Goal: Communication & Community: Answer question/provide support

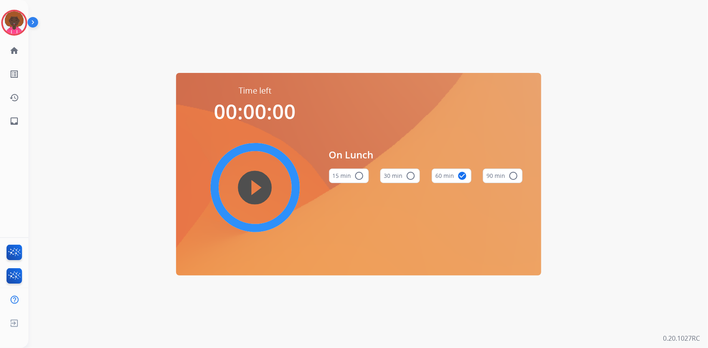
drag, startPoint x: 19, startPoint y: 16, endPoint x: 36, endPoint y: 21, distance: 17.2
click at [19, 16] on img at bounding box center [14, 22] width 23 height 23
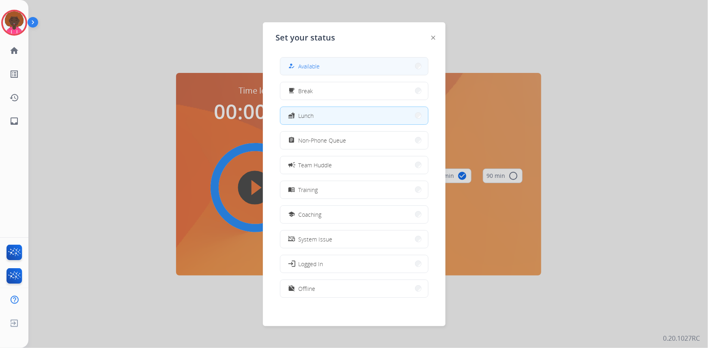
click at [316, 73] on button "how_to_reg Available" at bounding box center [354, 66] width 148 height 17
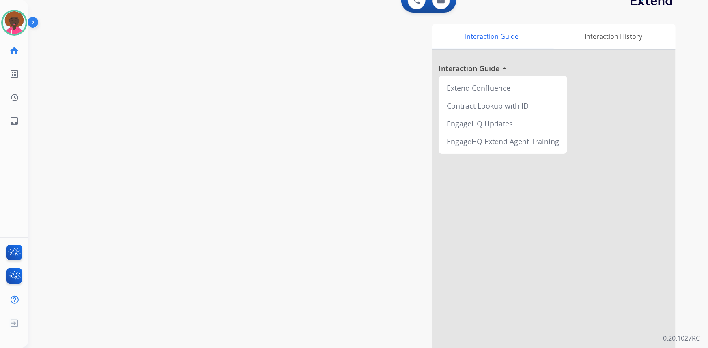
scroll to position [19, 0]
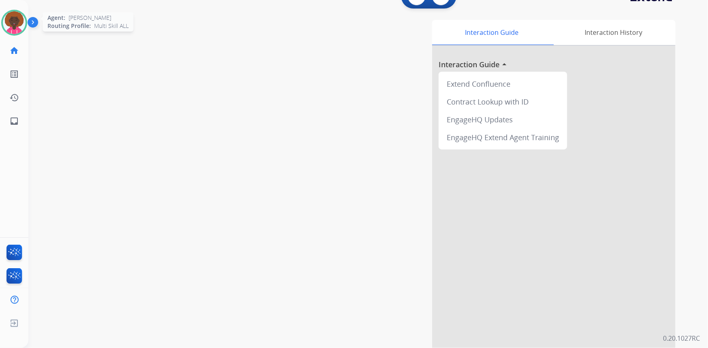
click at [13, 26] on img at bounding box center [14, 22] width 23 height 23
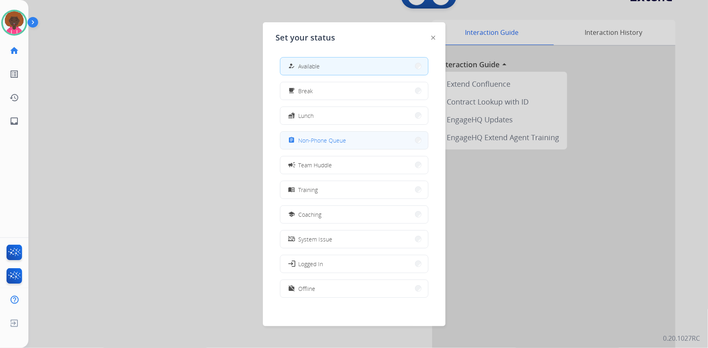
click at [326, 134] on button "assignment Non-Phone Queue" at bounding box center [354, 140] width 148 height 17
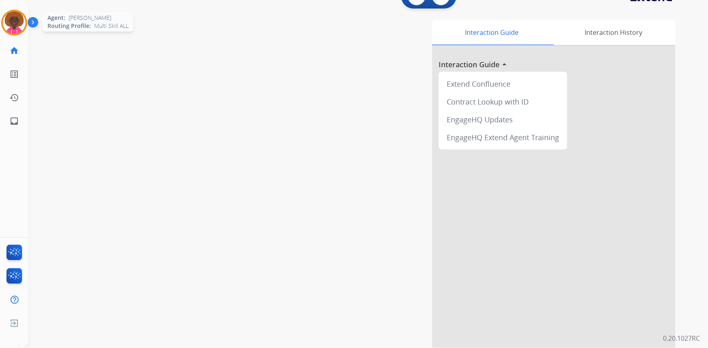
click at [19, 32] on img at bounding box center [14, 22] width 23 height 23
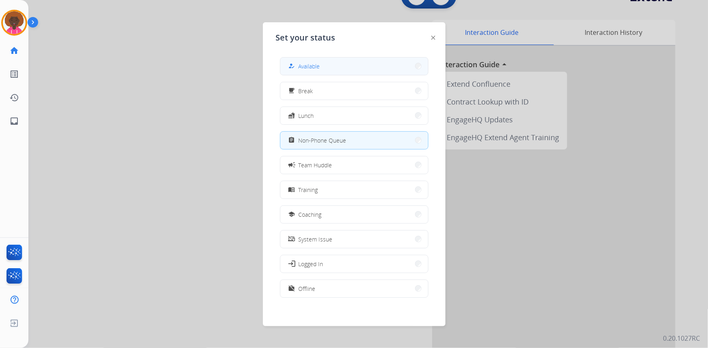
click at [308, 69] on span "Available" at bounding box center [308, 66] width 21 height 9
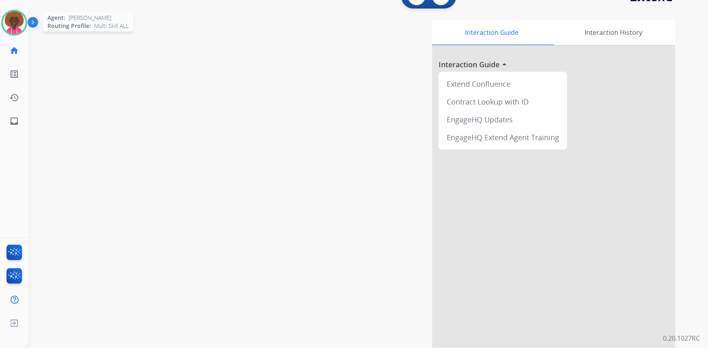
click at [9, 24] on img at bounding box center [14, 22] width 23 height 23
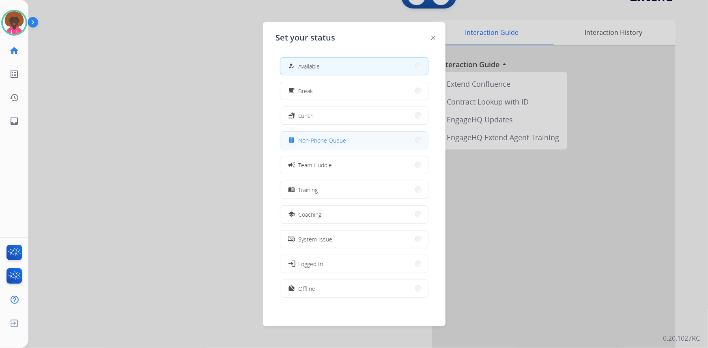
click at [364, 138] on button "assignment Non-Phone Queue" at bounding box center [354, 140] width 148 height 17
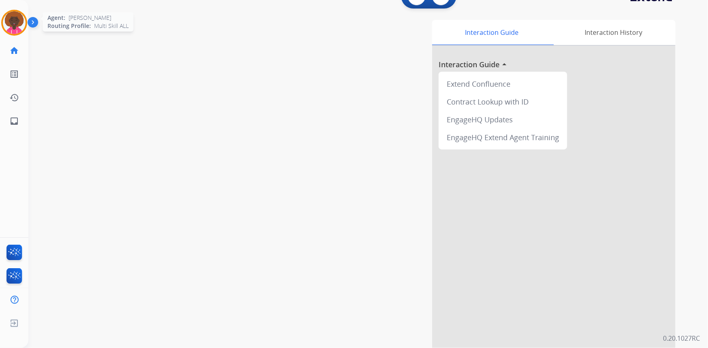
click at [13, 15] on img at bounding box center [14, 22] width 23 height 23
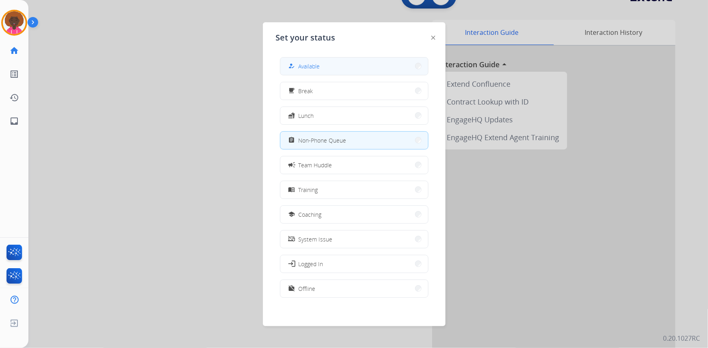
click at [295, 68] on div "how_to_reg" at bounding box center [293, 66] width 12 height 10
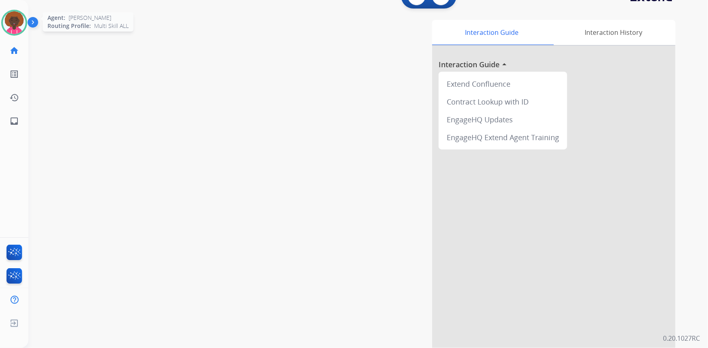
click at [14, 17] on img at bounding box center [14, 22] width 23 height 23
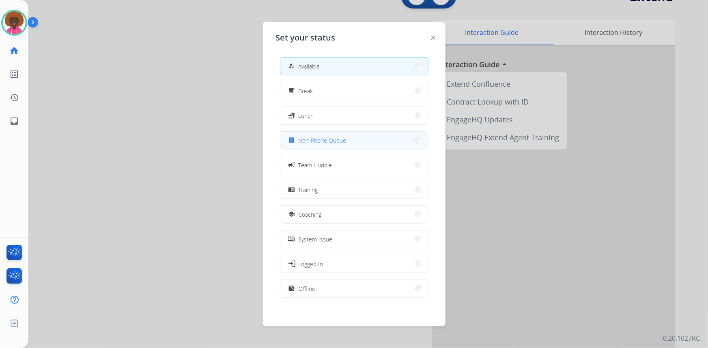
click at [368, 139] on button "assignment Non-Phone Queue" at bounding box center [354, 140] width 148 height 17
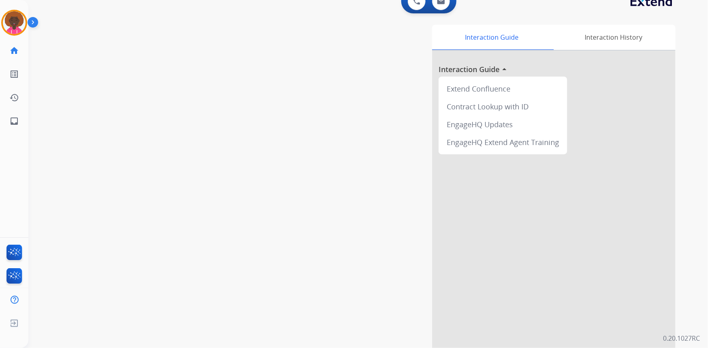
scroll to position [0, 0]
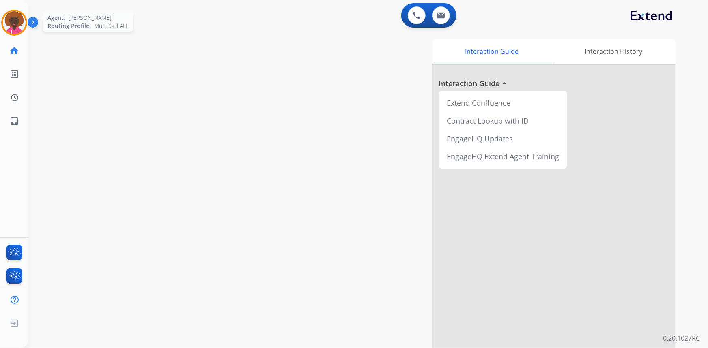
click at [14, 27] on img at bounding box center [14, 22] width 23 height 23
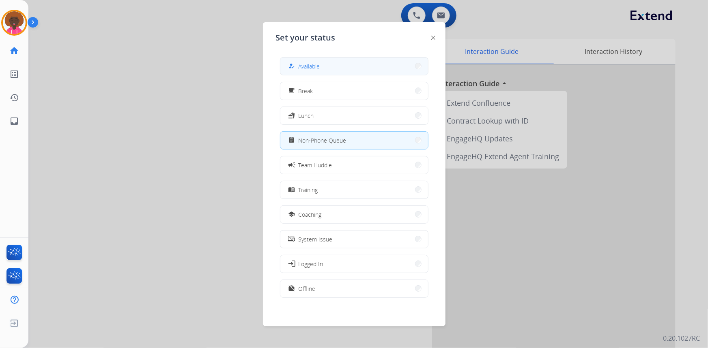
click at [356, 68] on button "how_to_reg Available" at bounding box center [354, 66] width 148 height 17
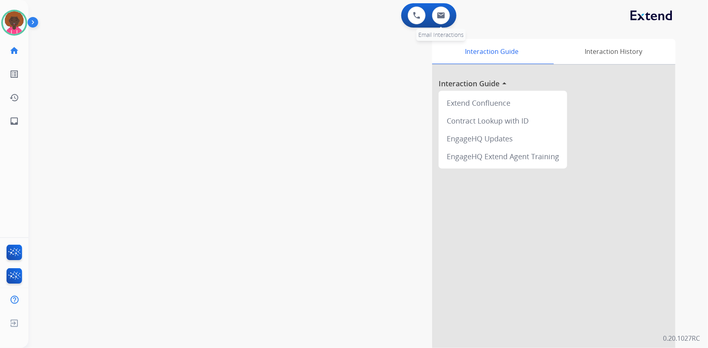
click at [448, 24] on div "0 Email Interactions" at bounding box center [441, 15] width 24 height 18
click at [443, 18] on img at bounding box center [441, 15] width 8 height 6
select select "**********"
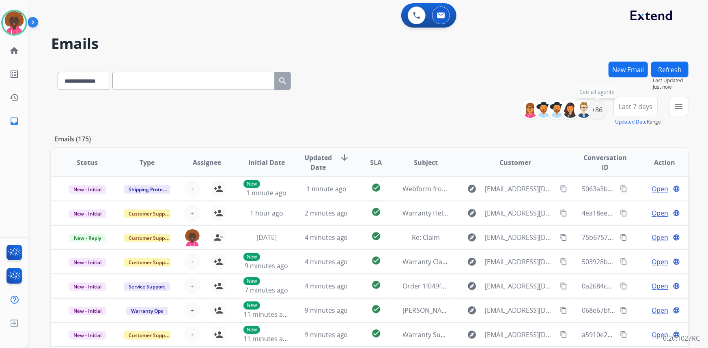
drag, startPoint x: 595, startPoint y: 109, endPoint x: 570, endPoint y: 123, distance: 28.5
click at [594, 110] on div "+86" at bounding box center [596, 109] width 19 height 19
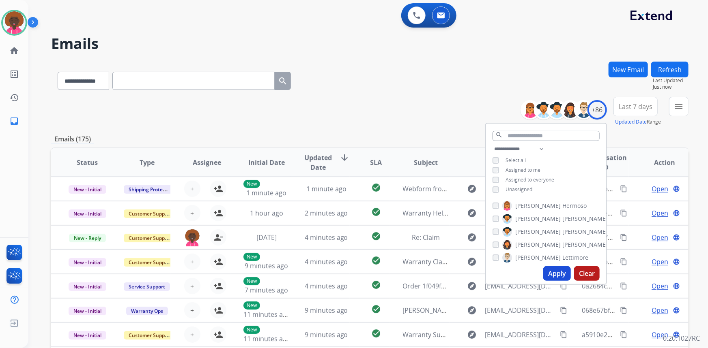
click at [541, 264] on div "Apply Clear" at bounding box center [546, 273] width 120 height 21
click at [562, 258] on span "Lettimore" at bounding box center [575, 258] width 26 height 8
click at [553, 265] on div "Apply Clear" at bounding box center [546, 273] width 120 height 21
click at [490, 258] on div "Alexis Hermoso Alexis Martinez Amanda Baez Ashley Jackman Bonnie Lettimore Bran…" at bounding box center [546, 230] width 120 height 65
click at [491, 257] on div "Alexis Hermoso Alexis Martinez Amanda Baez Ashley Jackman Bonnie Lettimore Bran…" at bounding box center [546, 230] width 120 height 65
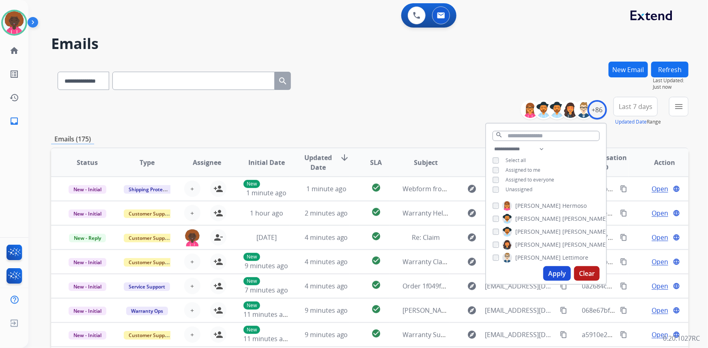
click at [581, 276] on button "Clear" at bounding box center [587, 273] width 26 height 15
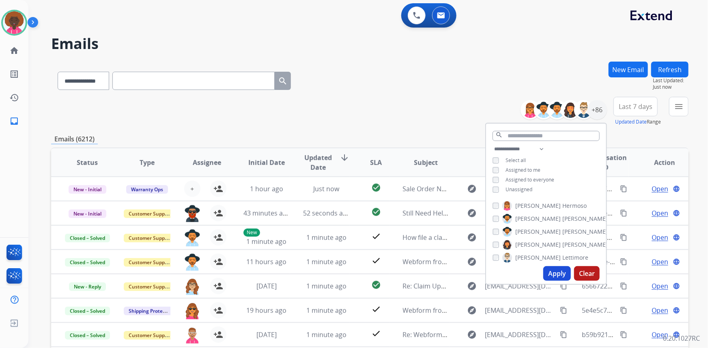
click at [559, 272] on button "Apply" at bounding box center [557, 273] width 28 height 15
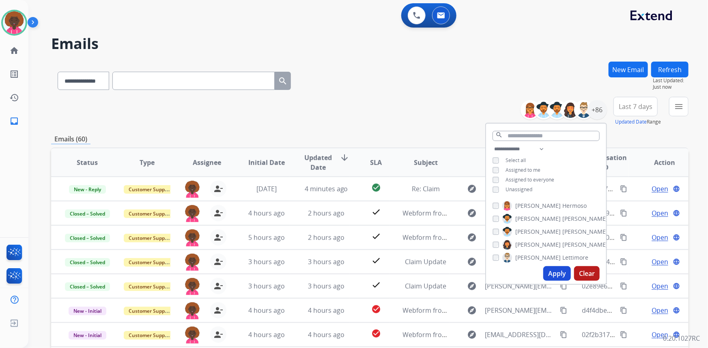
click at [549, 276] on button "Apply" at bounding box center [557, 273] width 28 height 15
click at [325, 125] on div "**********" at bounding box center [369, 111] width 637 height 29
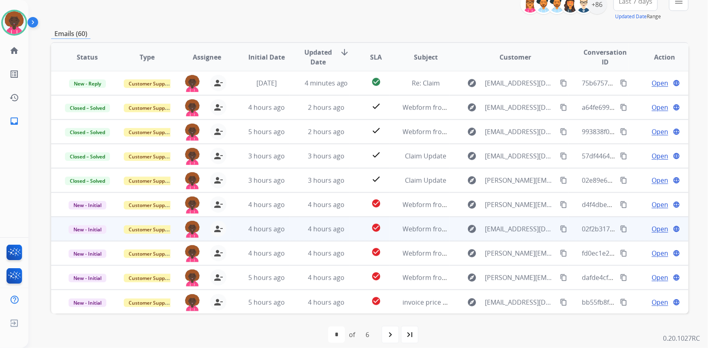
scroll to position [113, 0]
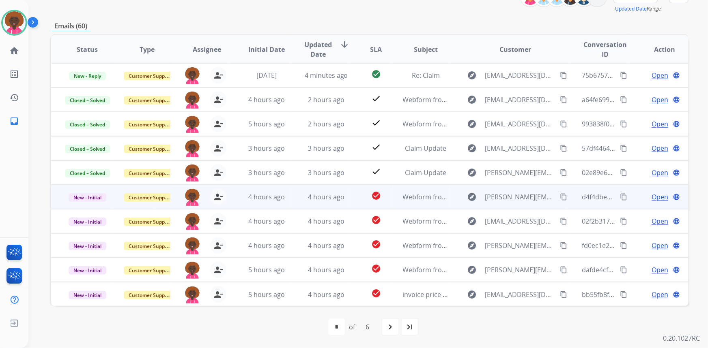
click at [657, 196] on span "Open" at bounding box center [659, 197] width 17 height 10
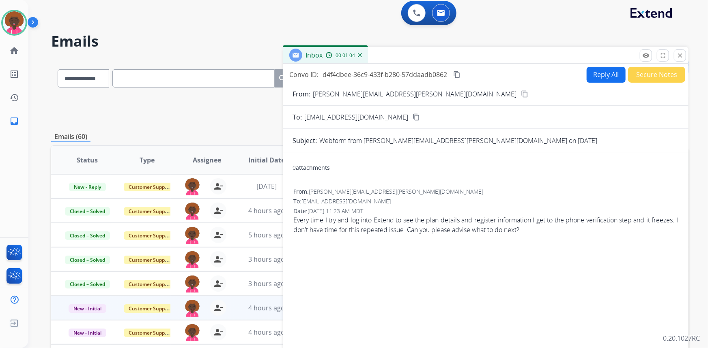
scroll to position [0, 0]
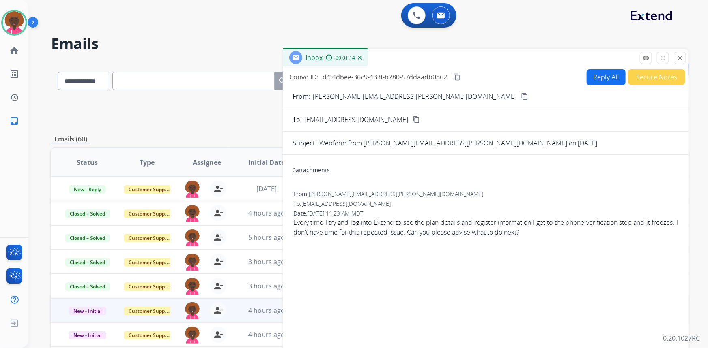
drag, startPoint x: 18, startPoint y: 25, endPoint x: 28, endPoint y: 26, distance: 10.3
click at [18, 25] on img at bounding box center [14, 22] width 23 height 23
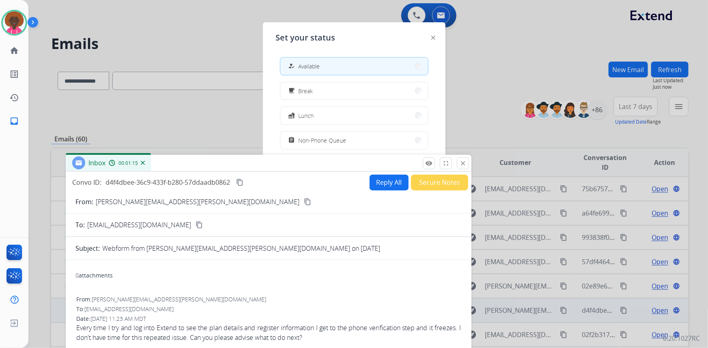
drag, startPoint x: 412, startPoint y: 57, endPoint x: 191, endPoint y: 162, distance: 245.2
click at [191, 162] on div "Inbox 00:01:15" at bounding box center [268, 163] width 405 height 17
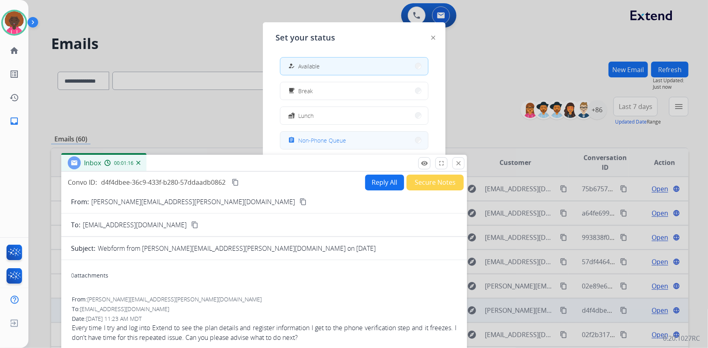
click at [326, 135] on div "assignment Non-Phone Queue" at bounding box center [317, 140] width 60 height 10
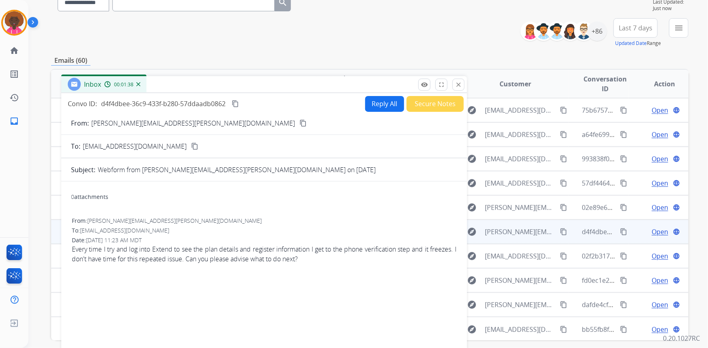
scroll to position [110, 0]
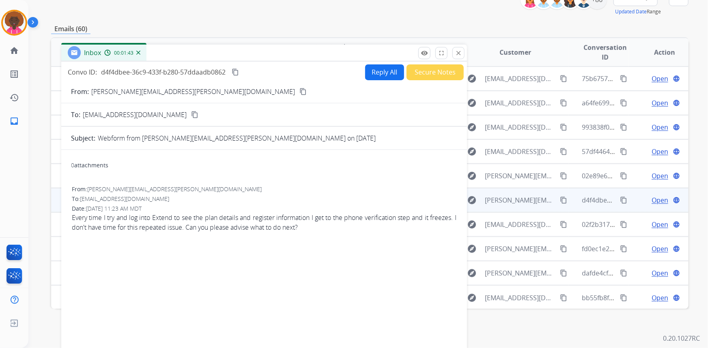
click at [382, 69] on button "Reply All" at bounding box center [384, 72] width 39 height 16
select select "**********"
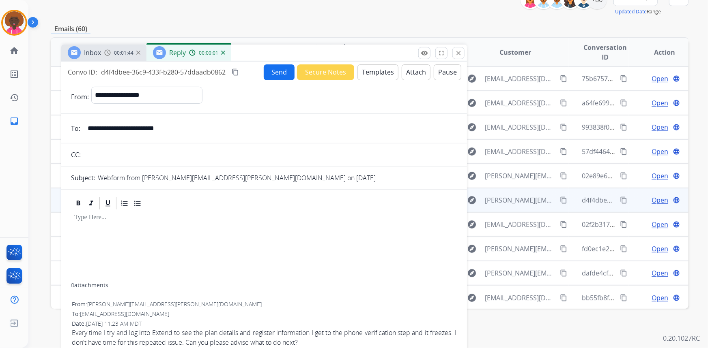
click at [373, 77] on button "Templates" at bounding box center [377, 72] width 41 height 16
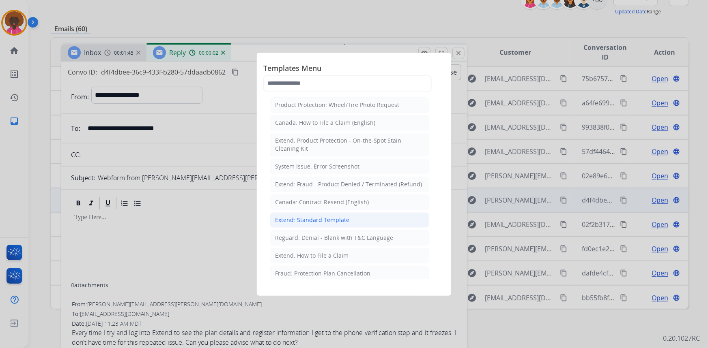
click at [299, 218] on div "Extend: Standard Template" at bounding box center [312, 220] width 74 height 8
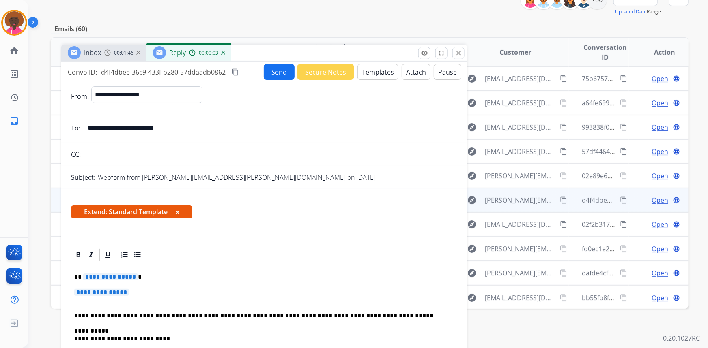
click at [103, 294] on span "**********" at bounding box center [101, 292] width 55 height 7
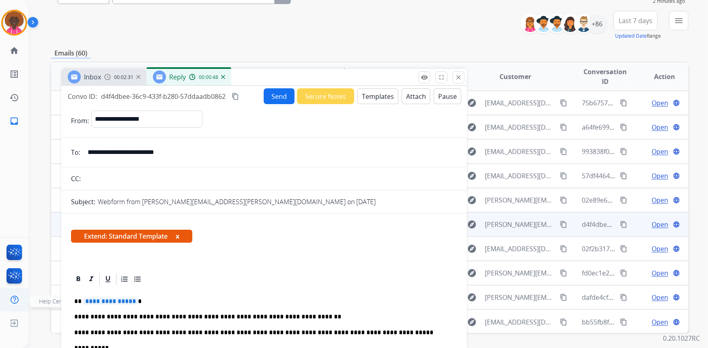
scroll to position [73, 0]
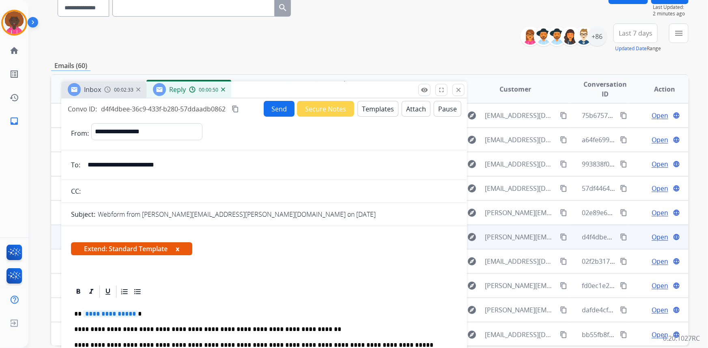
click at [249, 329] on p "**********" at bounding box center [260, 329] width 373 height 7
click at [266, 328] on p "**********" at bounding box center [260, 329] width 373 height 7
click at [250, 330] on p "**********" at bounding box center [260, 329] width 373 height 7
click at [105, 311] on span "**********" at bounding box center [110, 314] width 55 height 7
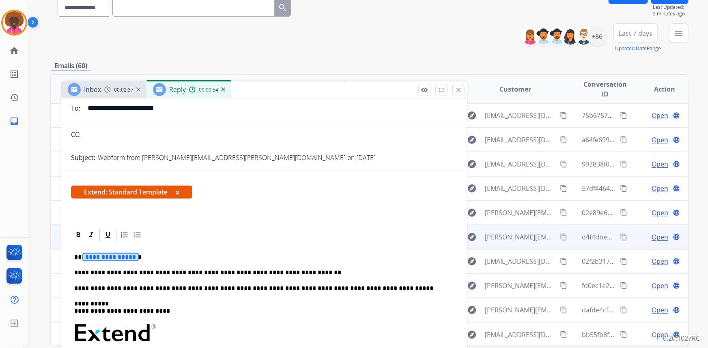
scroll to position [147, 0]
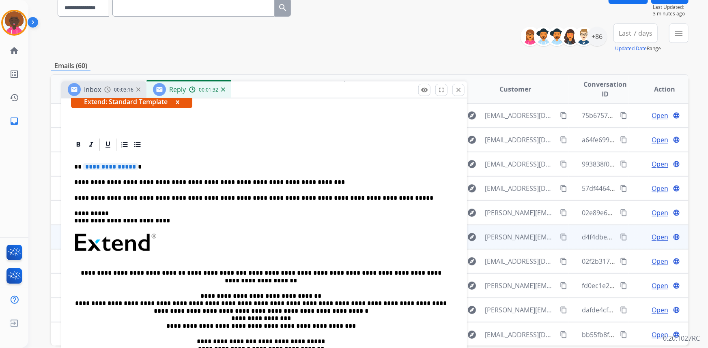
drag, startPoint x: 174, startPoint y: 138, endPoint x: 166, endPoint y: 154, distance: 17.8
click at [172, 142] on div at bounding box center [264, 144] width 386 height 15
click at [107, 161] on div "**********" at bounding box center [264, 268] width 386 height 232
click at [323, 146] on div at bounding box center [264, 144] width 386 height 15
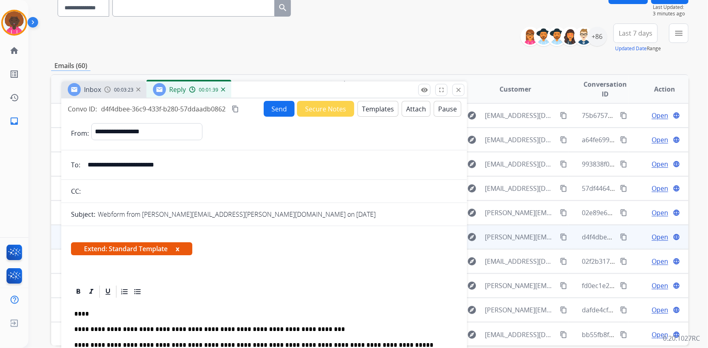
click at [271, 108] on button "Send" at bounding box center [279, 109] width 31 height 16
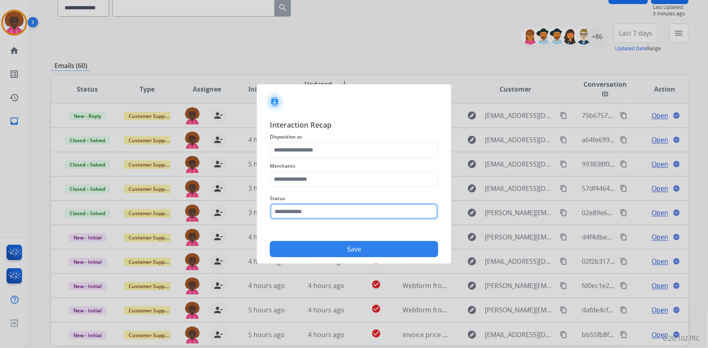
click at [297, 206] on input "text" at bounding box center [354, 212] width 168 height 16
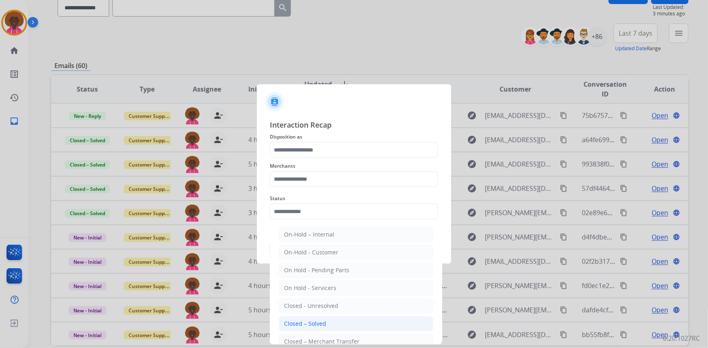
drag, startPoint x: 308, startPoint y: 327, endPoint x: 316, endPoint y: 320, distance: 10.7
click at [308, 326] on div "Closed – Solved" at bounding box center [305, 324] width 42 height 8
type input "**********"
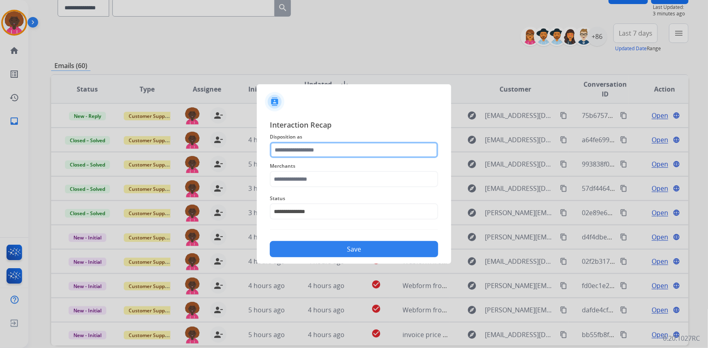
click at [315, 154] on input "text" at bounding box center [354, 150] width 168 height 16
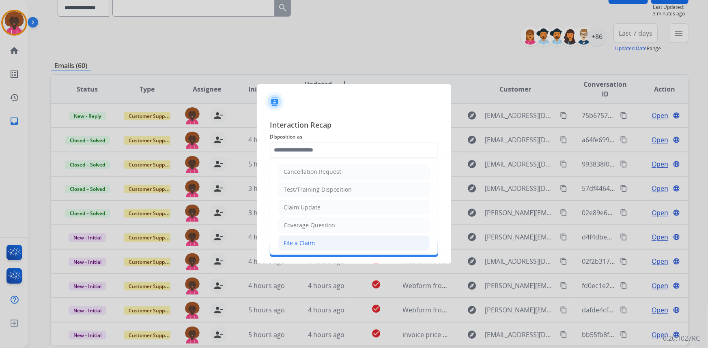
click at [306, 247] on li "File a Claim" at bounding box center [353, 243] width 151 height 15
type input "**********"
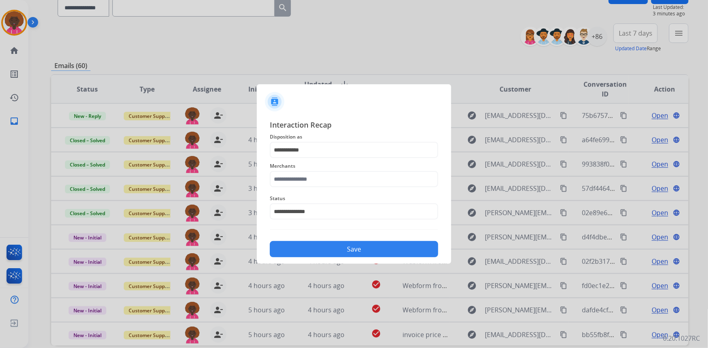
click at [305, 169] on span "Merchants" at bounding box center [354, 166] width 168 height 10
click at [316, 179] on input "text" at bounding box center [354, 179] width 168 height 16
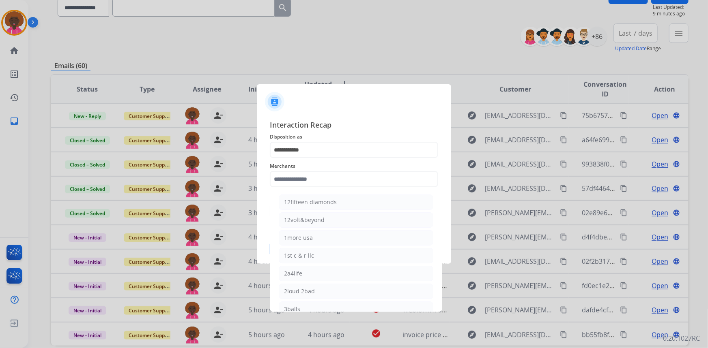
click at [343, 124] on span "Interaction Recap" at bounding box center [354, 125] width 168 height 13
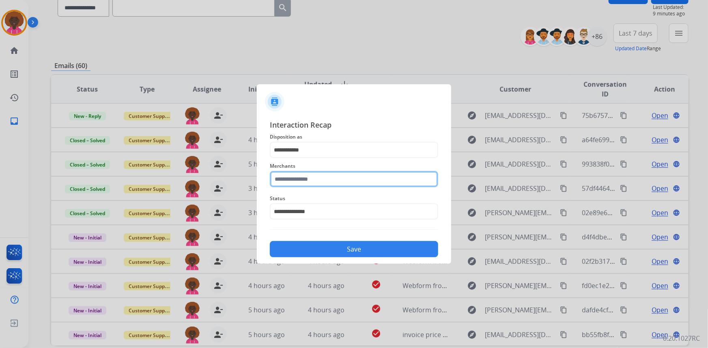
click at [316, 177] on input "text" at bounding box center [354, 179] width 168 height 16
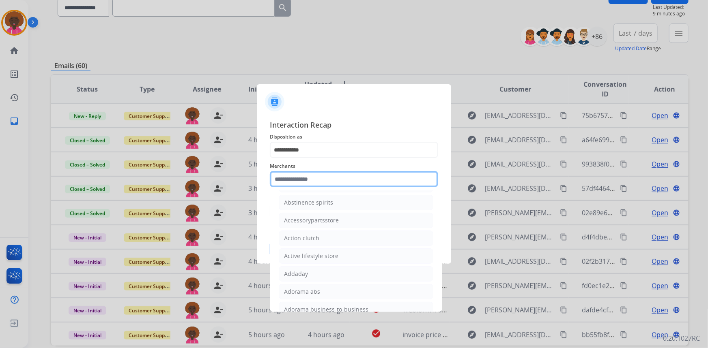
scroll to position [221, 0]
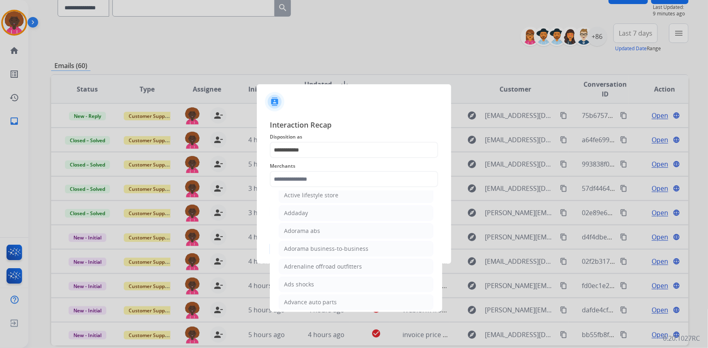
click at [363, 135] on span "Disposition as" at bounding box center [354, 137] width 168 height 10
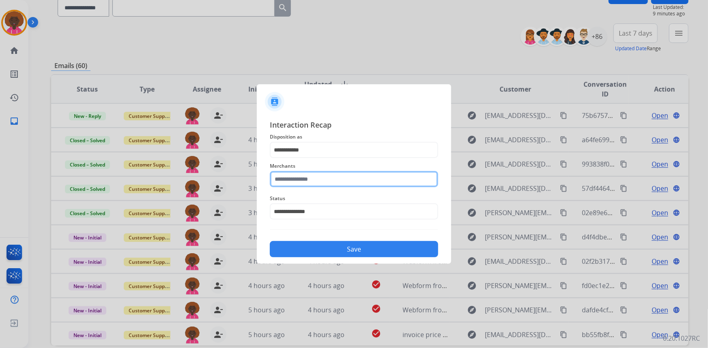
click at [338, 184] on input "text" at bounding box center [354, 179] width 168 height 16
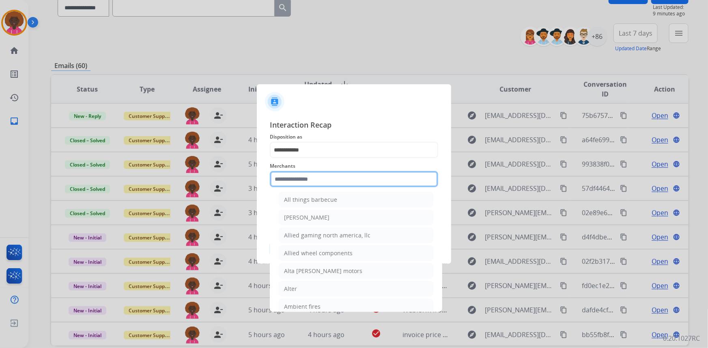
scroll to position [700, 0]
click at [316, 181] on input "text" at bounding box center [354, 179] width 168 height 16
click at [318, 174] on input "text" at bounding box center [354, 179] width 168 height 16
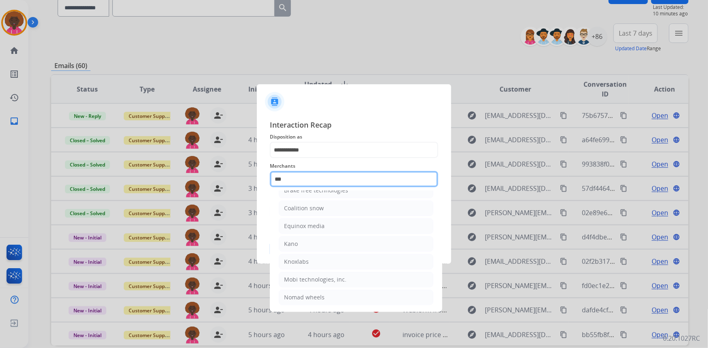
scroll to position [0, 0]
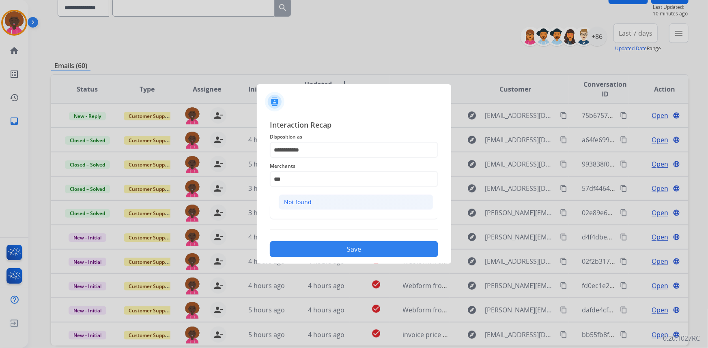
click at [327, 208] on li "Not found" at bounding box center [356, 202] width 154 height 15
type input "*********"
click at [337, 251] on button "Save" at bounding box center [354, 249] width 168 height 16
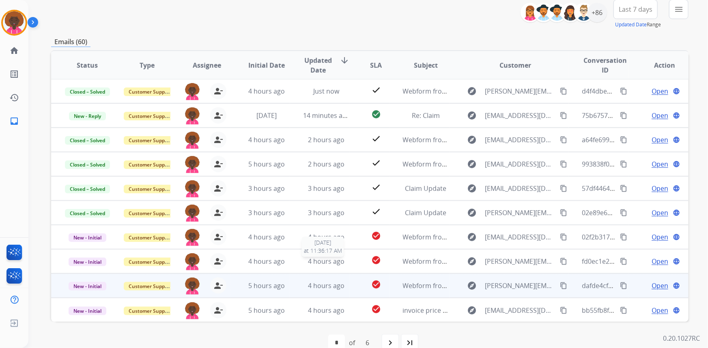
scroll to position [113, 0]
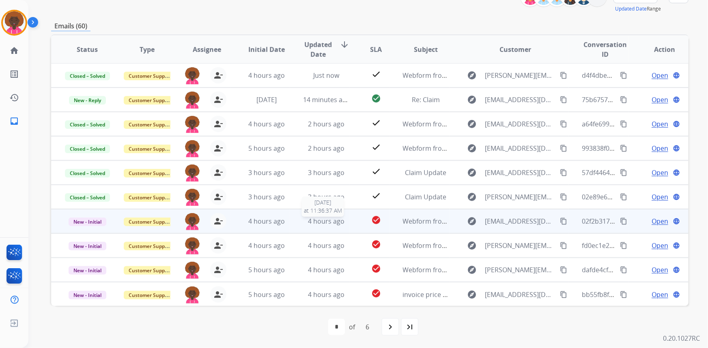
click at [341, 223] on span "4 hours ago" at bounding box center [326, 221] width 36 height 9
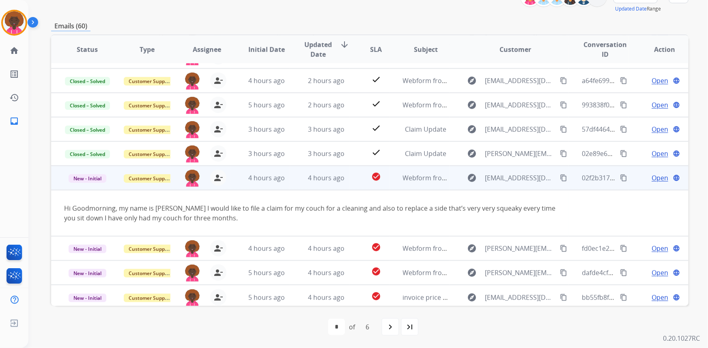
scroll to position [47, 0]
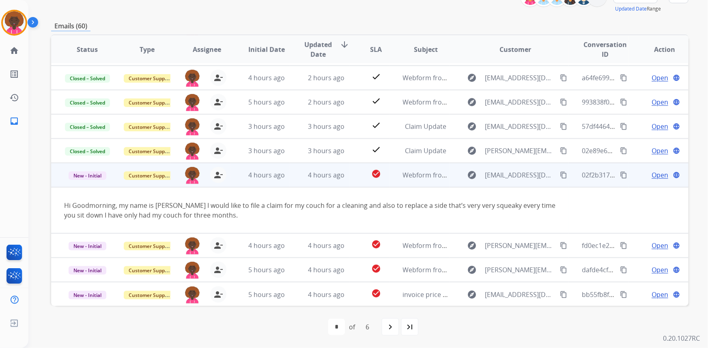
click at [651, 176] on span "Open" at bounding box center [659, 175] width 17 height 10
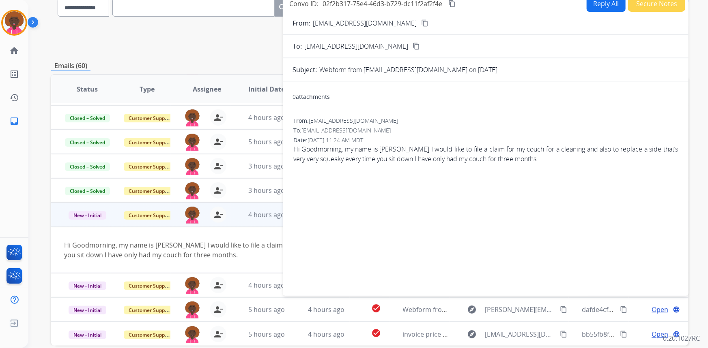
scroll to position [0, 0]
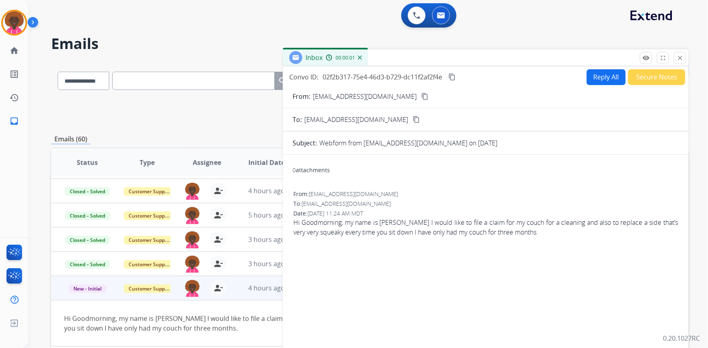
click at [598, 65] on div "Inbox 00:00:01" at bounding box center [485, 57] width 405 height 17
click at [600, 77] on button "Reply All" at bounding box center [605, 77] width 39 height 16
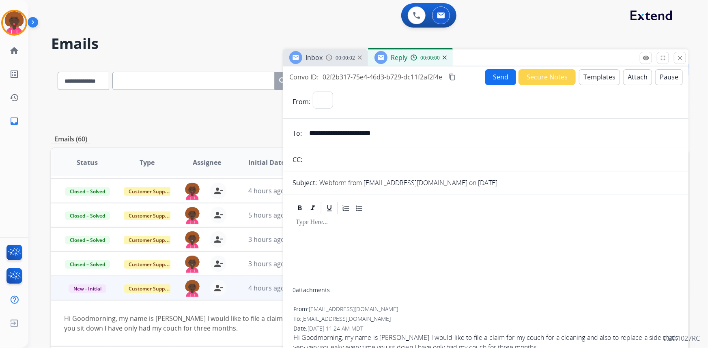
select select "**********"
click at [591, 81] on button "Templates" at bounding box center [599, 77] width 41 height 16
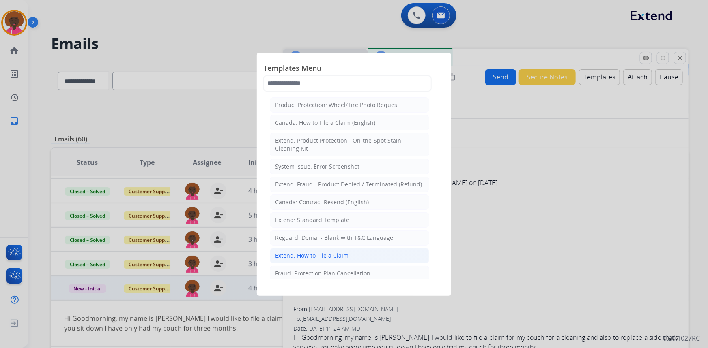
click at [365, 255] on li "Extend: How to File a Claim" at bounding box center [349, 255] width 159 height 15
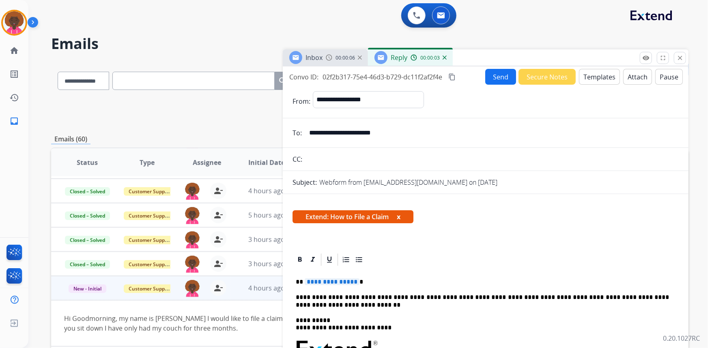
click at [505, 81] on button "Send" at bounding box center [500, 77] width 31 height 16
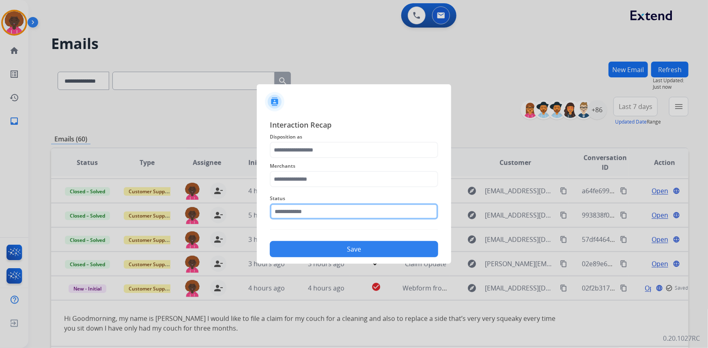
click at [335, 211] on input "text" at bounding box center [354, 212] width 168 height 16
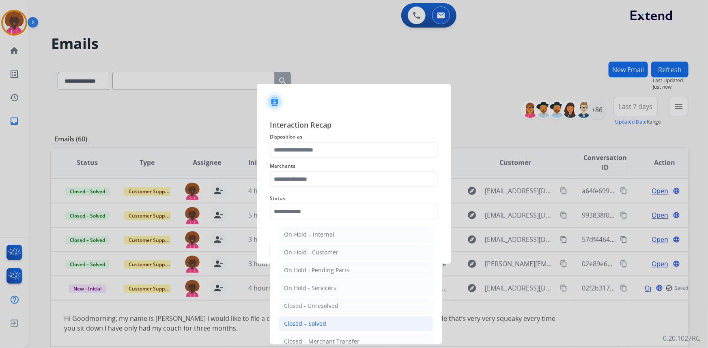
click at [308, 328] on li "Closed – Solved" at bounding box center [356, 323] width 154 height 15
type input "**********"
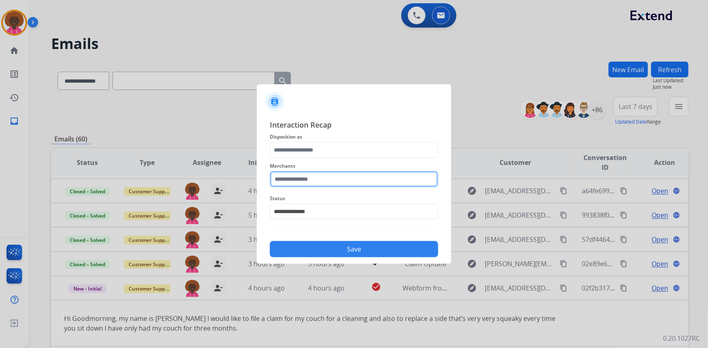
click at [320, 183] on input "text" at bounding box center [354, 179] width 168 height 16
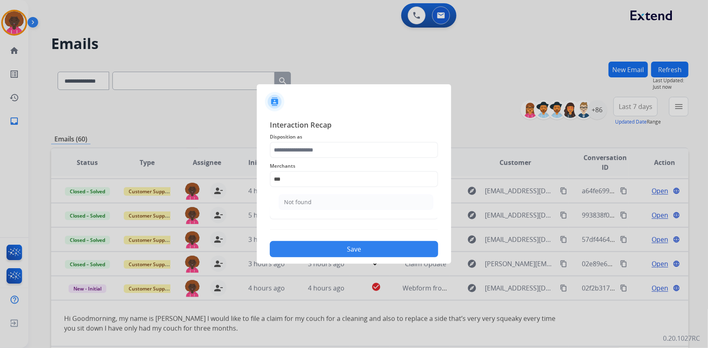
click at [349, 210] on ul "Not found" at bounding box center [355, 205] width 159 height 28
click at [349, 204] on li "Not found" at bounding box center [356, 202] width 154 height 15
type input "*********"
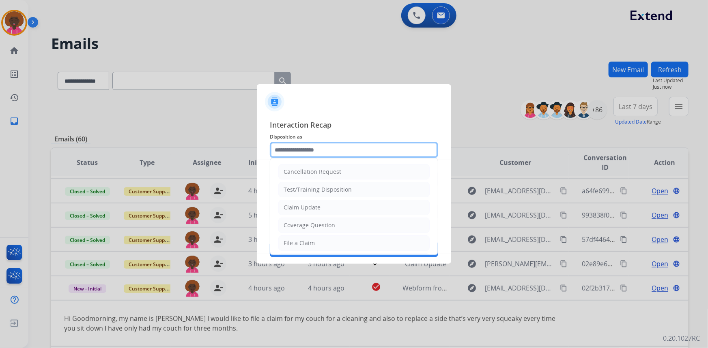
click at [322, 154] on input "text" at bounding box center [354, 150] width 168 height 16
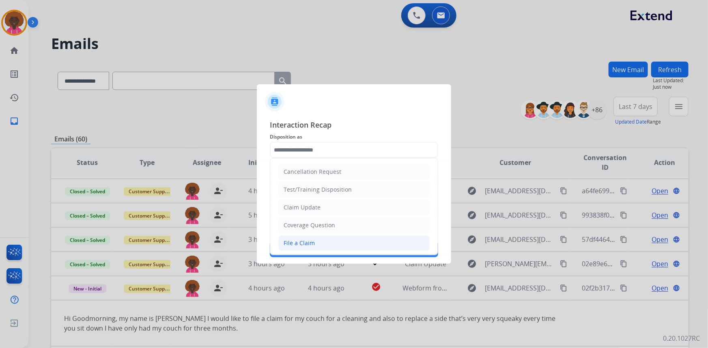
click at [304, 243] on div "File a Claim" at bounding box center [298, 243] width 31 height 8
type input "**********"
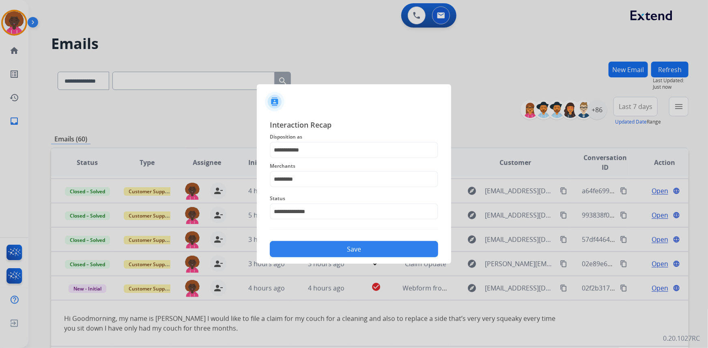
click at [331, 247] on button "Save" at bounding box center [354, 249] width 168 height 16
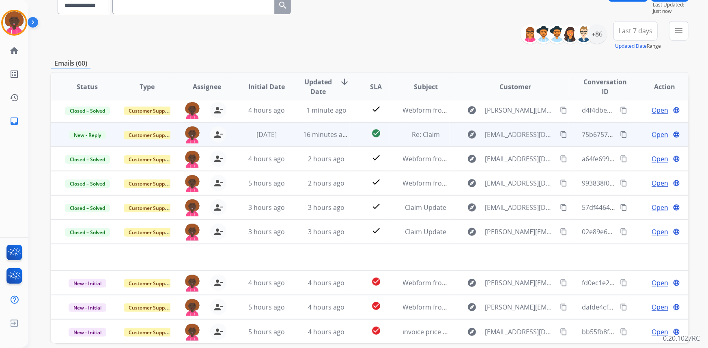
scroll to position [113, 0]
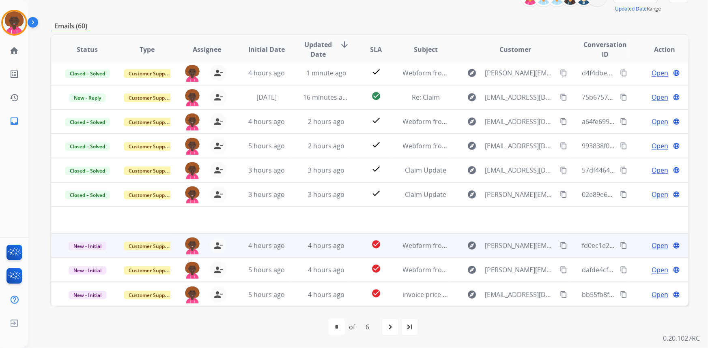
click at [651, 245] on span "Open" at bounding box center [659, 246] width 17 height 10
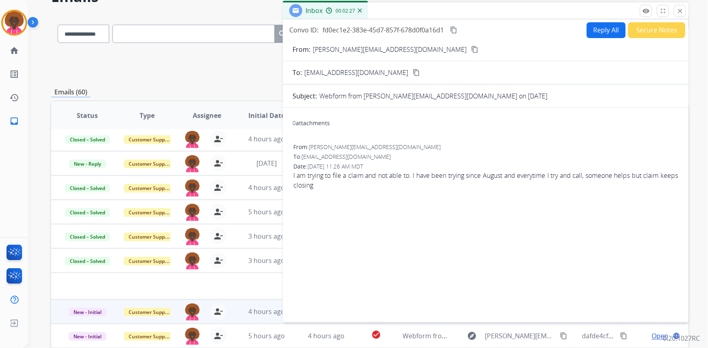
scroll to position [2, 0]
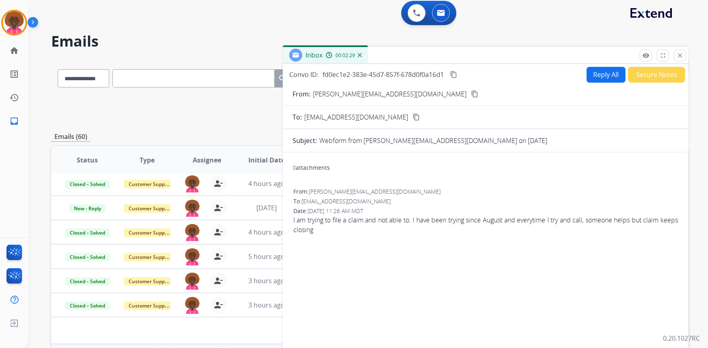
drag, startPoint x: 384, startPoint y: 93, endPoint x: 368, endPoint y: 90, distance: 15.8
click at [471, 93] on mat-icon "content_copy" at bounding box center [474, 93] width 7 height 7
click at [20, 16] on img at bounding box center [14, 22] width 23 height 23
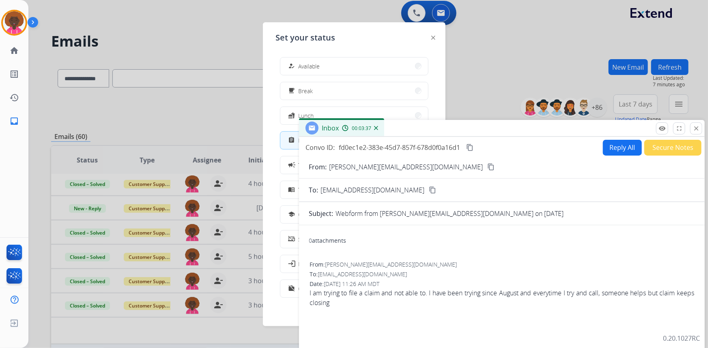
drag, startPoint x: 383, startPoint y: 53, endPoint x: 444, endPoint y: 241, distance: 198.1
click at [444, 137] on div "Inbox 00:03:37" at bounding box center [501, 128] width 405 height 17
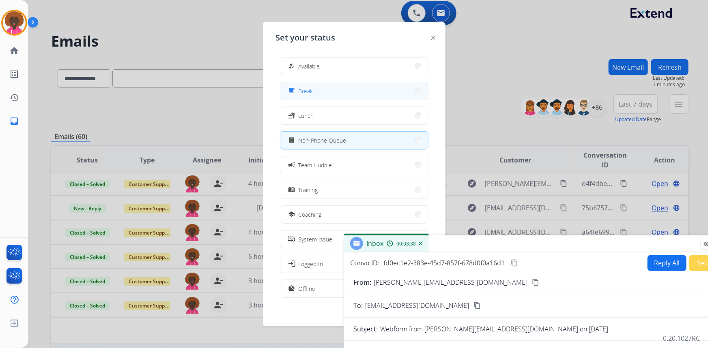
click at [368, 97] on button "free_breakfast Break" at bounding box center [354, 90] width 148 height 17
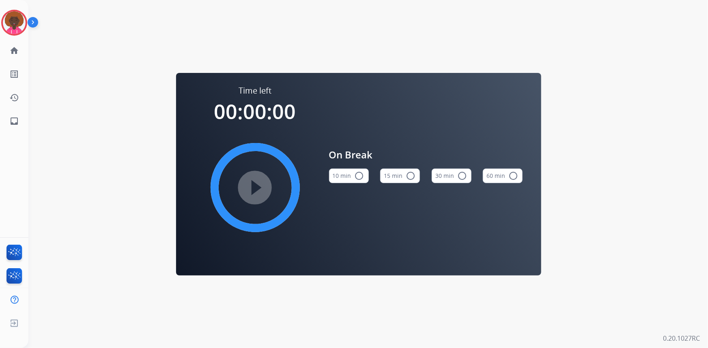
click at [410, 177] on mat-icon "radio_button_unchecked" at bounding box center [410, 176] width 10 height 10
click at [287, 184] on div "play_circle_filled" at bounding box center [255, 188] width 122 height 122
click at [251, 183] on mat-icon "play_circle_filled" at bounding box center [255, 188] width 10 height 10
click at [11, 19] on img at bounding box center [14, 22] width 23 height 23
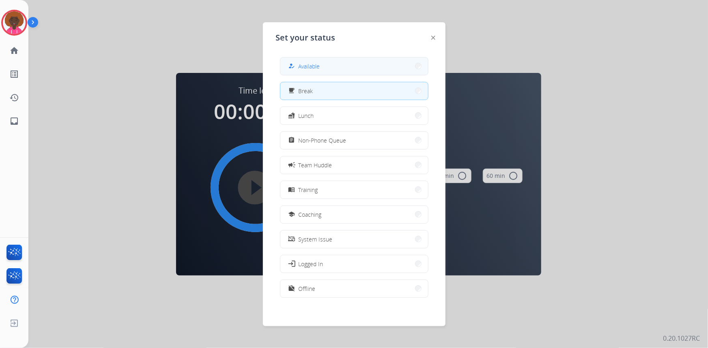
click at [318, 66] on span "Available" at bounding box center [308, 66] width 21 height 9
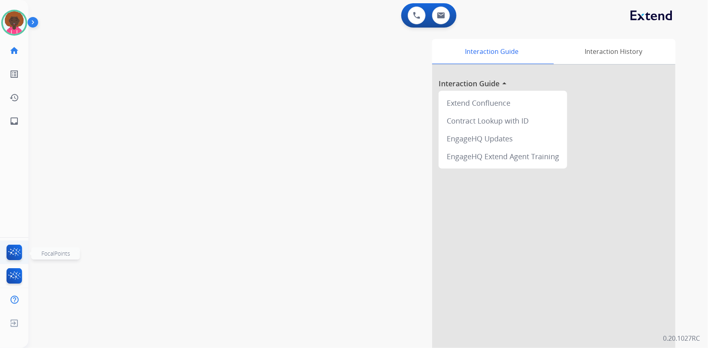
click at [17, 253] on img at bounding box center [14, 254] width 19 height 19
click at [434, 19] on button at bounding box center [441, 15] width 18 height 18
select select "**********"
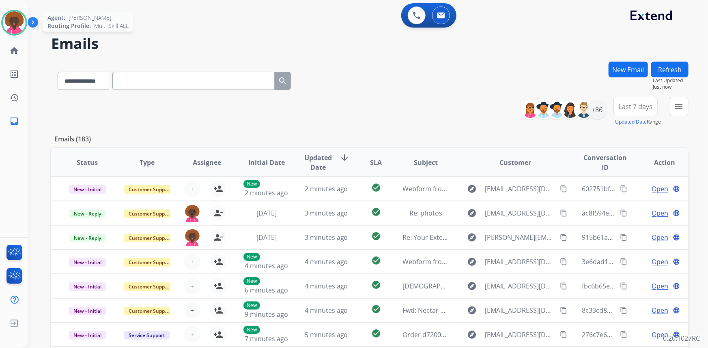
click at [23, 14] on div at bounding box center [14, 23] width 26 height 26
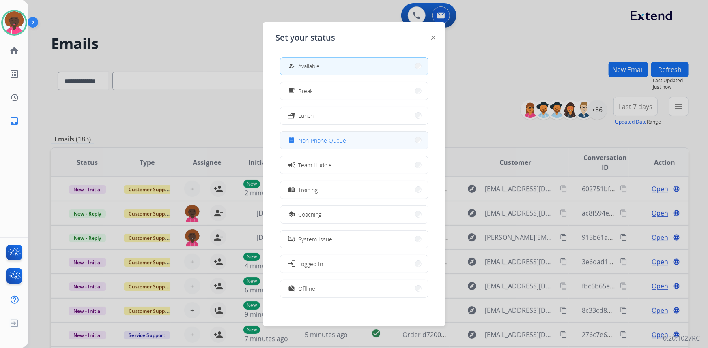
click at [342, 145] on button "assignment Non-Phone Queue" at bounding box center [354, 140] width 148 height 17
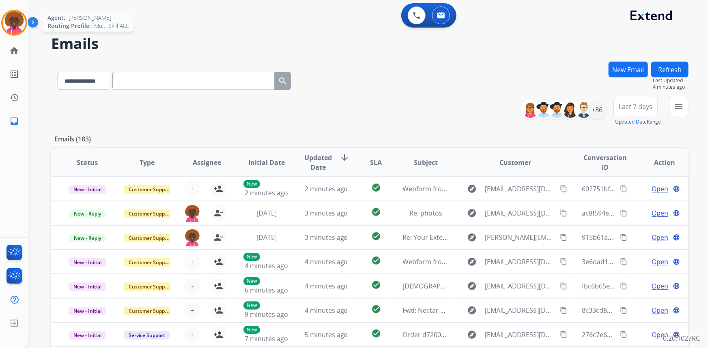
click at [14, 35] on div at bounding box center [14, 23] width 26 height 26
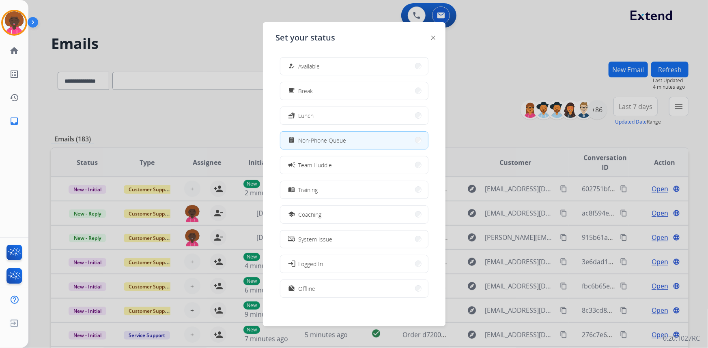
click at [311, 58] on button "how_to_reg Available" at bounding box center [354, 66] width 148 height 17
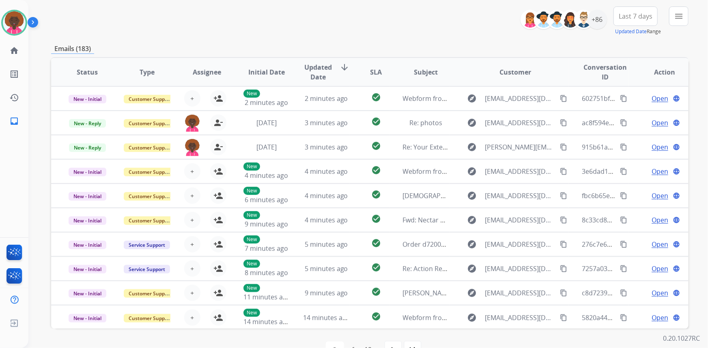
scroll to position [2, 0]
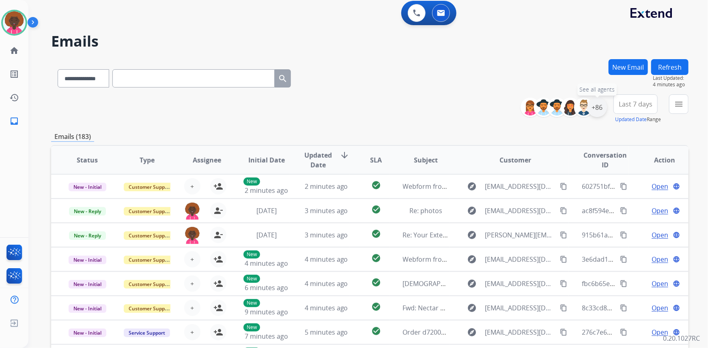
click at [597, 105] on div "+86" at bounding box center [596, 107] width 19 height 19
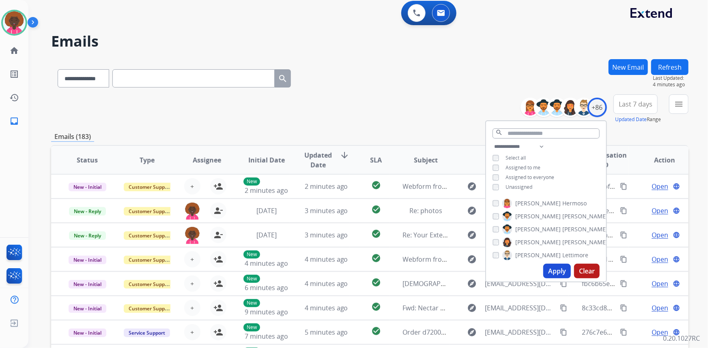
click at [553, 272] on button "Apply" at bounding box center [557, 271] width 28 height 15
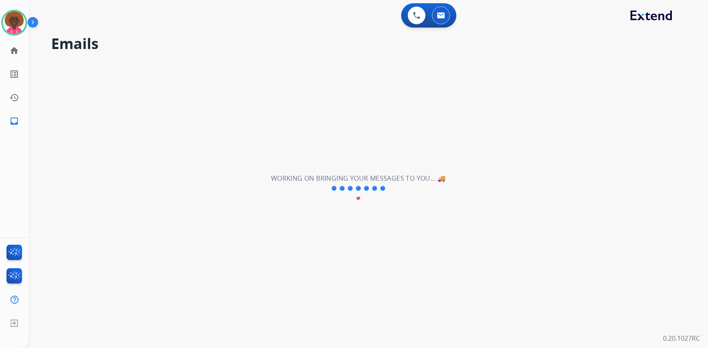
scroll to position [0, 0]
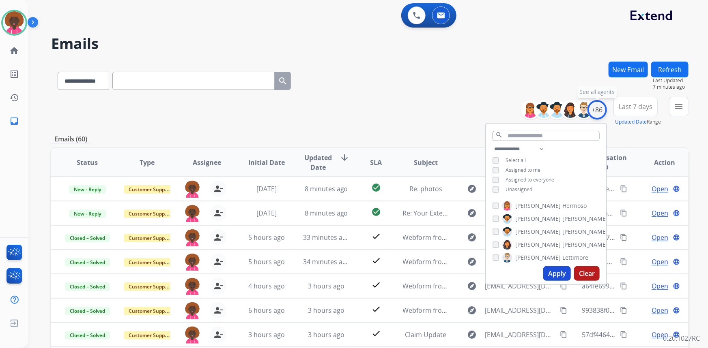
click at [593, 116] on div "+86" at bounding box center [596, 109] width 19 height 19
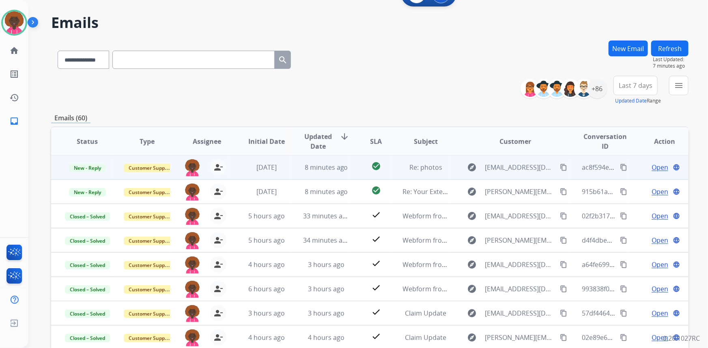
scroll to position [113, 0]
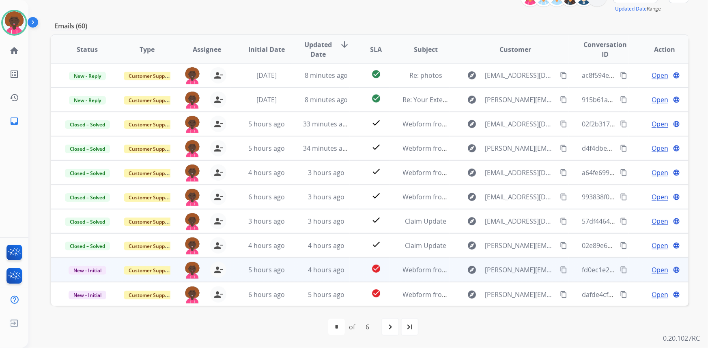
click at [652, 270] on span "Open" at bounding box center [659, 270] width 17 height 10
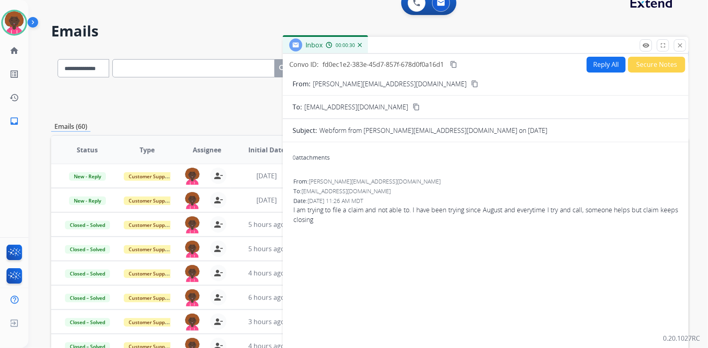
scroll to position [0, 0]
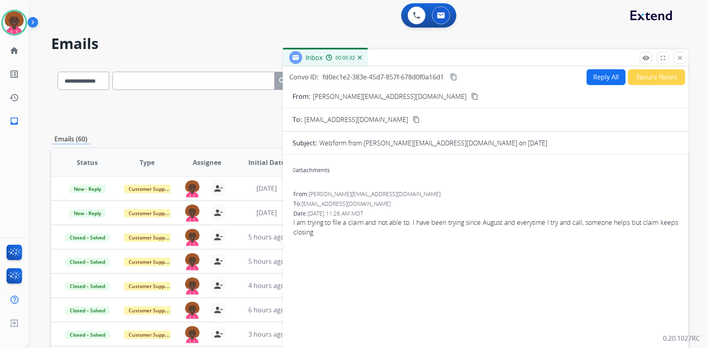
click at [375, 95] on div "From: jaime@thebrians.net content_copy" at bounding box center [485, 97] width 405 height 10
click at [471, 97] on mat-icon "content_copy" at bounding box center [474, 96] width 7 height 7
click at [640, 79] on button "Secure Notes" at bounding box center [656, 77] width 57 height 16
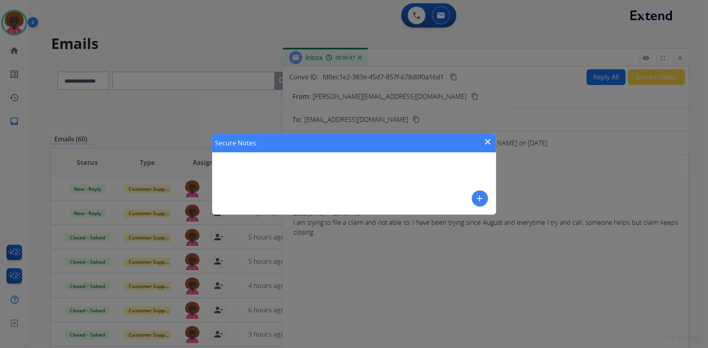
click at [478, 203] on mat-icon "add" at bounding box center [480, 199] width 10 height 10
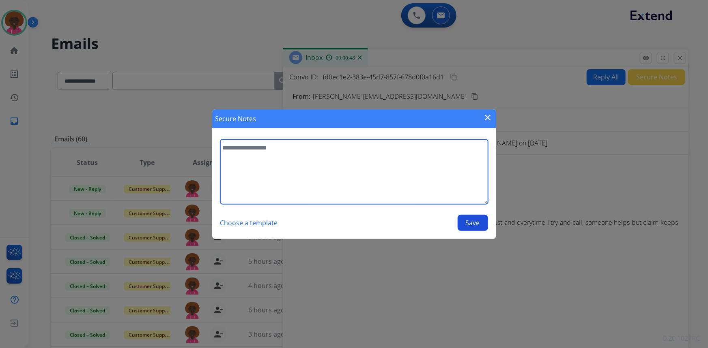
click at [373, 188] on textarea at bounding box center [354, 171] width 268 height 65
type textarea "**********"
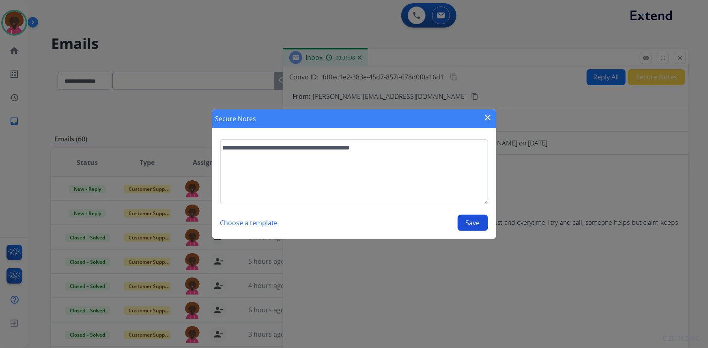
click at [466, 228] on button "Save" at bounding box center [472, 223] width 30 height 16
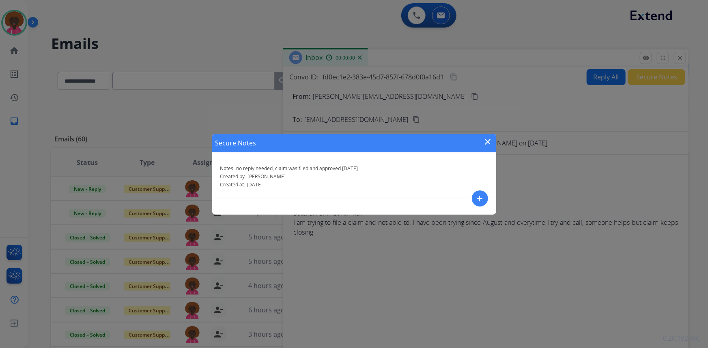
click at [577, 174] on div "Secure Notes close Notes: no reply needed, claim was filed and approved today C…" at bounding box center [354, 174] width 708 height 348
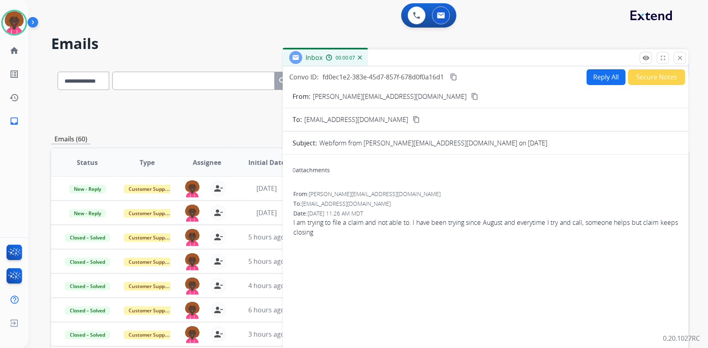
click at [677, 61] on mat-icon "close" at bounding box center [679, 57] width 7 height 7
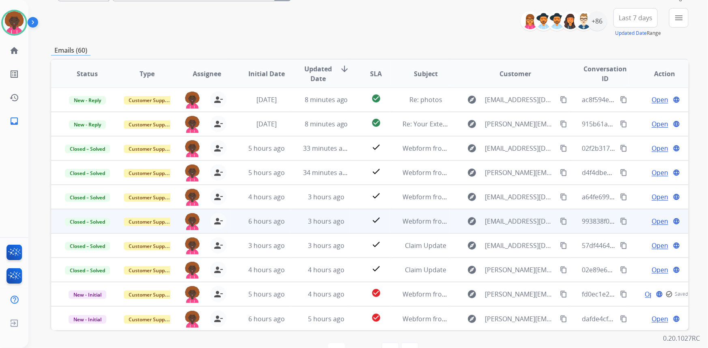
scroll to position [113, 0]
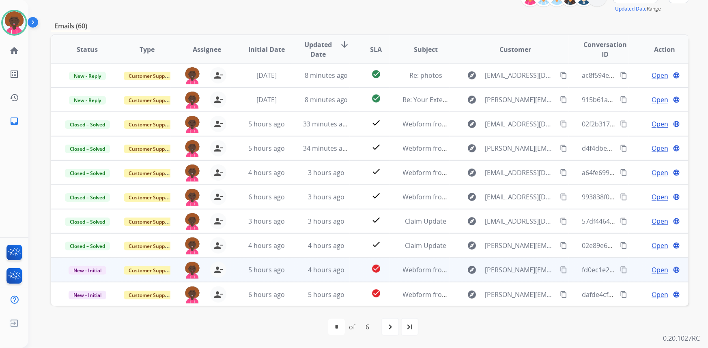
click at [651, 269] on span "Open" at bounding box center [659, 270] width 17 height 10
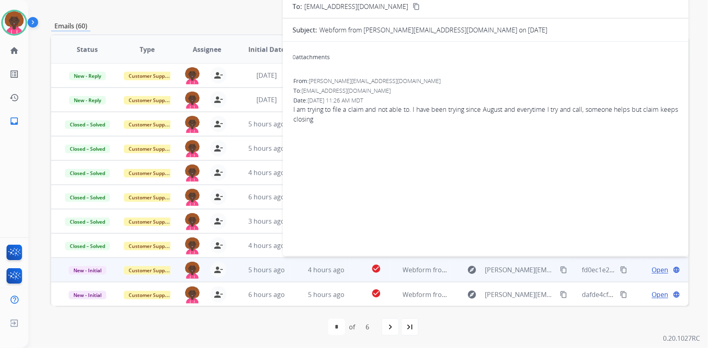
click at [651, 269] on span "Open" at bounding box center [659, 270] width 17 height 10
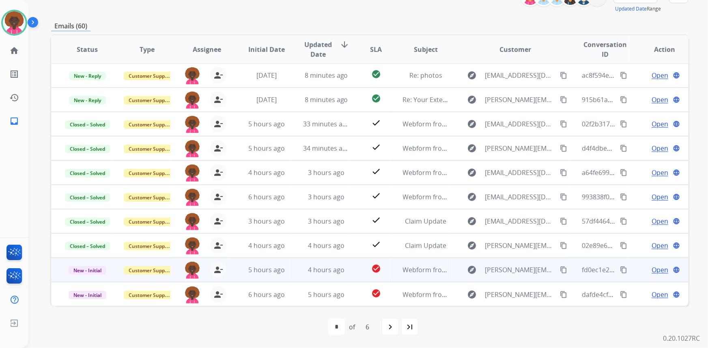
click at [651, 269] on span "Open" at bounding box center [659, 270] width 17 height 10
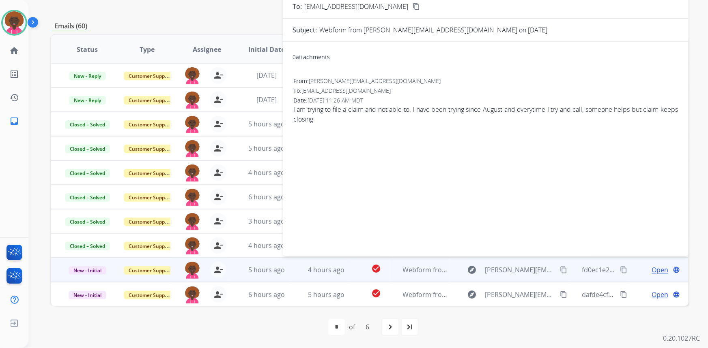
click at [651, 269] on span "Open" at bounding box center [659, 270] width 17 height 10
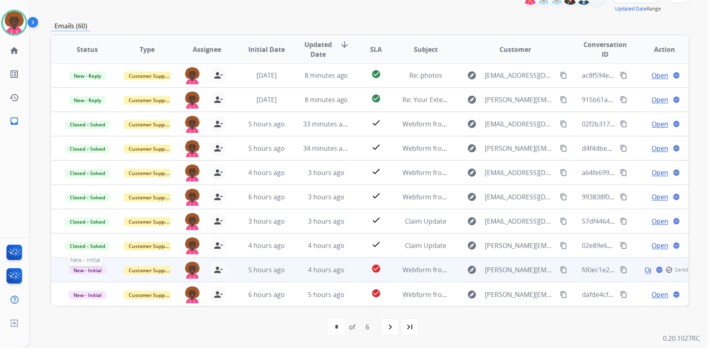
click at [90, 269] on span "New - Initial" at bounding box center [88, 270] width 38 height 9
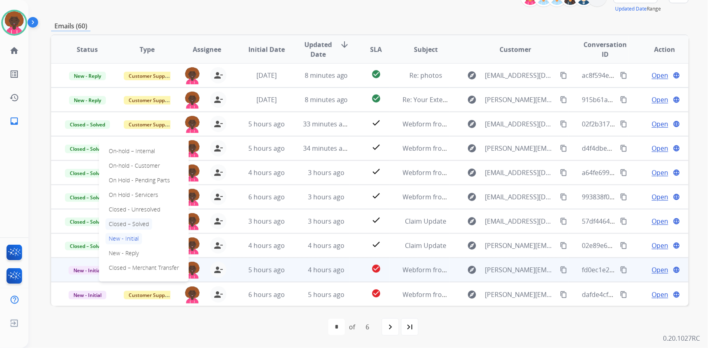
click at [140, 224] on p "Closed – Solved" at bounding box center [128, 224] width 47 height 11
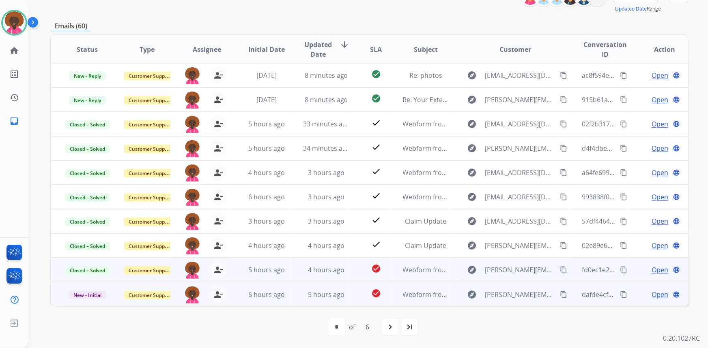
click at [652, 296] on span "Open" at bounding box center [659, 295] width 17 height 10
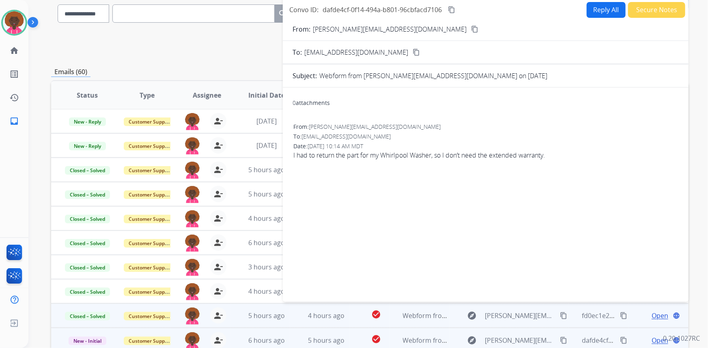
scroll to position [0, 0]
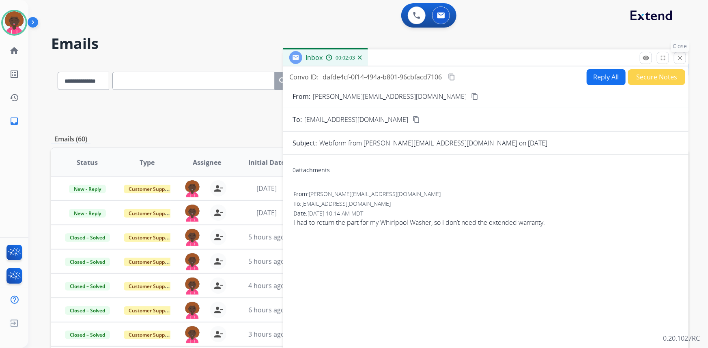
click at [681, 61] on mat-icon "close" at bounding box center [679, 57] width 7 height 7
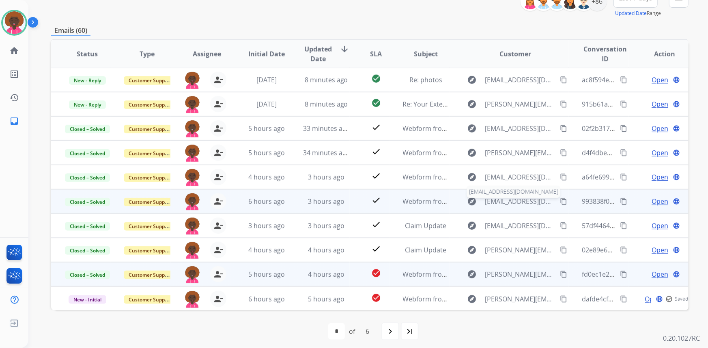
scroll to position [113, 0]
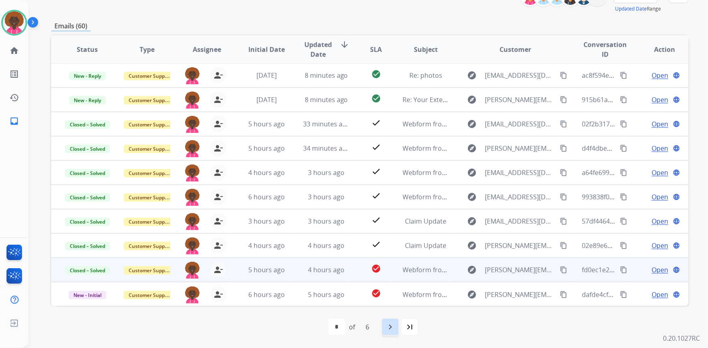
click at [390, 323] on mat-icon "navigate_next" at bounding box center [390, 327] width 10 height 10
select select "*"
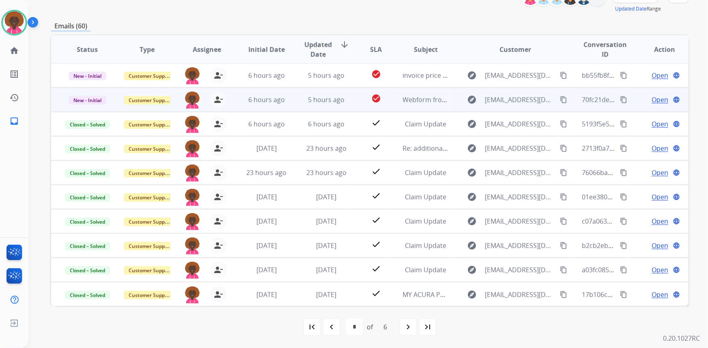
click at [657, 99] on span "Open" at bounding box center [659, 100] width 17 height 10
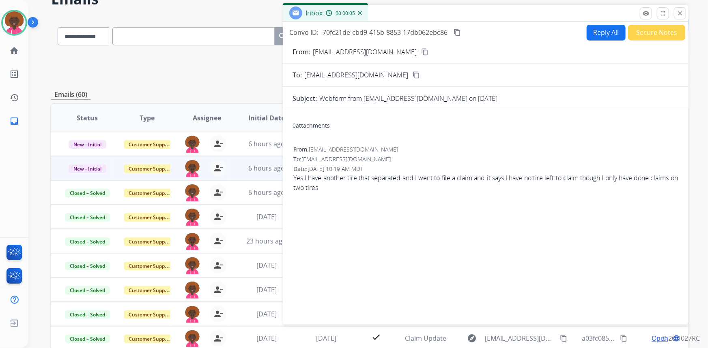
scroll to position [0, 0]
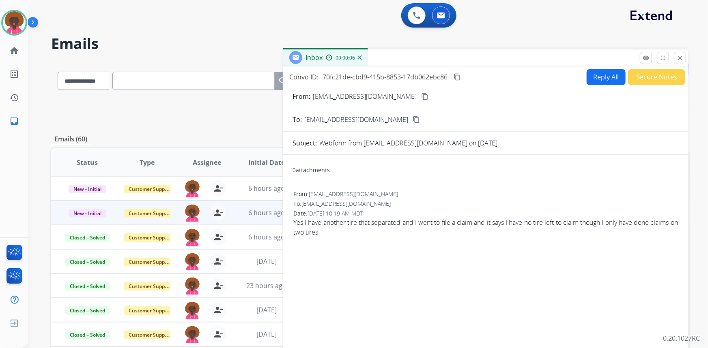
click at [607, 78] on button "Reply All" at bounding box center [605, 77] width 39 height 16
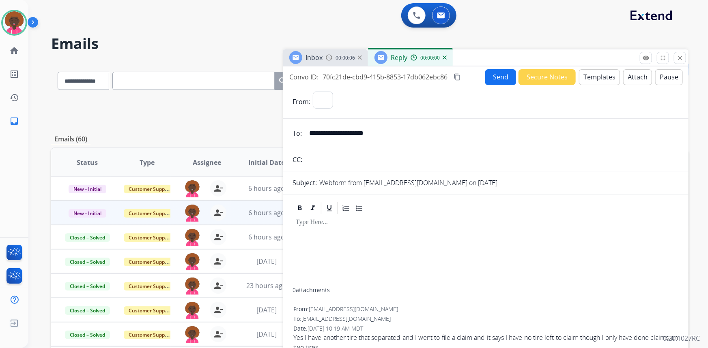
select select "**********"
click at [680, 55] on mat-icon "close" at bounding box center [679, 57] width 7 height 7
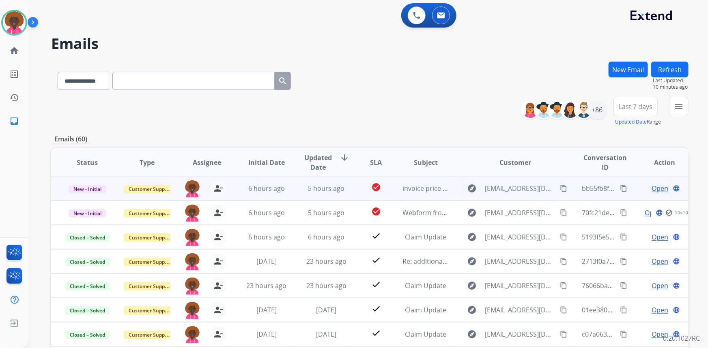
click at [651, 186] on span "Open" at bounding box center [659, 189] width 17 height 10
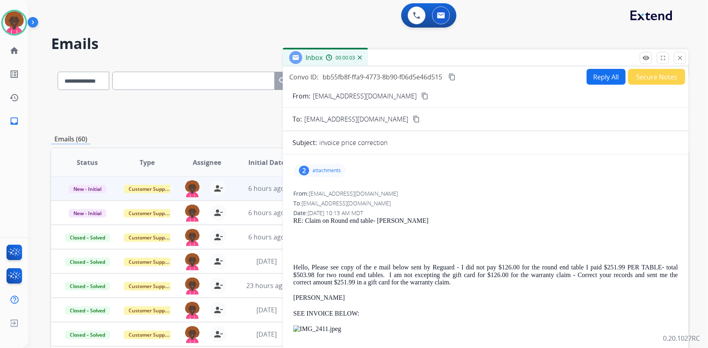
click at [320, 167] on p "attachments" at bounding box center [326, 170] width 28 height 6
click at [522, 161] on div "2 attachments IMG_2411.jpeg download 10/08/2025, 11:13 AM Reguard+Logotype+Colo…" at bounding box center [485, 170] width 386 height 19
drag, startPoint x: 584, startPoint y: 139, endPoint x: 592, endPoint y: 134, distance: 10.0
click at [584, 140] on div "invoice price correction" at bounding box center [498, 143] width 359 height 10
click at [683, 56] on mat-icon "close" at bounding box center [679, 57] width 7 height 7
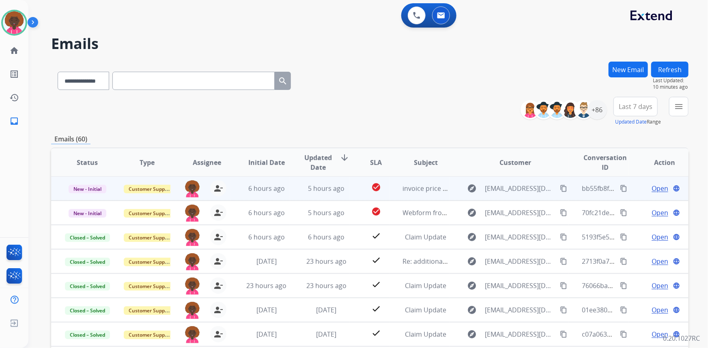
click at [642, 189] on div "Open language" at bounding box center [664, 189] width 46 height 10
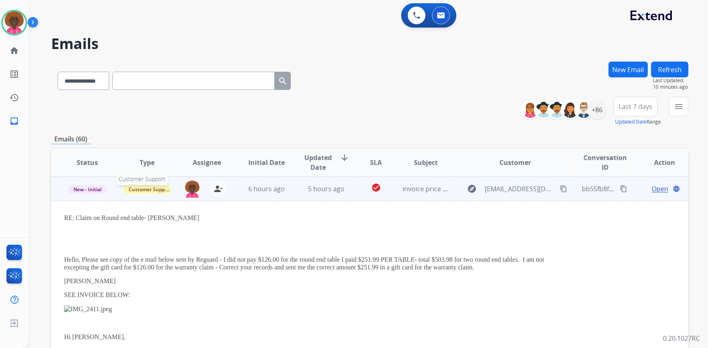
click at [152, 190] on span "Customer Support" at bounding box center [150, 189] width 53 height 9
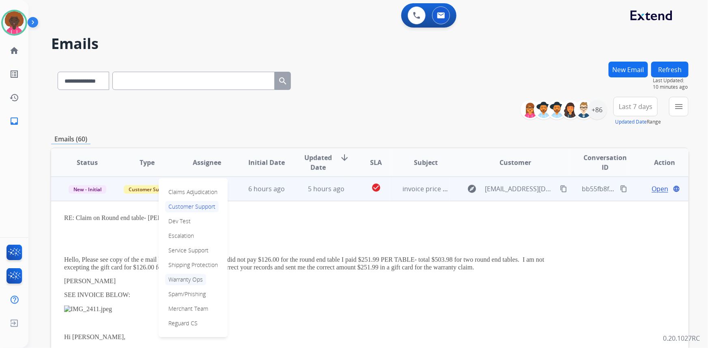
click at [204, 281] on p "Warranty Ops" at bounding box center [185, 279] width 41 height 11
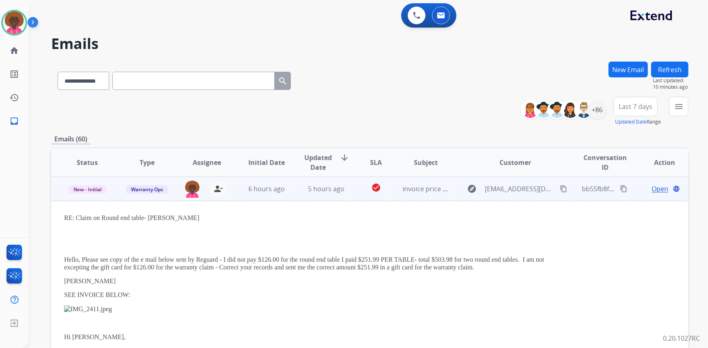
drag, startPoint x: 334, startPoint y: 68, endPoint x: 349, endPoint y: 73, distance: 15.4
click at [334, 69] on div "**********" at bounding box center [369, 79] width 637 height 35
click at [88, 188] on span "New - Initial" at bounding box center [88, 189] width 38 height 9
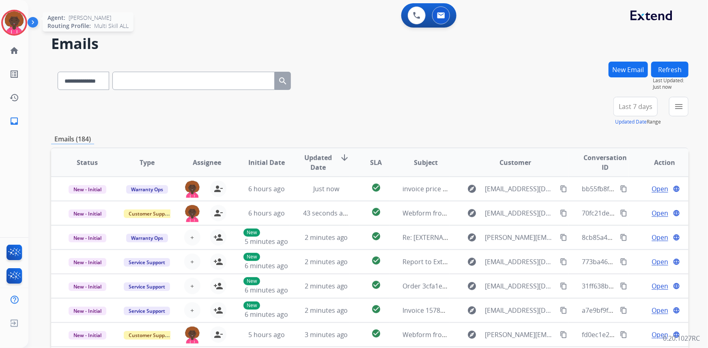
click at [18, 23] on img at bounding box center [14, 22] width 23 height 23
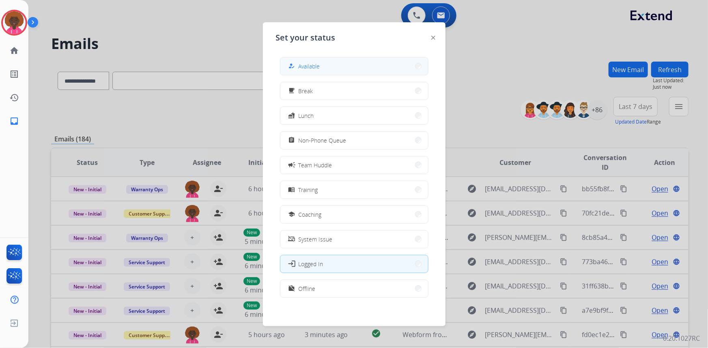
click at [348, 68] on button "how_to_reg Available" at bounding box center [354, 66] width 148 height 17
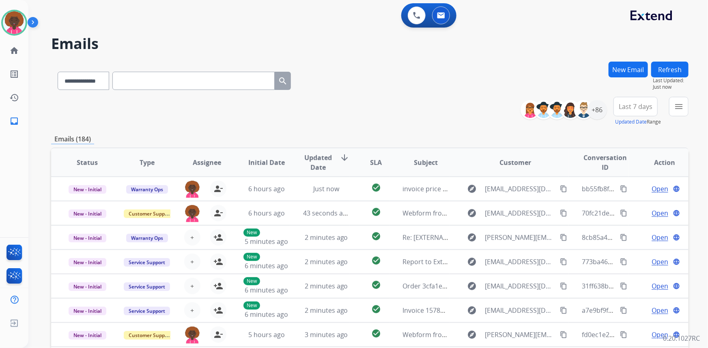
click at [455, 89] on div "**********" at bounding box center [369, 79] width 637 height 35
click at [596, 109] on div "+86" at bounding box center [596, 109] width 19 height 19
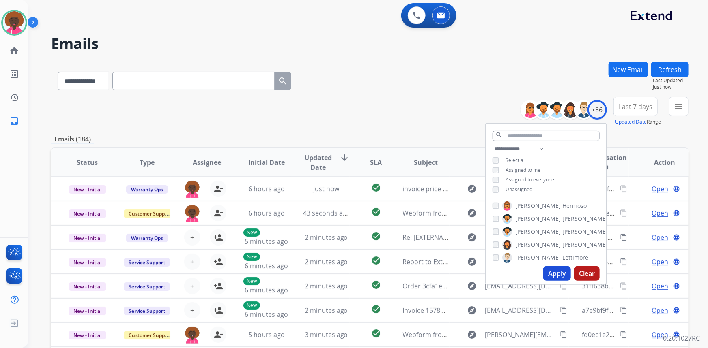
click at [491, 185] on div "**********" at bounding box center [546, 170] width 120 height 52
click at [556, 276] on button "Apply" at bounding box center [557, 273] width 28 height 15
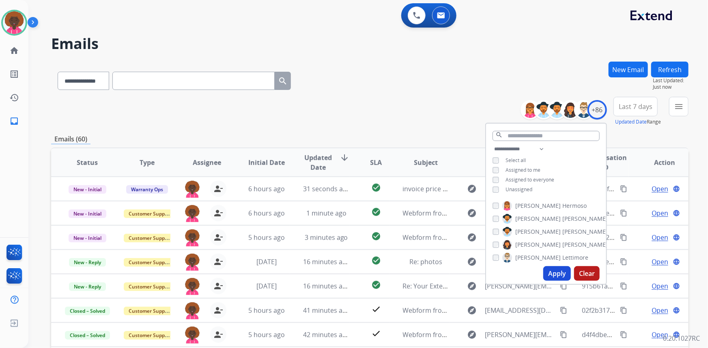
scroll to position [0, 0]
click at [408, 98] on div "**********" at bounding box center [369, 111] width 637 height 29
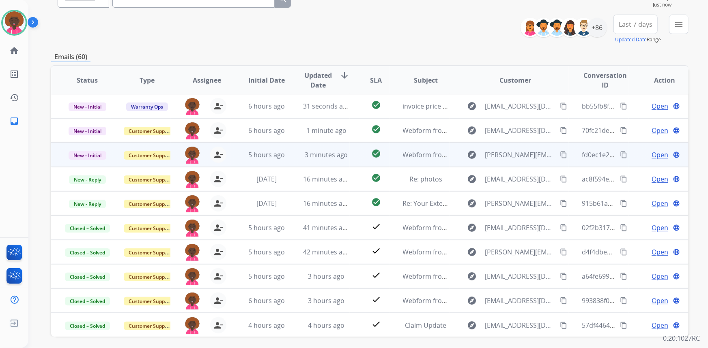
scroll to position [113, 0]
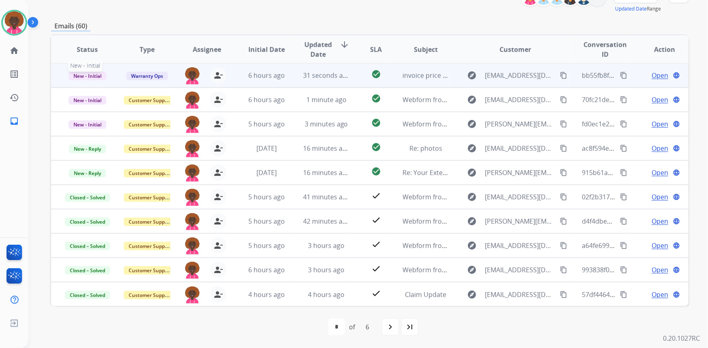
click at [90, 77] on span "New - Initial" at bounding box center [88, 76] width 38 height 9
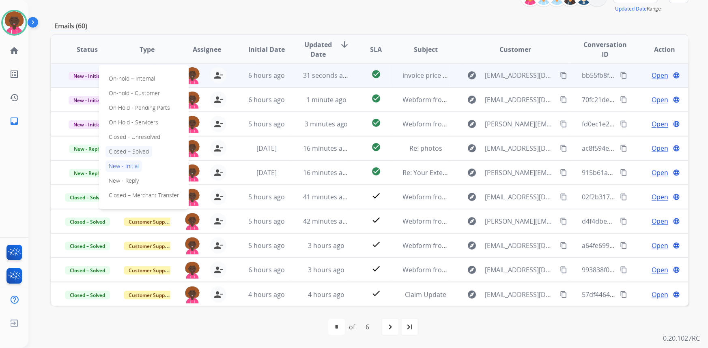
click at [127, 152] on p "Closed – Solved" at bounding box center [128, 151] width 47 height 11
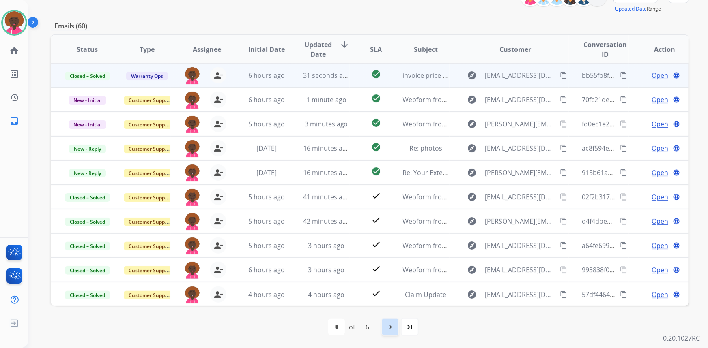
click at [385, 326] on mat-icon "navigate_next" at bounding box center [390, 327] width 10 height 10
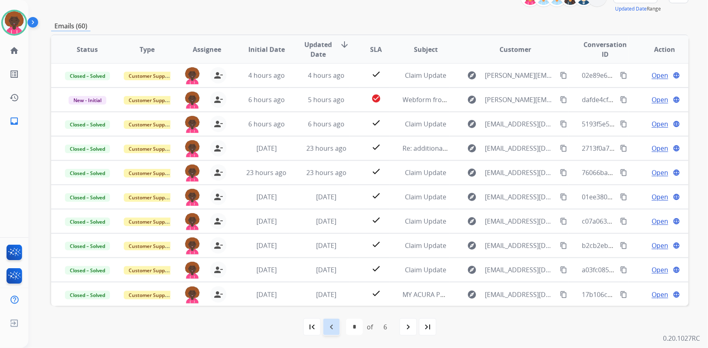
click at [327, 326] on mat-icon "navigate_before" at bounding box center [331, 327] width 10 height 10
select select "*"
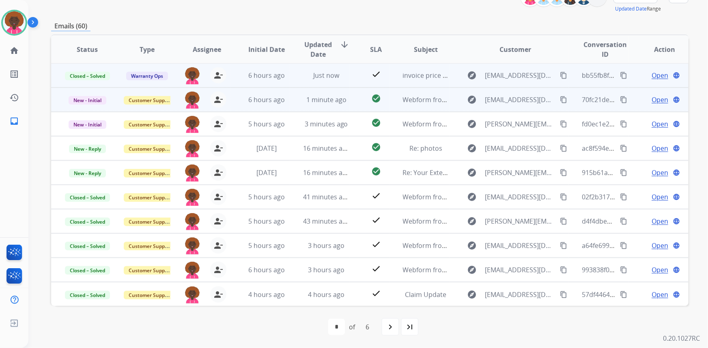
click at [651, 99] on span "Open" at bounding box center [659, 100] width 17 height 10
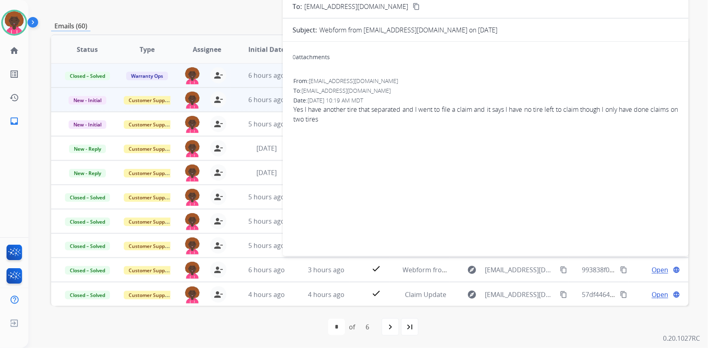
scroll to position [2, 0]
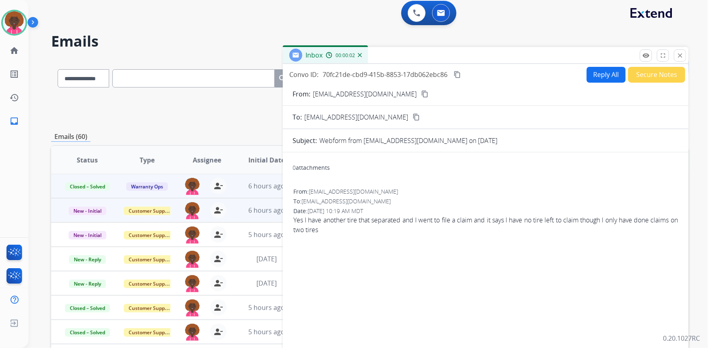
click at [680, 54] on mat-icon "close" at bounding box center [679, 55] width 7 height 7
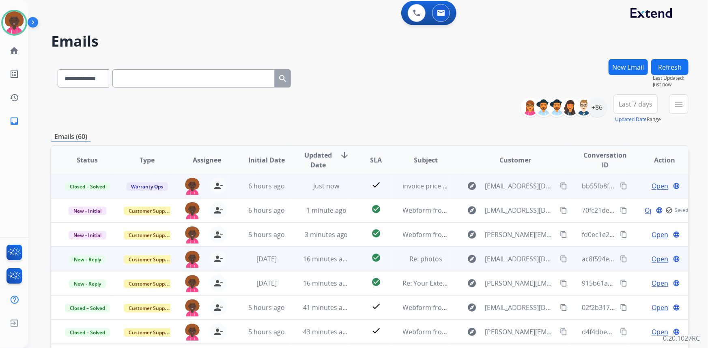
click at [652, 260] on span "Open" at bounding box center [659, 259] width 17 height 10
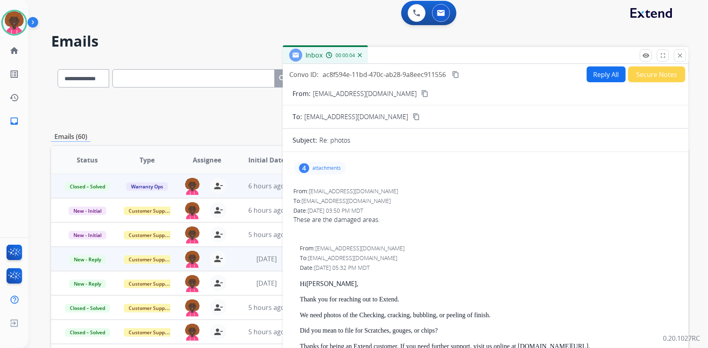
click at [307, 166] on div "4" at bounding box center [304, 168] width 10 height 10
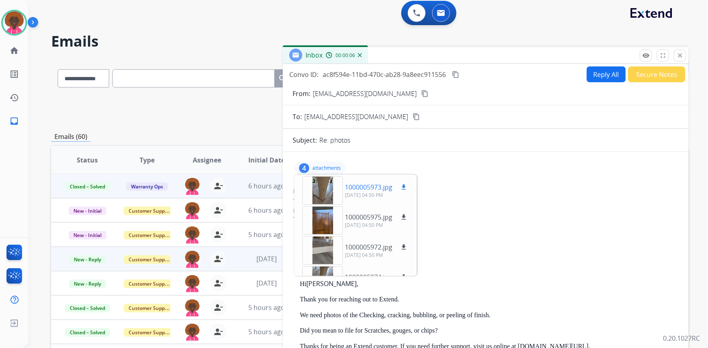
click at [403, 185] on mat-icon "download" at bounding box center [403, 187] width 7 height 7
click at [404, 215] on mat-icon "download" at bounding box center [403, 217] width 7 height 7
click at [403, 247] on mat-icon "download" at bounding box center [403, 247] width 7 height 7
click at [403, 270] on div "1000005974.jpg download [DATE] 04:50 PM" at bounding box center [355, 280] width 119 height 28
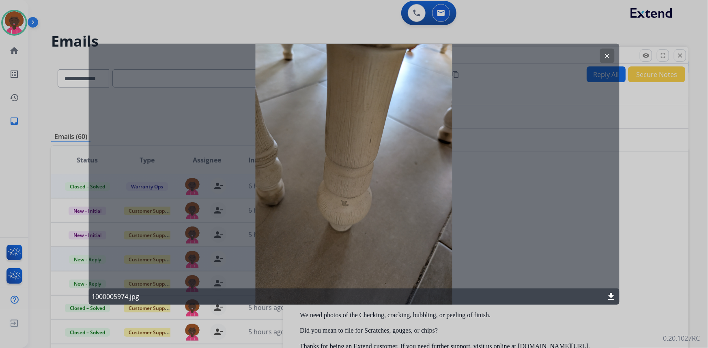
click at [676, 189] on div at bounding box center [354, 174] width 708 height 348
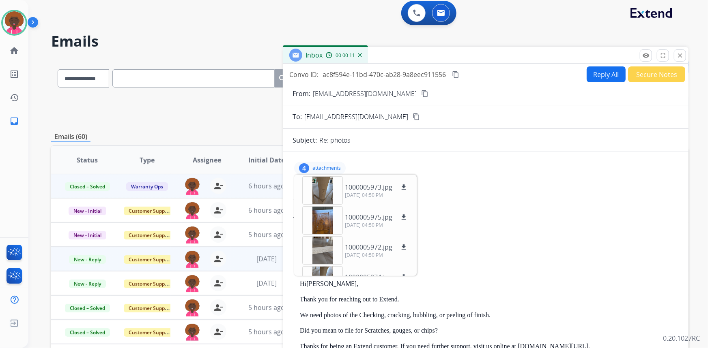
click at [421, 94] on mat-icon "content_copy" at bounding box center [424, 93] width 7 height 7
click at [664, 75] on button "Secure Notes" at bounding box center [656, 75] width 57 height 16
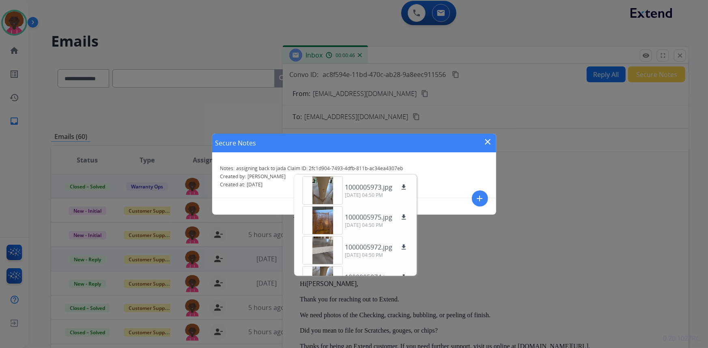
click at [464, 162] on div "Notes: assigning back to jada Claim ID: 2fc1d904-7493-4dfb-811b-ac34ea4307eb Cr…" at bounding box center [354, 177] width 284 height 43
click at [488, 142] on mat-icon "close" at bounding box center [488, 142] width 10 height 10
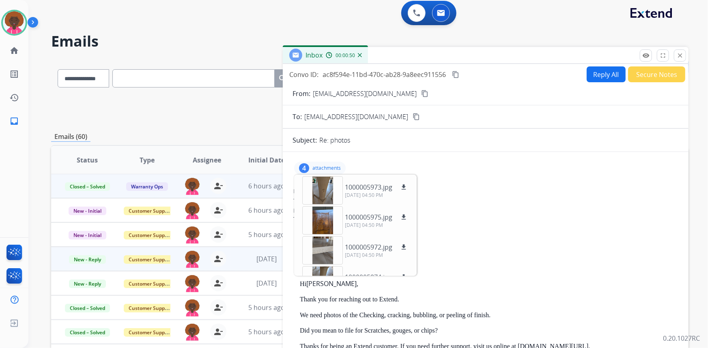
click at [657, 73] on button "Secure Notes" at bounding box center [656, 75] width 57 height 16
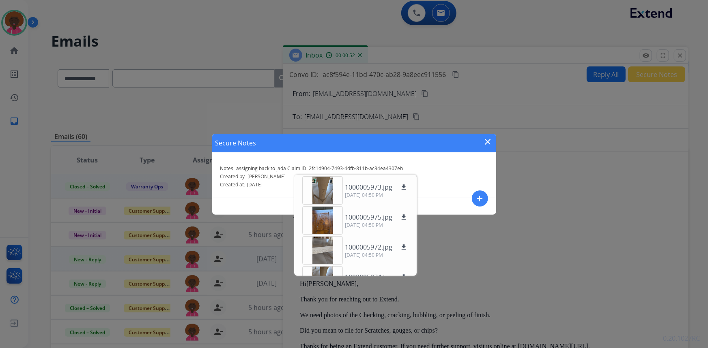
click at [489, 141] on mat-icon "close" at bounding box center [488, 142] width 10 height 10
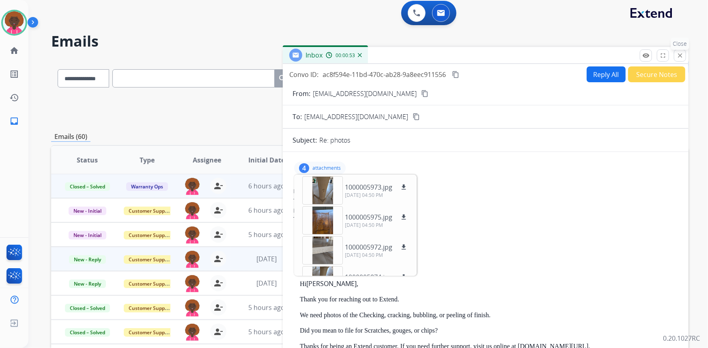
click at [679, 57] on mat-icon "close" at bounding box center [679, 55] width 7 height 7
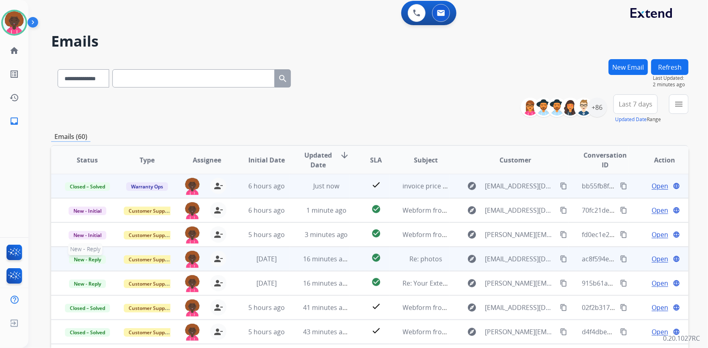
click at [93, 261] on span "New - Reply" at bounding box center [87, 259] width 37 height 9
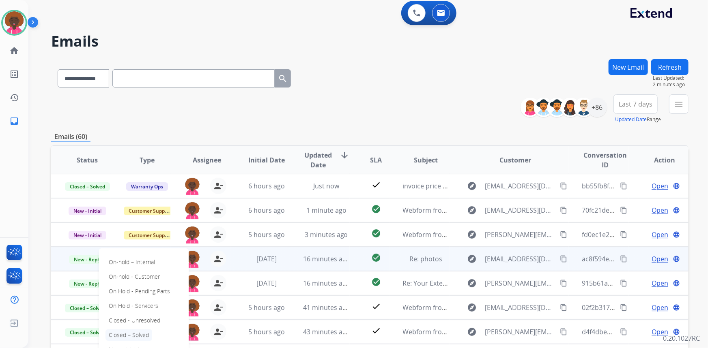
click at [141, 332] on p "Closed – Solved" at bounding box center [128, 335] width 47 height 11
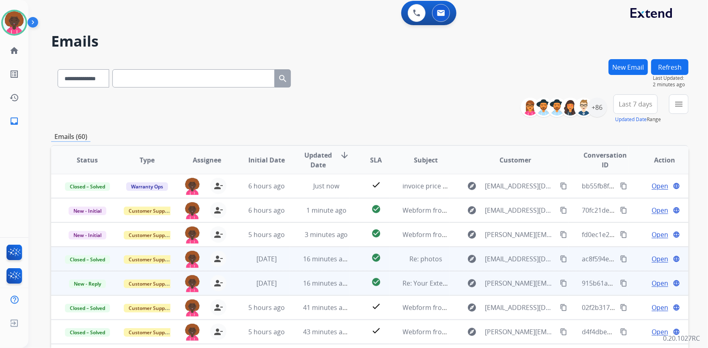
click at [657, 284] on span "Open" at bounding box center [659, 284] width 17 height 10
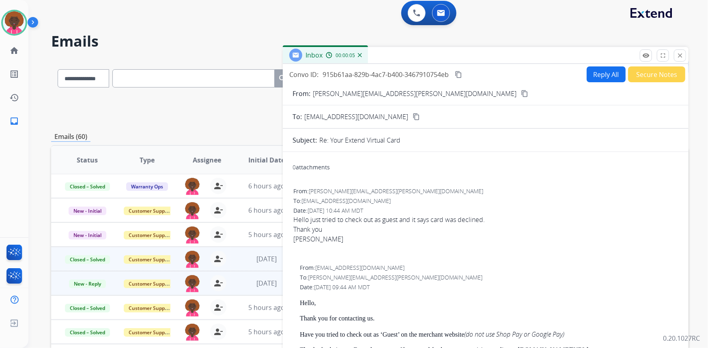
click at [603, 72] on button "Reply All" at bounding box center [605, 75] width 39 height 16
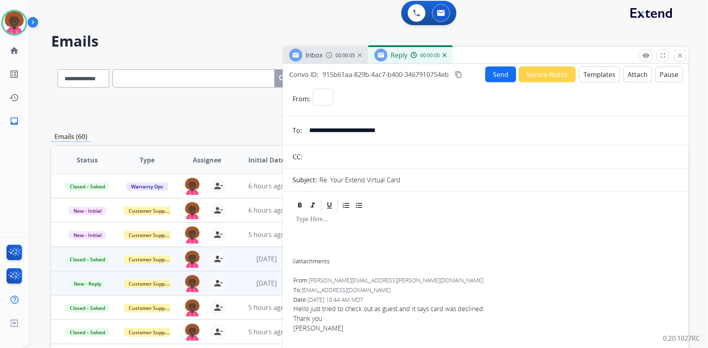
select select "**********"
click at [584, 79] on button "Templates" at bounding box center [599, 75] width 41 height 16
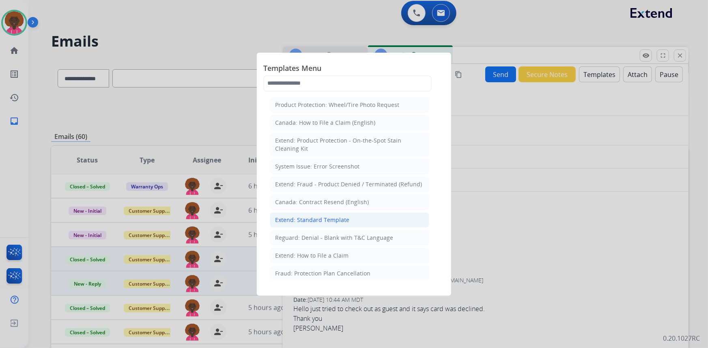
click at [349, 223] on li "Extend: Standard Template" at bounding box center [349, 219] width 159 height 15
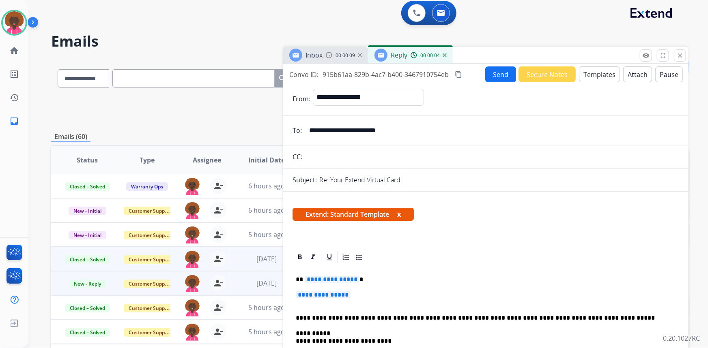
click at [330, 296] on span "**********" at bounding box center [323, 295] width 55 height 7
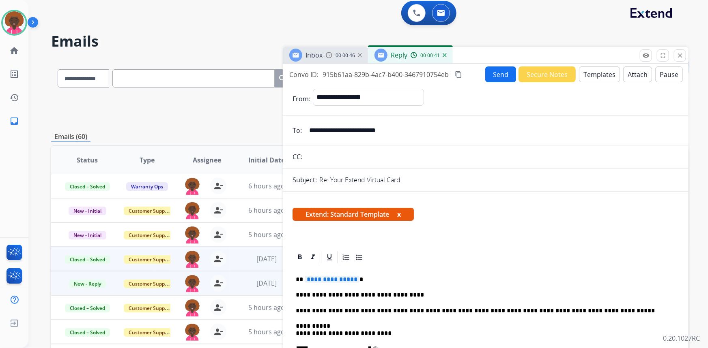
click at [334, 280] on span "**********" at bounding box center [332, 279] width 55 height 7
click at [520, 293] on p "**********" at bounding box center [482, 295] width 373 height 7
click at [488, 70] on button "Send" at bounding box center [500, 75] width 31 height 16
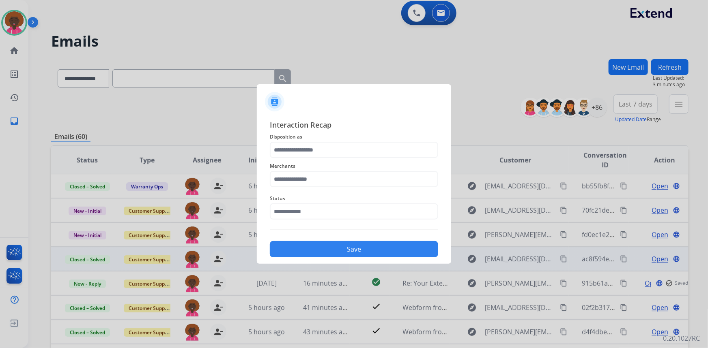
click at [352, 221] on div "Status" at bounding box center [354, 207] width 168 height 32
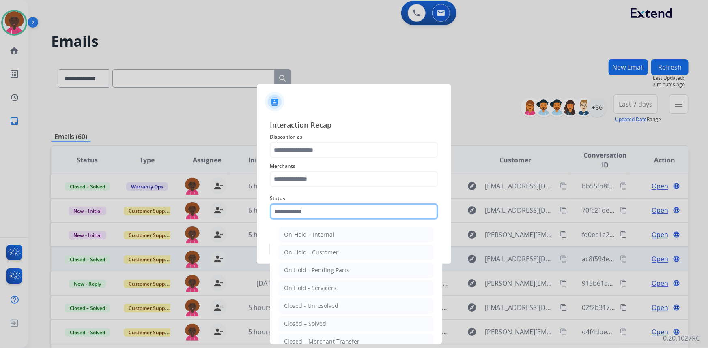
click at [352, 211] on input "text" at bounding box center [354, 212] width 168 height 16
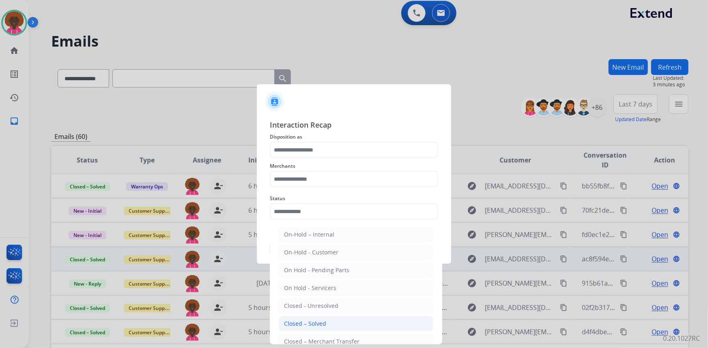
click at [296, 323] on div "Closed – Solved" at bounding box center [305, 324] width 42 height 8
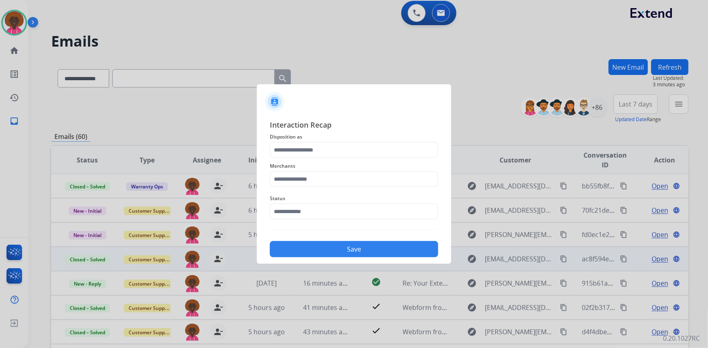
type input "**********"
click at [309, 172] on input "text" at bounding box center [354, 179] width 168 height 16
click at [315, 195] on li "Not found" at bounding box center [356, 202] width 154 height 15
type input "*********"
click at [308, 146] on input "text" at bounding box center [354, 150] width 168 height 16
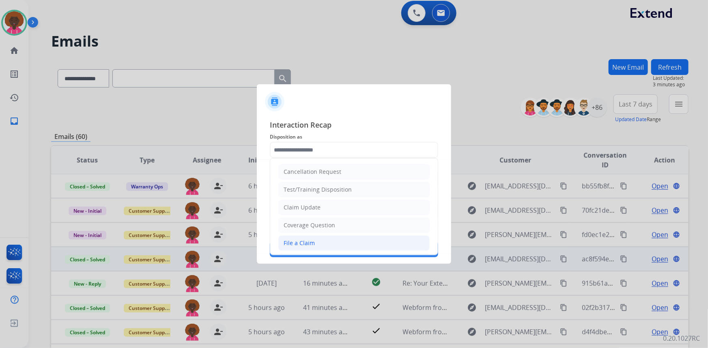
click at [292, 242] on div "File a Claim" at bounding box center [298, 243] width 31 height 8
type input "**********"
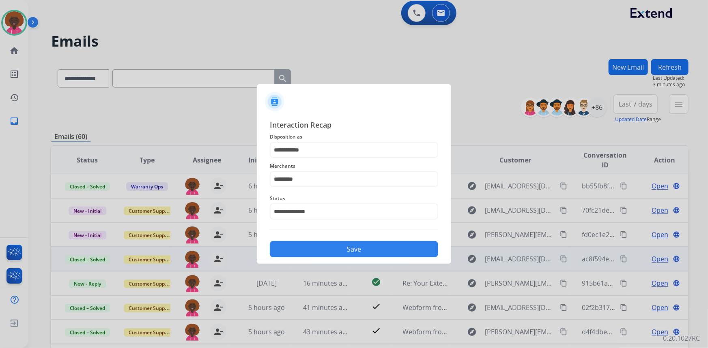
click at [336, 257] on div "**********" at bounding box center [354, 188] width 194 height 151
click at [338, 254] on button "Save" at bounding box center [354, 249] width 168 height 16
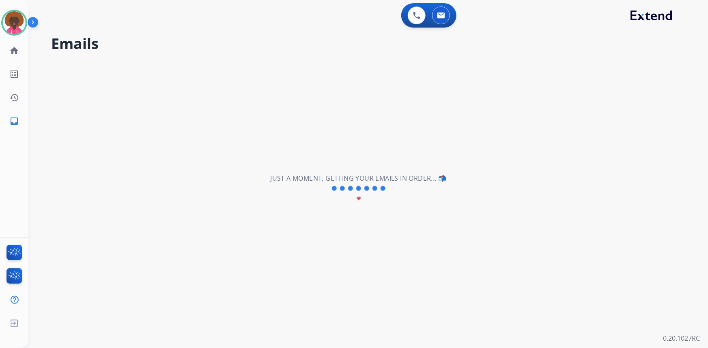
scroll to position [0, 0]
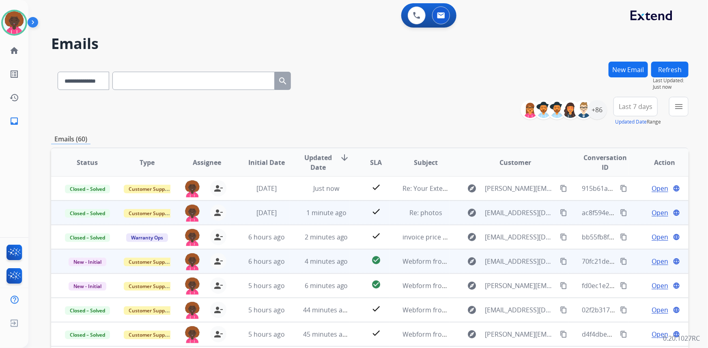
click at [651, 260] on span "Open" at bounding box center [659, 262] width 17 height 10
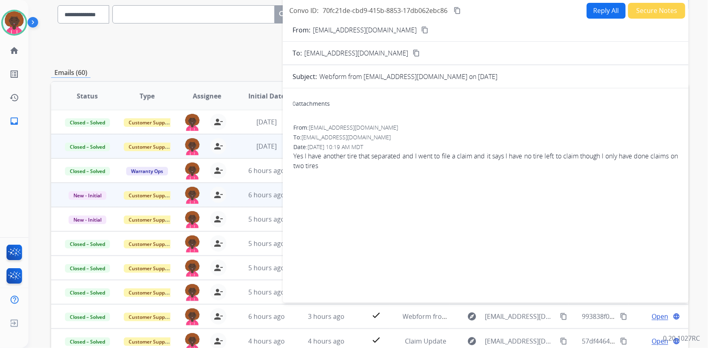
scroll to position [2, 0]
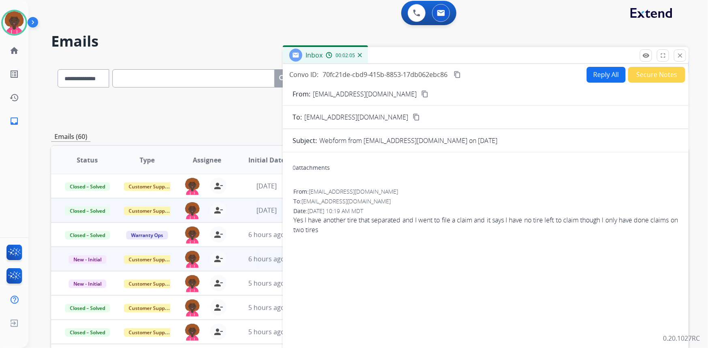
click at [219, 200] on div "[PERSON_NAME][EMAIL_ADDRESS][PERSON_NAME][DOMAIN_NAME] person_remove [PERSON_NA…" at bounding box center [200, 210] width 59 height 23
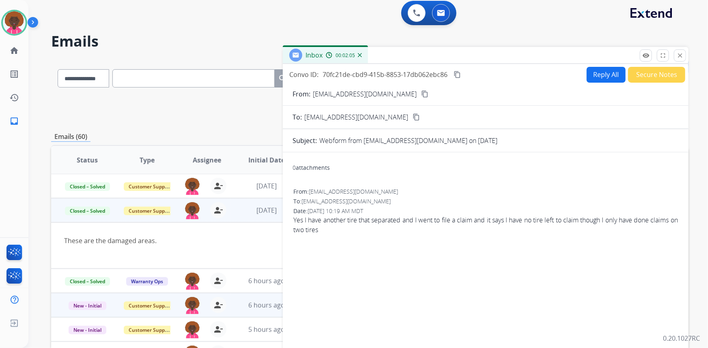
scroll to position [24, 0]
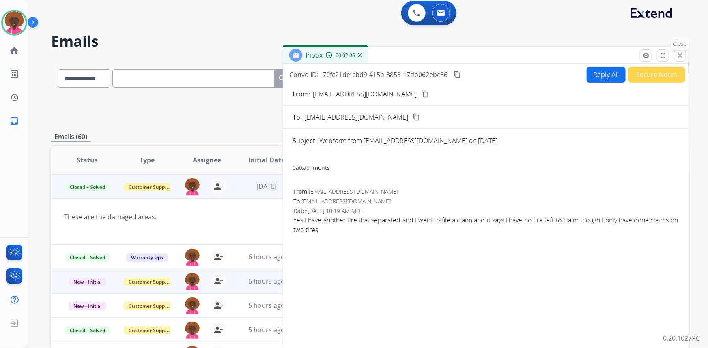
click at [679, 53] on mat-icon "close" at bounding box center [679, 55] width 7 height 7
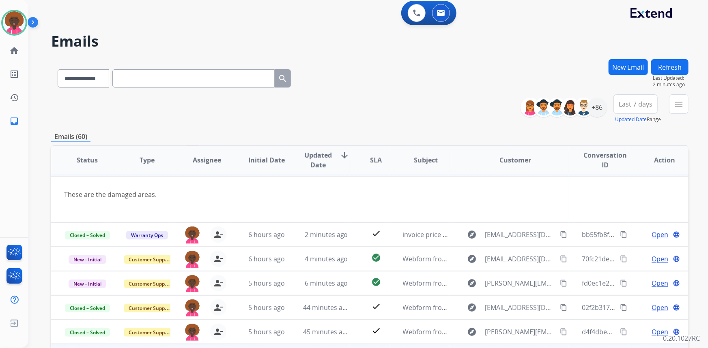
scroll to position [113, 0]
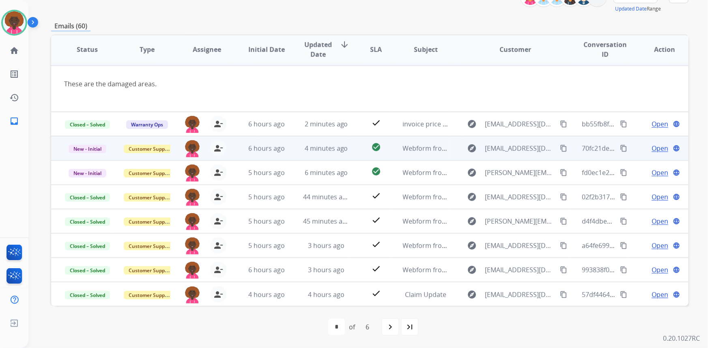
click at [345, 157] on td "4 minutes ago" at bounding box center [320, 148] width 60 height 24
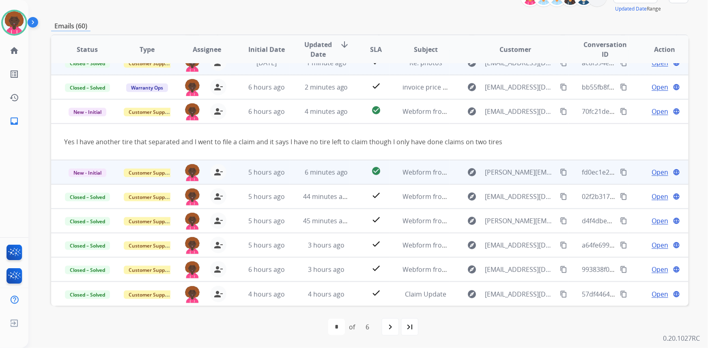
scroll to position [37, 0]
click at [343, 172] on span "6 minutes ago" at bounding box center [326, 172] width 43 height 9
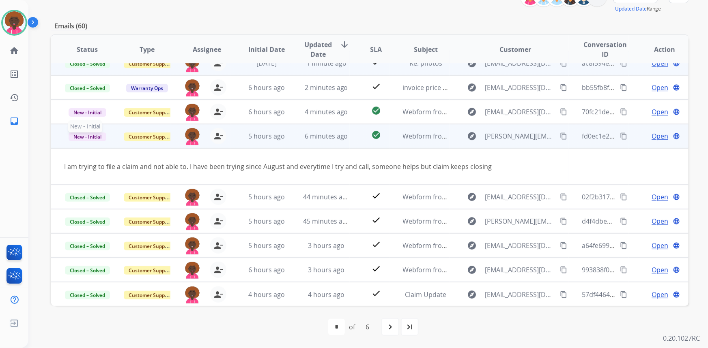
click at [98, 139] on span "New - Initial" at bounding box center [88, 137] width 38 height 9
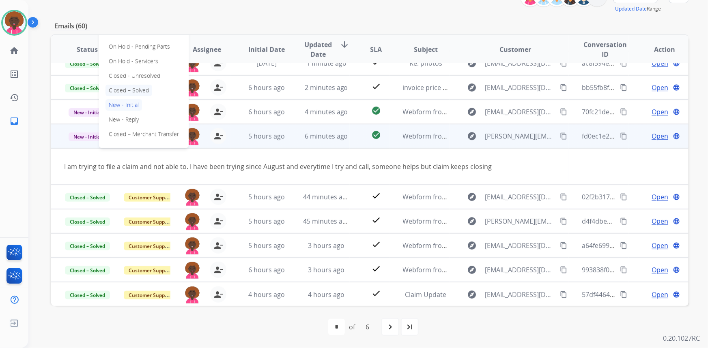
click at [146, 93] on p "Closed – Solved" at bounding box center [128, 90] width 47 height 11
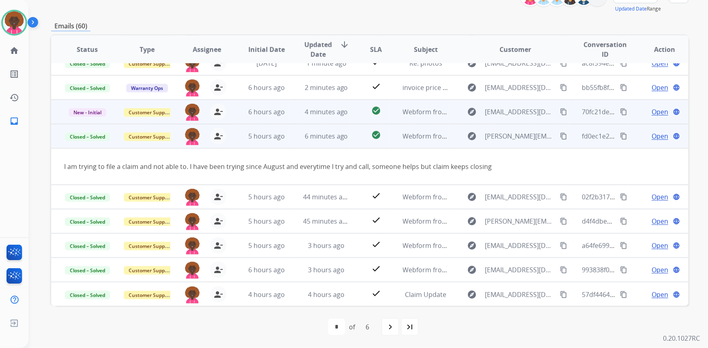
click at [651, 110] on span "Open" at bounding box center [659, 112] width 17 height 10
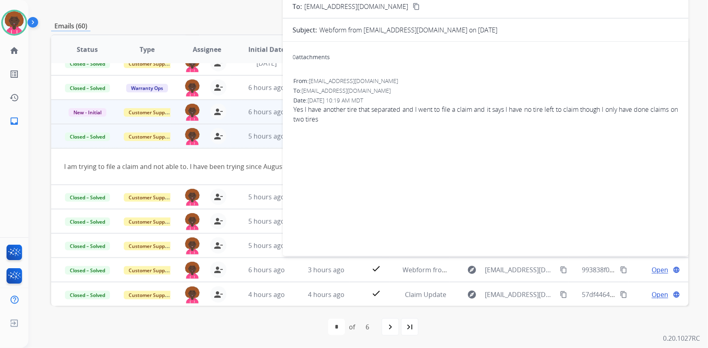
click at [147, 177] on td "I am trying to file a claim and not able to. I have been trying since August an…" at bounding box center [309, 166] width 517 height 36
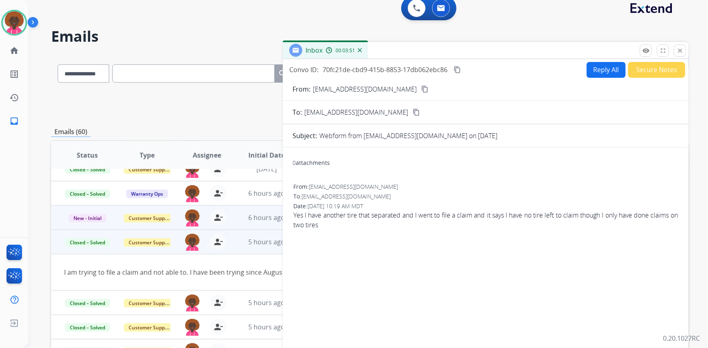
scroll to position [0, 0]
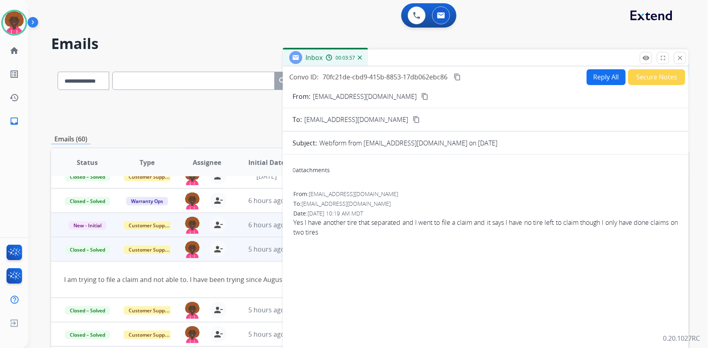
drag, startPoint x: 395, startPoint y: 96, endPoint x: 230, endPoint y: 21, distance: 180.9
click at [421, 96] on mat-icon "content_copy" at bounding box center [424, 96] width 7 height 7
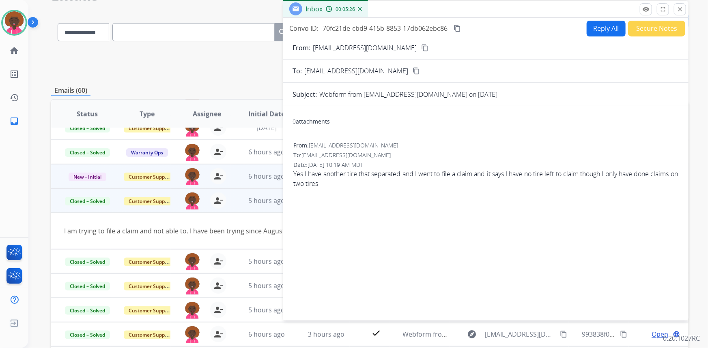
scroll to position [2, 0]
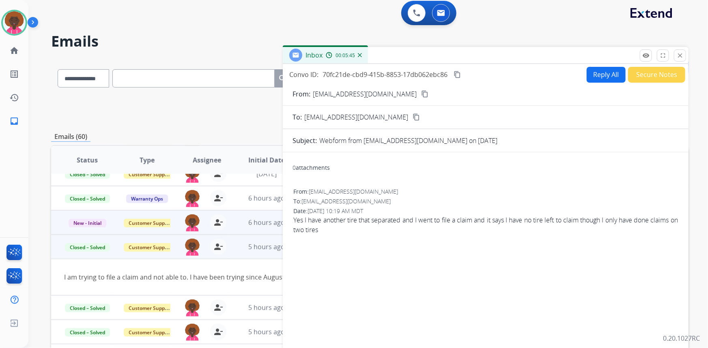
click at [586, 73] on button "Reply All" at bounding box center [605, 75] width 39 height 16
select select "**********"
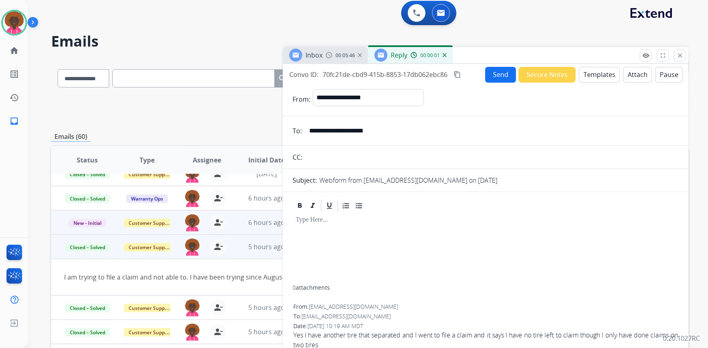
click at [593, 73] on button "Templates" at bounding box center [599, 75] width 41 height 16
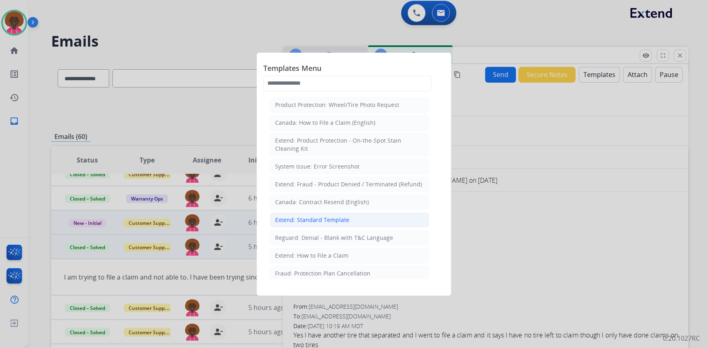
click at [323, 216] on div "Extend: Standard Template" at bounding box center [312, 220] width 74 height 8
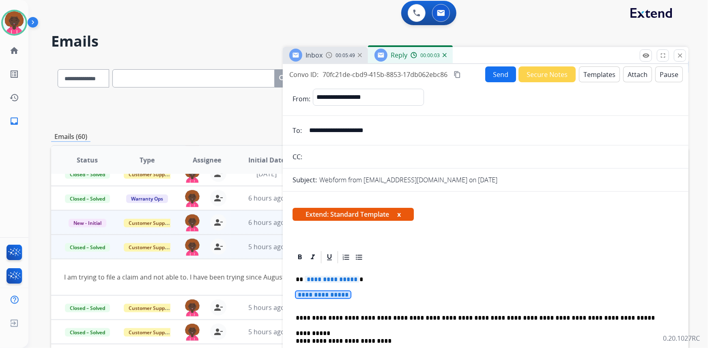
click at [314, 296] on span "**********" at bounding box center [323, 295] width 55 height 7
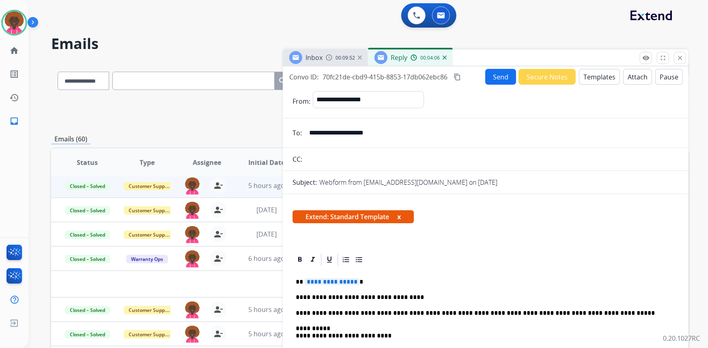
scroll to position [27, 0]
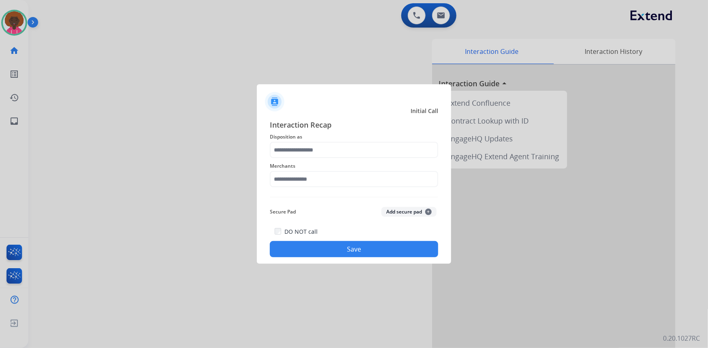
click at [358, 192] on div "Interaction Recap Disposition as Merchants Secure Pad Add secure pad + DO NOT c…" at bounding box center [354, 188] width 168 height 138
drag, startPoint x: 261, startPoint y: 163, endPoint x: 277, endPoint y: 174, distance: 19.8
click at [264, 166] on div "Interaction Recap Disposition as Merchants Secure Pad Add secure pad + DO NOT c…" at bounding box center [354, 188] width 194 height 151
click at [284, 177] on input "text" at bounding box center [354, 179] width 168 height 16
click at [338, 199] on li "Not found" at bounding box center [356, 202] width 154 height 15
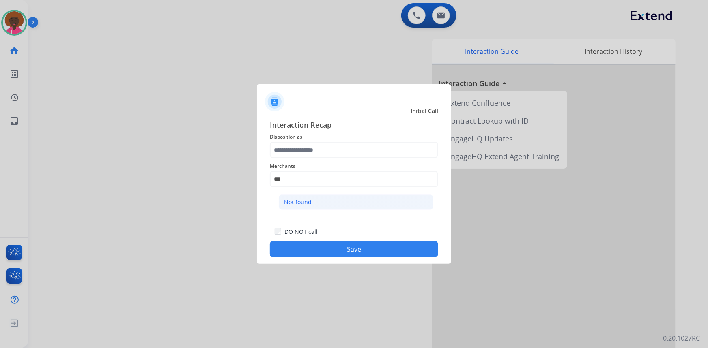
type input "*********"
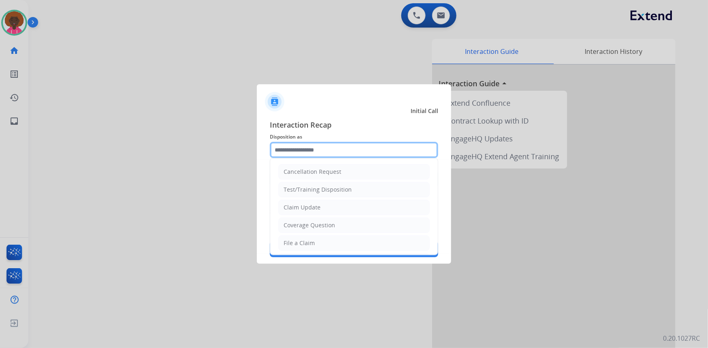
click at [320, 157] on input "text" at bounding box center [354, 150] width 168 height 16
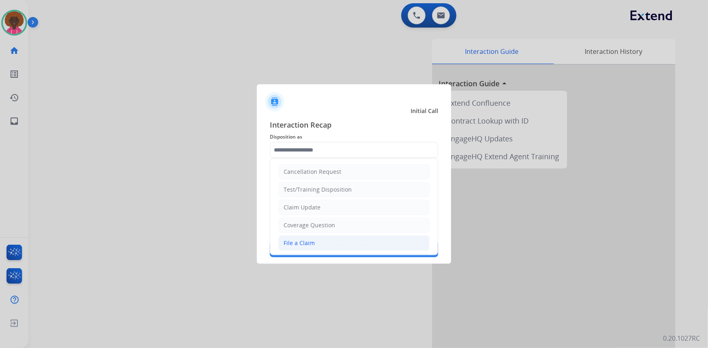
drag, startPoint x: 316, startPoint y: 242, endPoint x: 330, endPoint y: 243, distance: 14.2
click at [317, 242] on li "File a Claim" at bounding box center [353, 243] width 151 height 15
type input "**********"
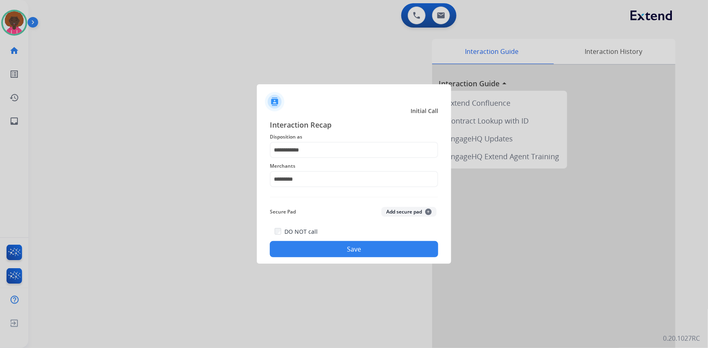
click at [339, 253] on button "Save" at bounding box center [354, 249] width 168 height 16
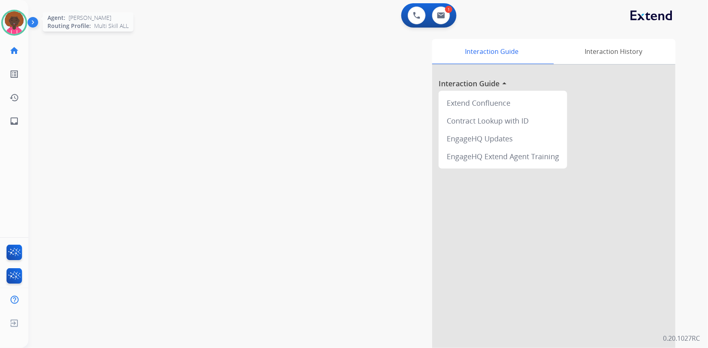
click at [24, 18] on div at bounding box center [14, 23] width 26 height 26
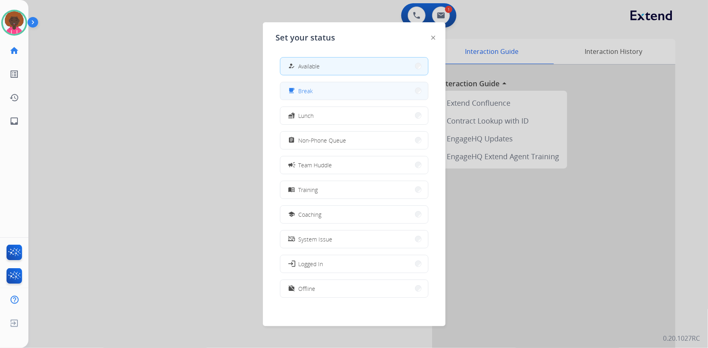
click at [311, 92] on span "Break" at bounding box center [305, 91] width 15 height 9
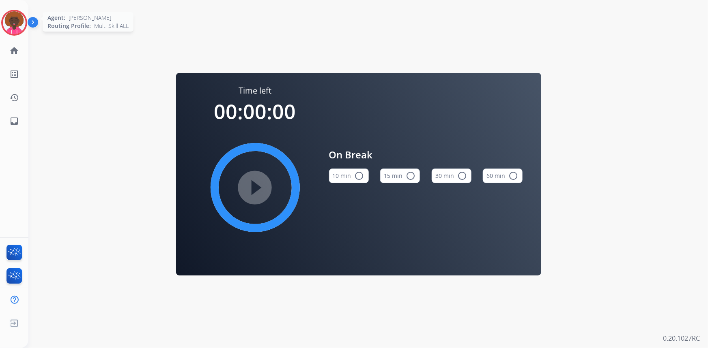
click at [18, 15] on img at bounding box center [14, 22] width 23 height 23
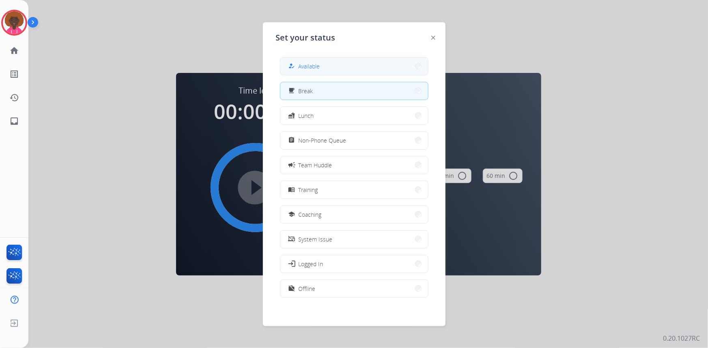
click at [340, 62] on button "how_to_reg Available" at bounding box center [354, 66] width 148 height 17
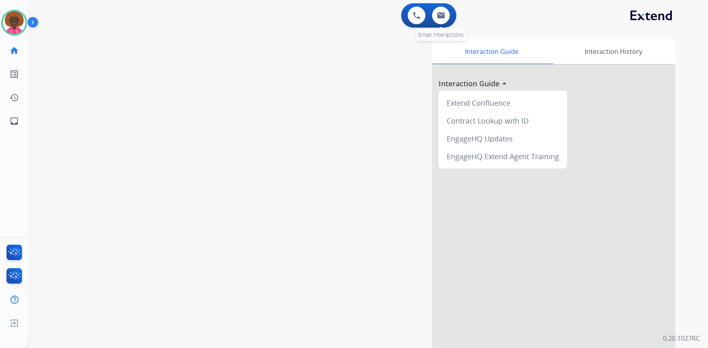
drag, startPoint x: 450, startPoint y: 20, endPoint x: 445, endPoint y: 20, distance: 4.9
click at [449, 20] on div "0 Email Interactions" at bounding box center [441, 15] width 24 height 18
click at [444, 20] on button at bounding box center [441, 15] width 18 height 18
select select "**********"
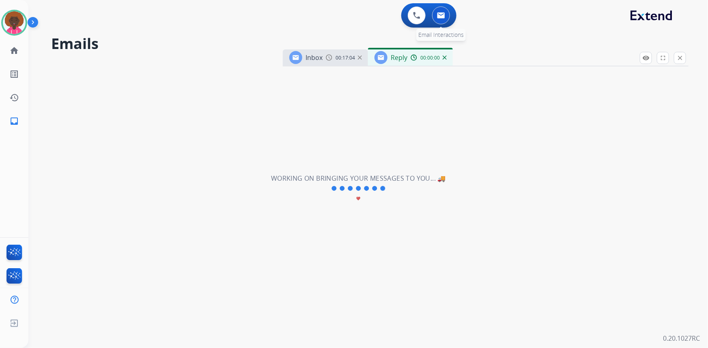
select select "**********"
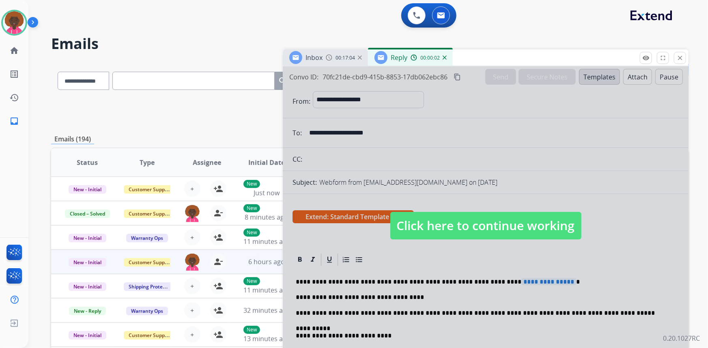
click at [473, 205] on div at bounding box center [485, 218] width 405 height 303
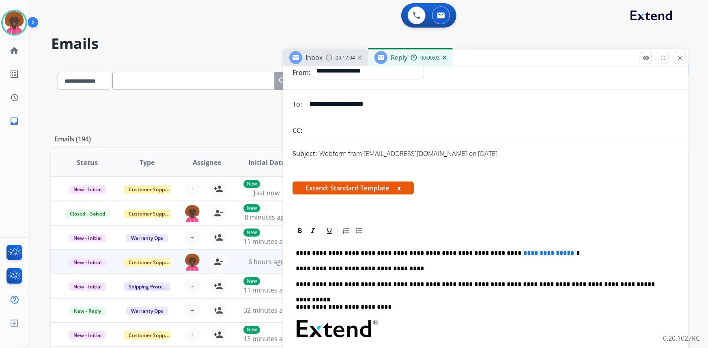
scroll to position [73, 0]
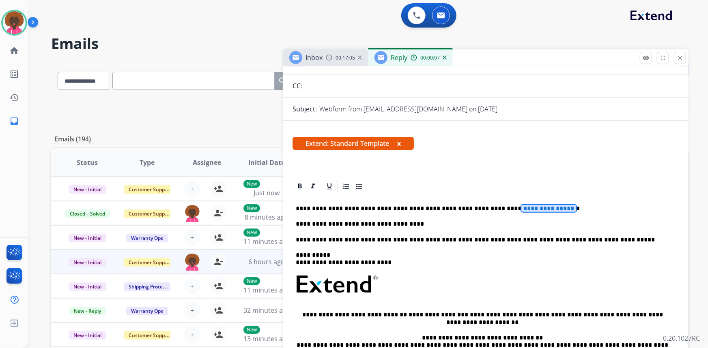
click at [532, 209] on span "**********" at bounding box center [548, 208] width 55 height 7
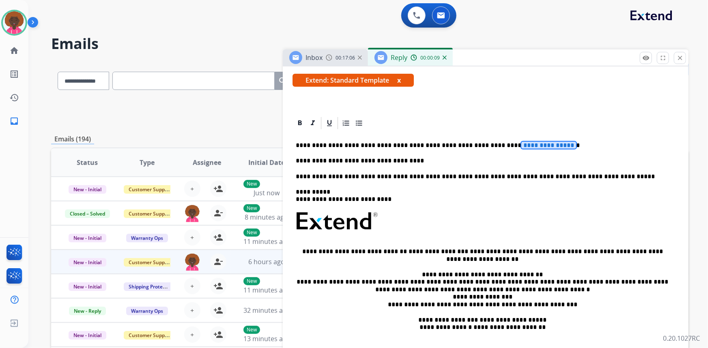
scroll to position [147, 0]
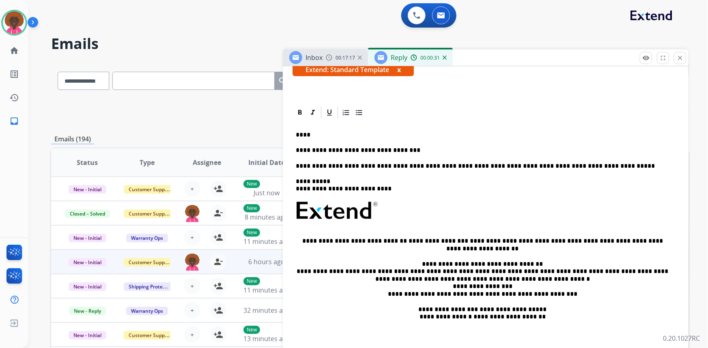
click at [414, 152] on p "**********" at bounding box center [482, 150] width 373 height 7
click at [442, 145] on div "**********" at bounding box center [485, 236] width 386 height 232
click at [453, 140] on div "**********" at bounding box center [485, 236] width 386 height 232
click at [539, 110] on div at bounding box center [485, 112] width 386 height 15
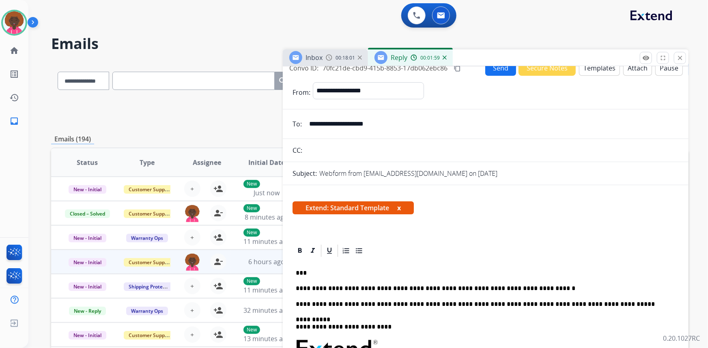
scroll to position [0, 0]
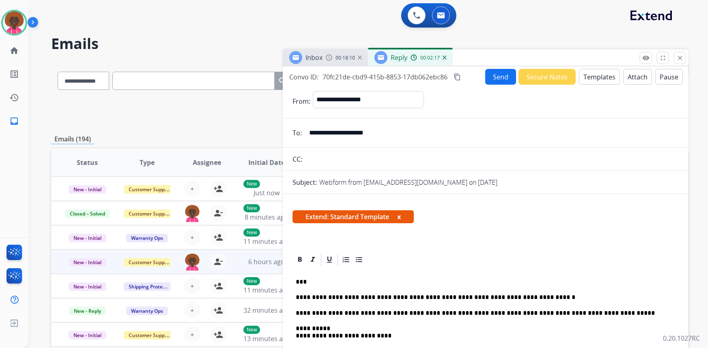
click at [491, 73] on button "Send" at bounding box center [500, 77] width 31 height 16
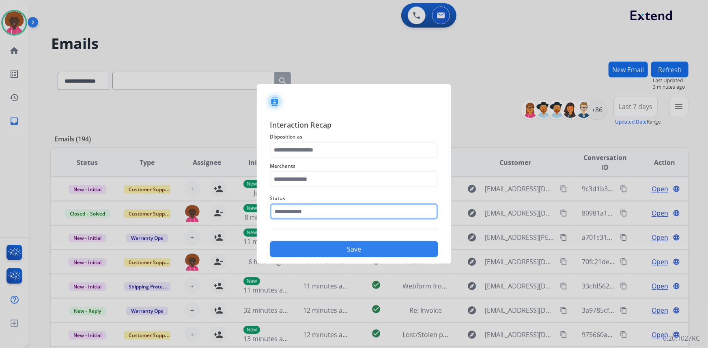
click at [317, 215] on input "text" at bounding box center [354, 212] width 168 height 16
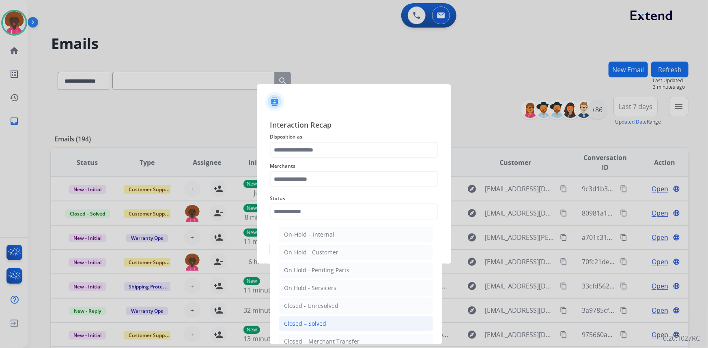
click at [313, 320] on div "Closed – Solved" at bounding box center [305, 324] width 42 height 8
type input "**********"
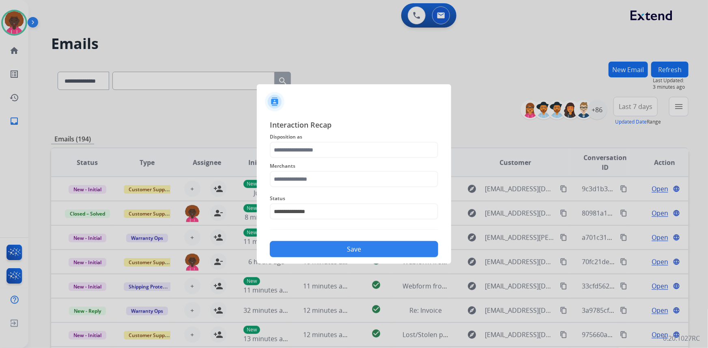
drag, startPoint x: 324, startPoint y: 195, endPoint x: 322, endPoint y: 179, distance: 15.5
click at [324, 191] on div "**********" at bounding box center [354, 207] width 168 height 32
click at [322, 179] on input "text" at bounding box center [354, 179] width 168 height 16
click at [342, 207] on li "Not found" at bounding box center [356, 202] width 154 height 15
type input "*********"
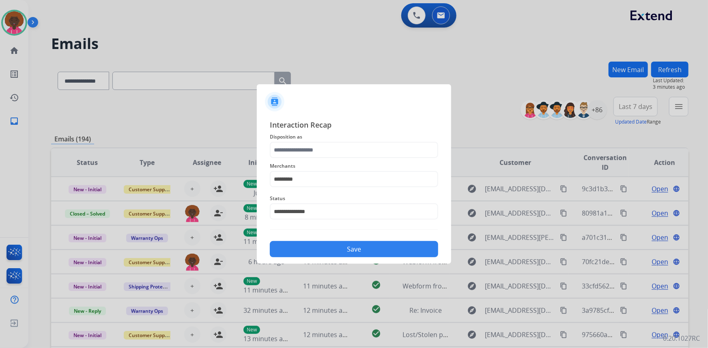
drag, startPoint x: 339, startPoint y: 167, endPoint x: 337, endPoint y: 155, distance: 12.3
click at [339, 163] on span "Merchants" at bounding box center [354, 166] width 168 height 10
click at [335, 148] on input "text" at bounding box center [354, 150] width 168 height 16
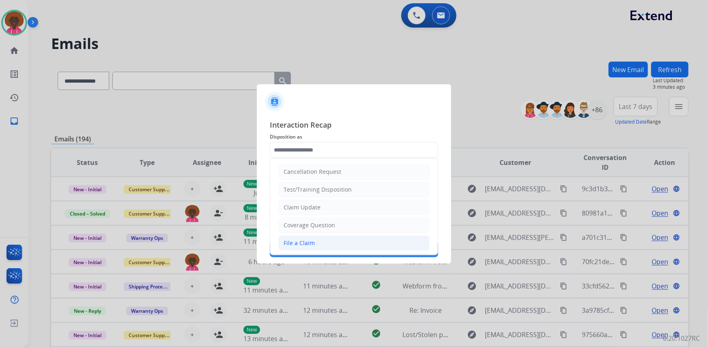
click at [315, 247] on li "File a Claim" at bounding box center [353, 243] width 151 height 15
type input "**********"
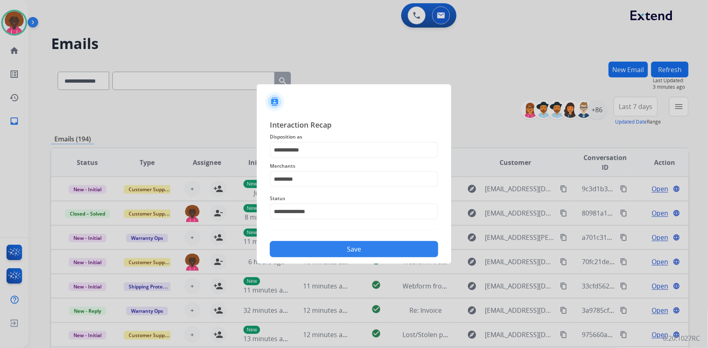
click at [349, 246] on button "Save" at bounding box center [354, 249] width 168 height 16
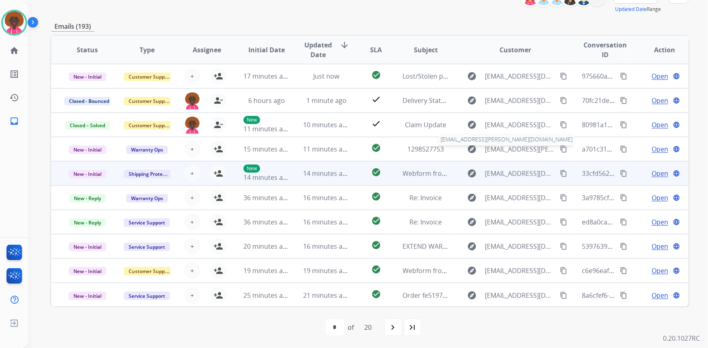
scroll to position [113, 0]
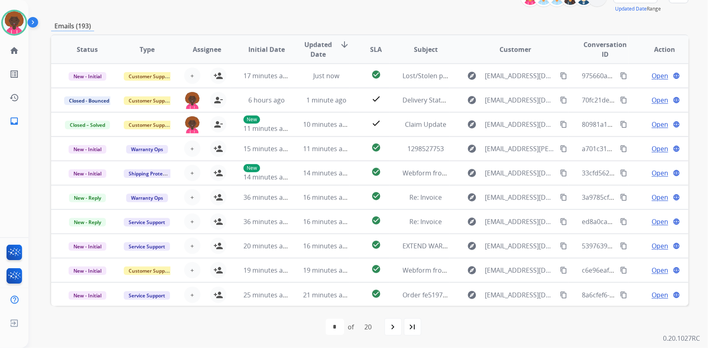
click at [8, 8] on div "[PERSON_NAME] Available Edit Avatar Agent: [PERSON_NAME] Profile: Multi Skill A…" at bounding box center [14, 66] width 28 height 133
click at [16, 20] on img at bounding box center [14, 22] width 23 height 23
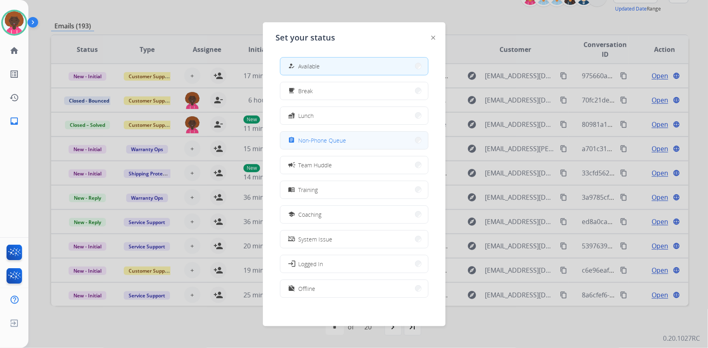
click at [339, 145] on button "assignment Non-Phone Queue" at bounding box center [354, 140] width 148 height 17
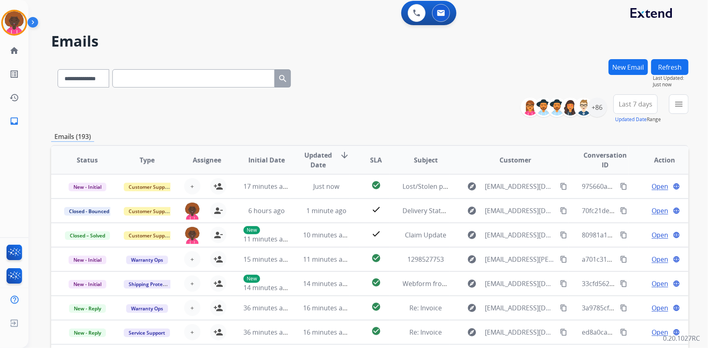
scroll to position [0, 0]
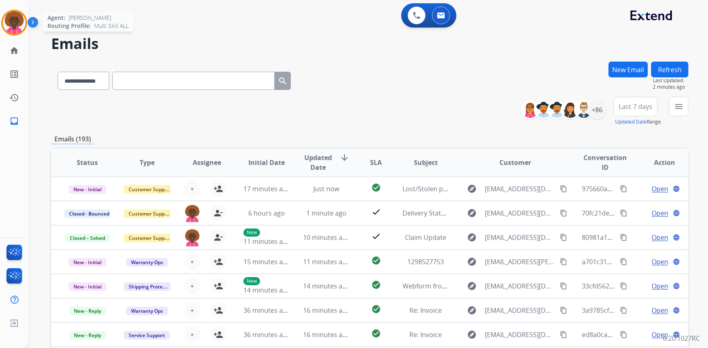
click at [19, 24] on img at bounding box center [14, 22] width 23 height 23
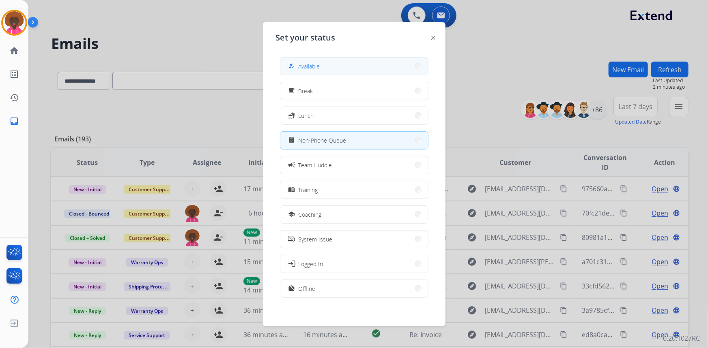
click at [348, 66] on button "how_to_reg Available" at bounding box center [354, 66] width 148 height 17
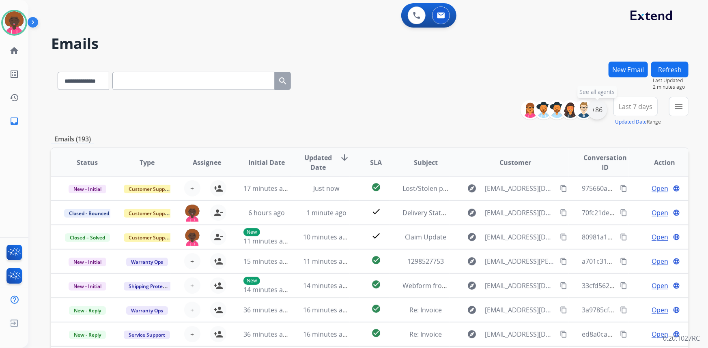
click at [590, 111] on div "+86" at bounding box center [596, 109] width 19 height 19
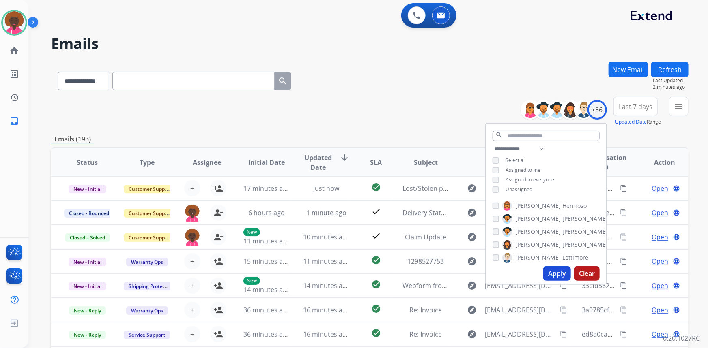
click at [551, 272] on button "Apply" at bounding box center [557, 273] width 28 height 15
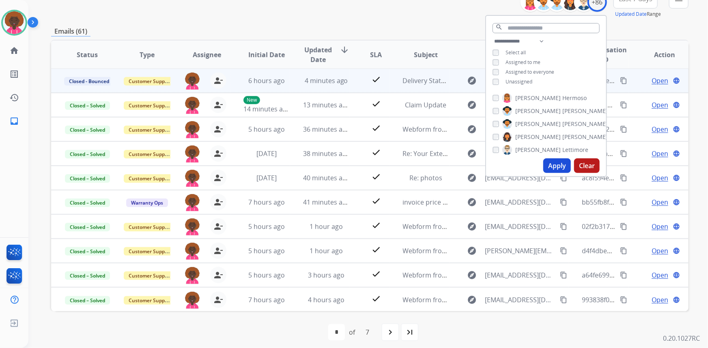
scroll to position [113, 0]
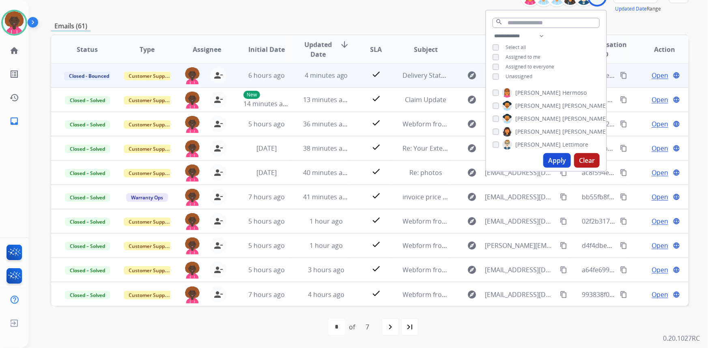
click at [320, 80] on td "4 minutes ago" at bounding box center [320, 75] width 60 height 24
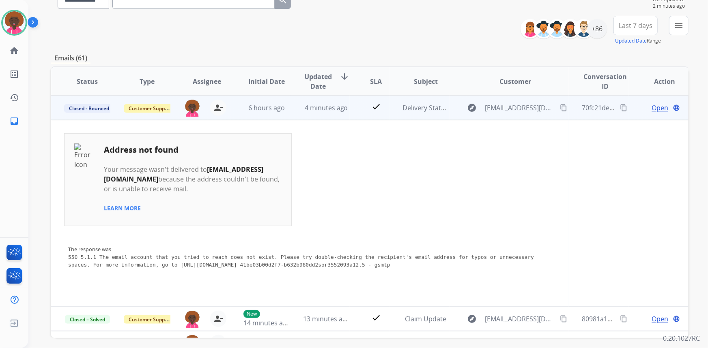
scroll to position [0, 0]
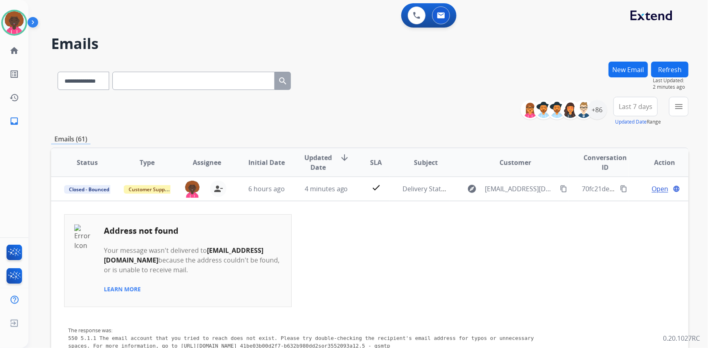
click at [409, 85] on div "**********" at bounding box center [369, 79] width 637 height 35
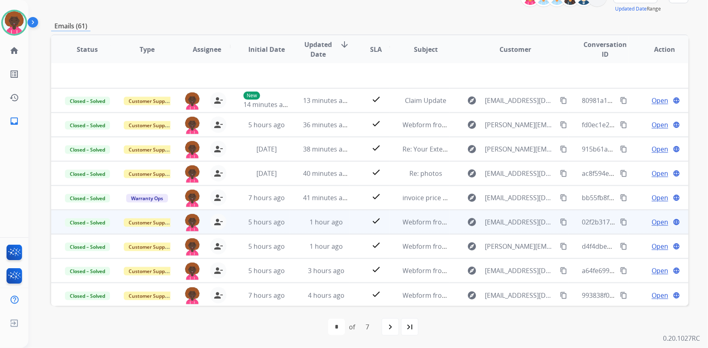
scroll to position [187, 0]
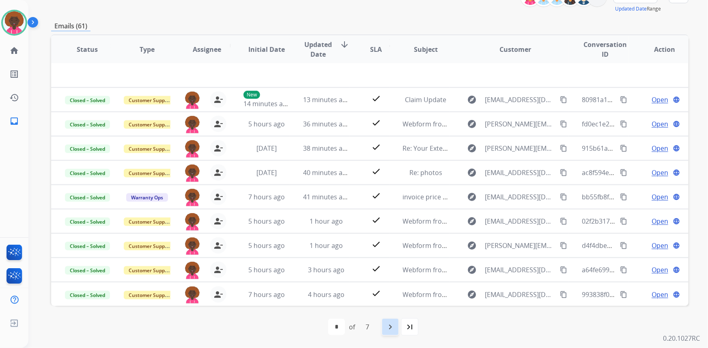
click at [392, 328] on mat-icon "navigate_next" at bounding box center [390, 327] width 10 height 10
select select "*"
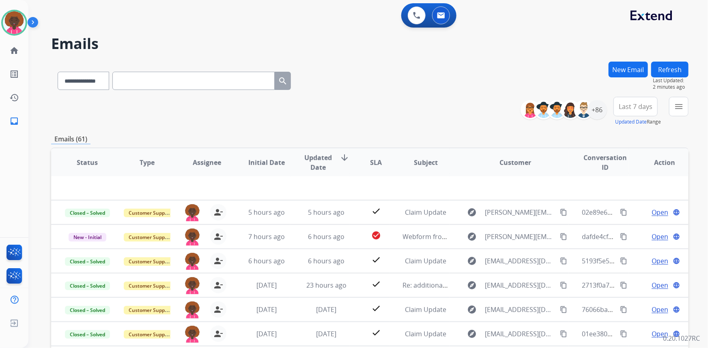
scroll to position [27, 0]
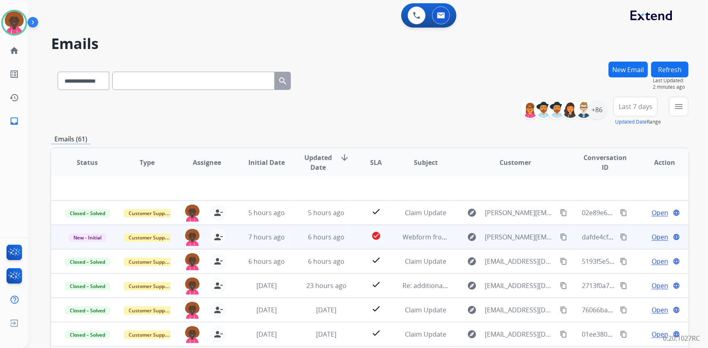
click at [657, 239] on span "Open" at bounding box center [659, 237] width 17 height 10
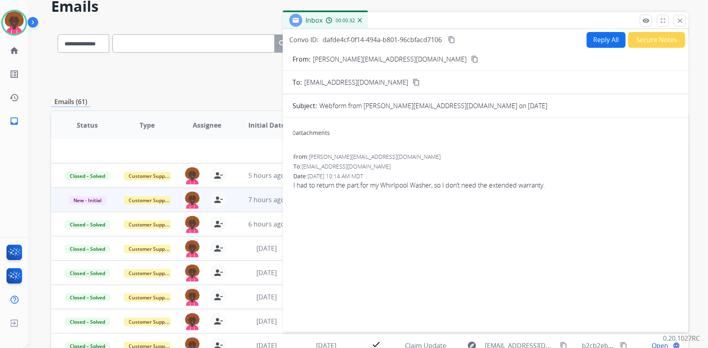
scroll to position [0, 0]
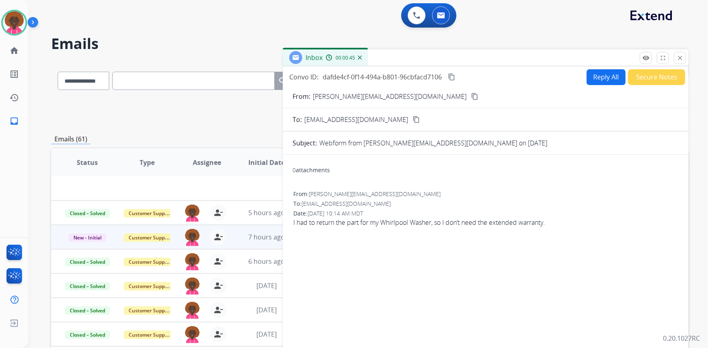
click at [591, 73] on button "Reply All" at bounding box center [605, 77] width 39 height 16
select select "**********"
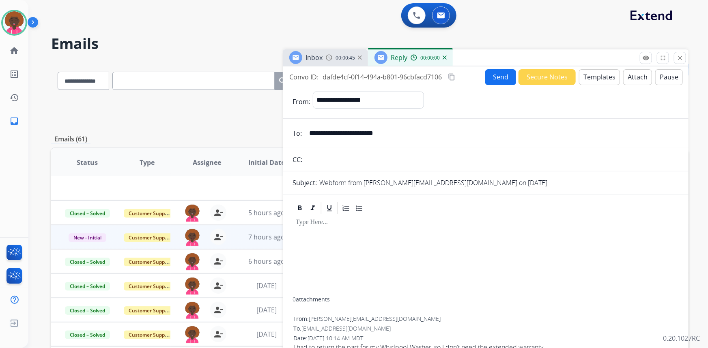
click at [599, 76] on button "Templates" at bounding box center [599, 77] width 41 height 16
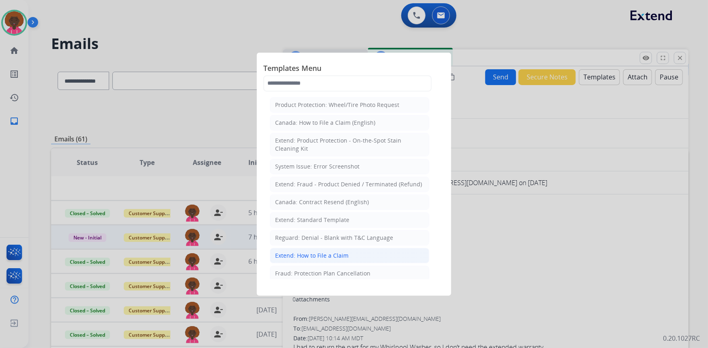
click at [328, 257] on div "Extend: How to File a Claim" at bounding box center [311, 256] width 73 height 8
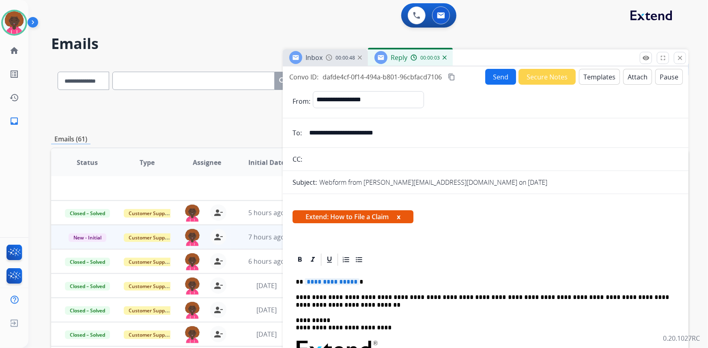
click at [321, 281] on span "**********" at bounding box center [332, 282] width 55 height 7
click at [487, 77] on button "Send" at bounding box center [500, 77] width 31 height 16
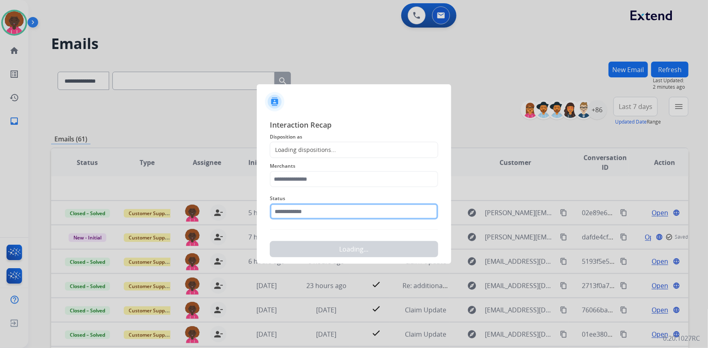
click at [349, 204] on input "text" at bounding box center [354, 212] width 168 height 16
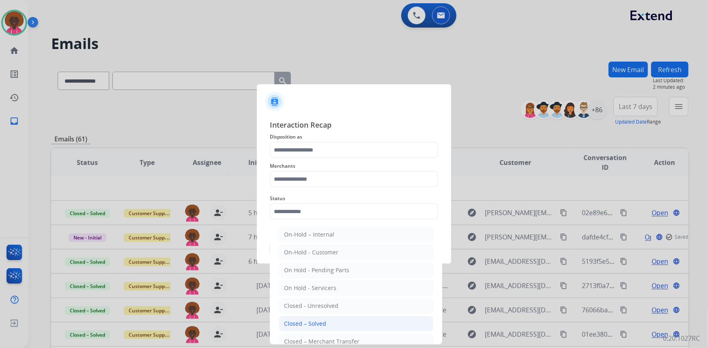
click at [296, 319] on li "Closed – Solved" at bounding box center [356, 323] width 154 height 15
type input "**********"
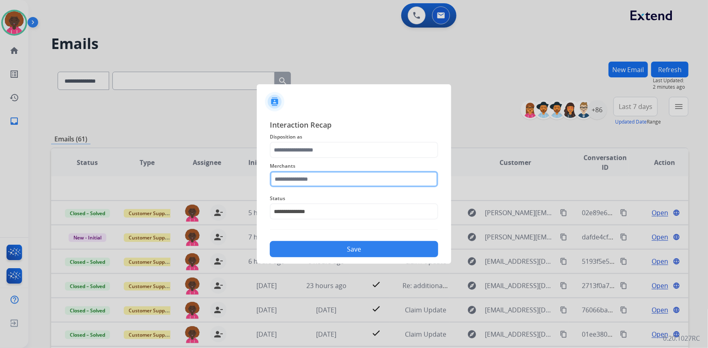
click at [313, 181] on input "text" at bounding box center [354, 179] width 168 height 16
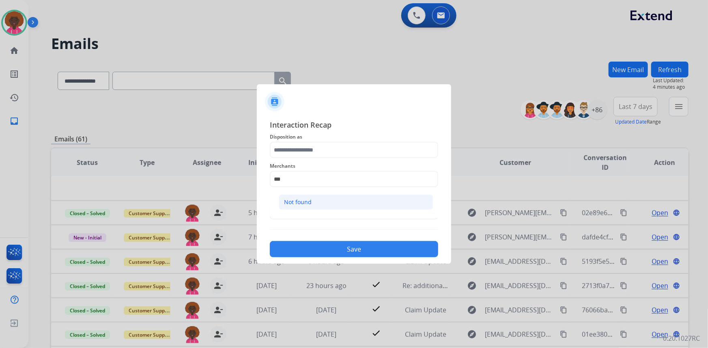
click at [300, 200] on div "Not found" at bounding box center [298, 202] width 28 height 8
type input "*********"
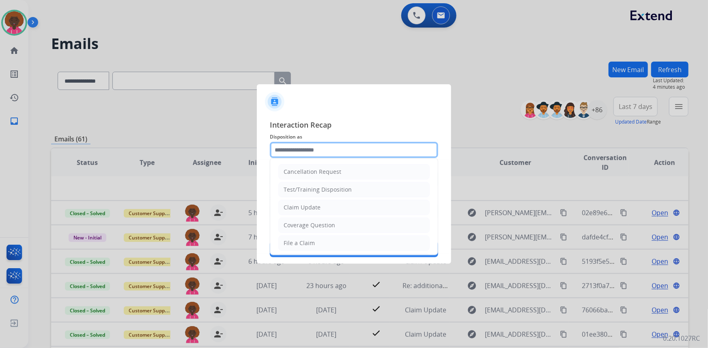
click at [299, 154] on input "text" at bounding box center [354, 150] width 168 height 16
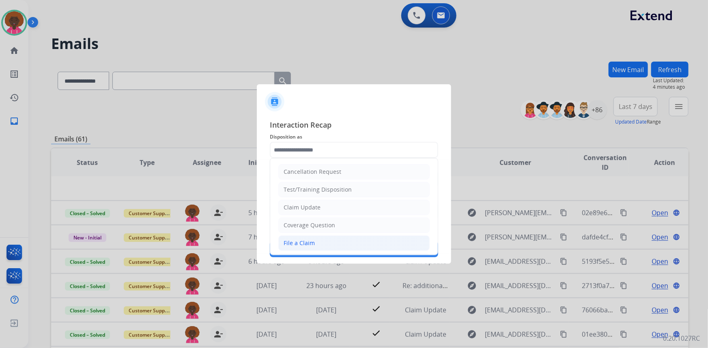
click at [293, 245] on div "File a Claim" at bounding box center [298, 243] width 31 height 8
type input "**********"
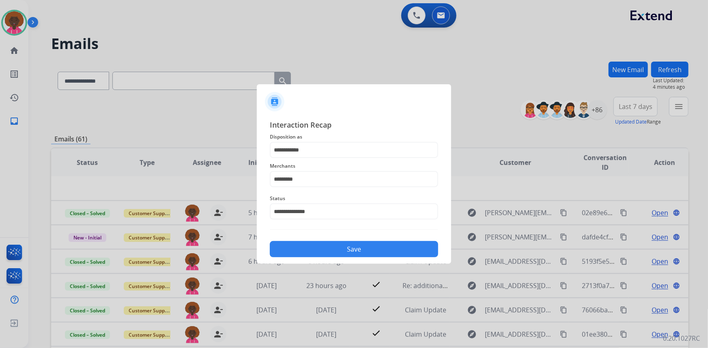
click at [337, 264] on div "**********" at bounding box center [354, 188] width 194 height 151
click at [343, 256] on button "Save" at bounding box center [354, 249] width 168 height 16
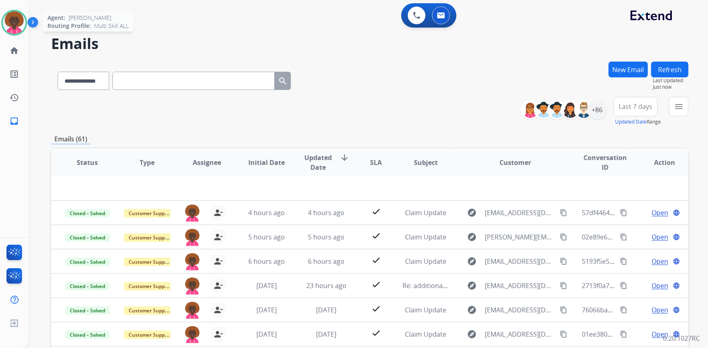
click at [21, 20] on img at bounding box center [14, 22] width 23 height 23
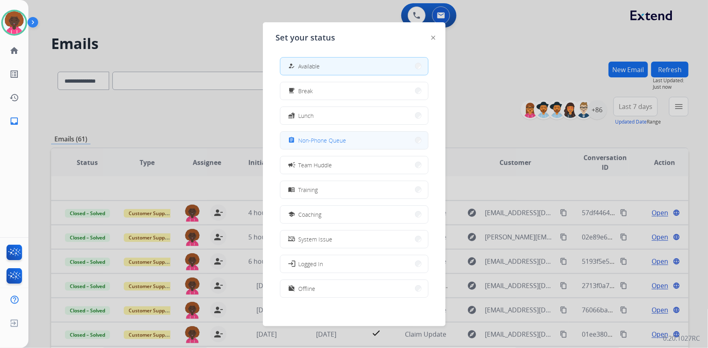
click at [393, 145] on button "assignment Non-Phone Queue" at bounding box center [354, 140] width 148 height 17
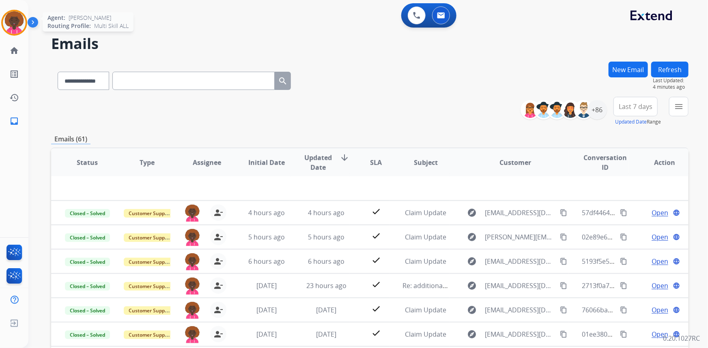
click at [4, 29] on img at bounding box center [14, 22] width 23 height 23
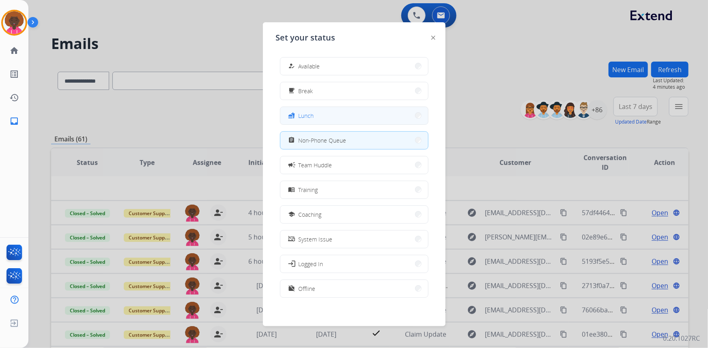
click at [302, 119] on span "Lunch" at bounding box center [305, 116] width 15 height 9
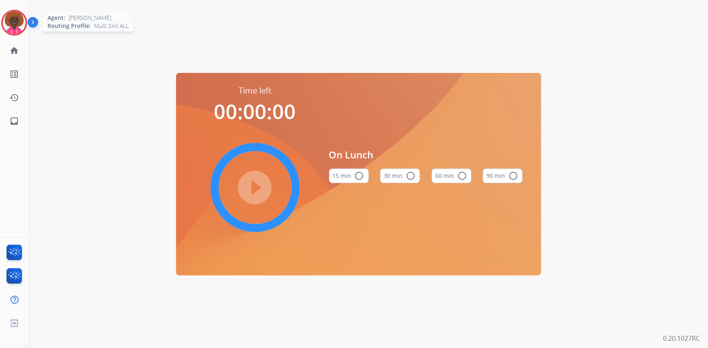
click at [11, 26] on img at bounding box center [14, 22] width 23 height 23
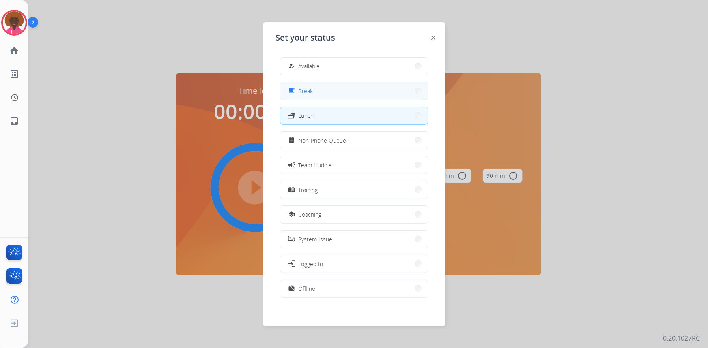
click at [322, 90] on button "free_breakfast Break" at bounding box center [354, 90] width 148 height 17
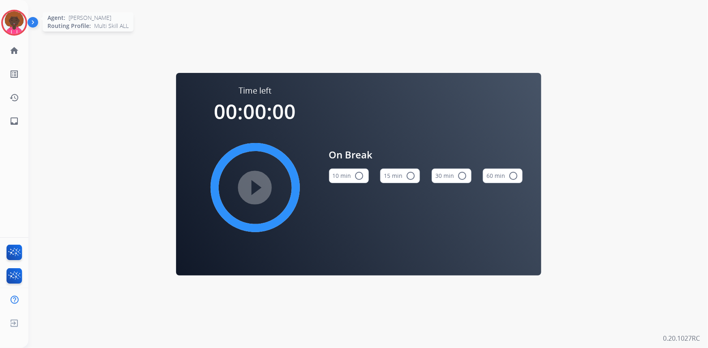
click at [11, 17] on img at bounding box center [14, 22] width 23 height 23
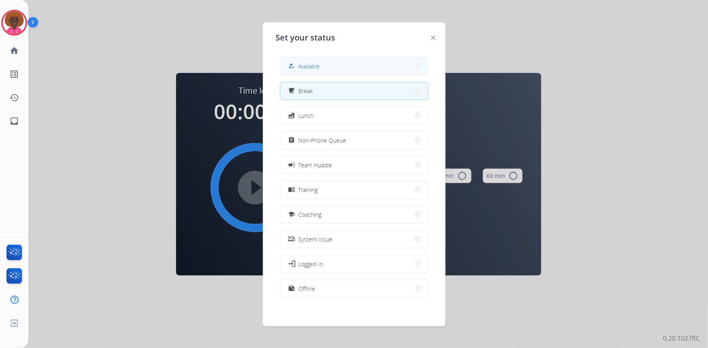
click at [390, 67] on button "how_to_reg Available" at bounding box center [354, 66] width 148 height 17
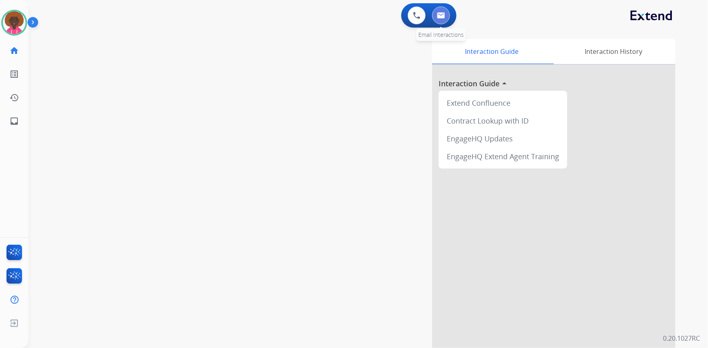
click at [447, 15] on button at bounding box center [441, 15] width 18 height 18
select select "**********"
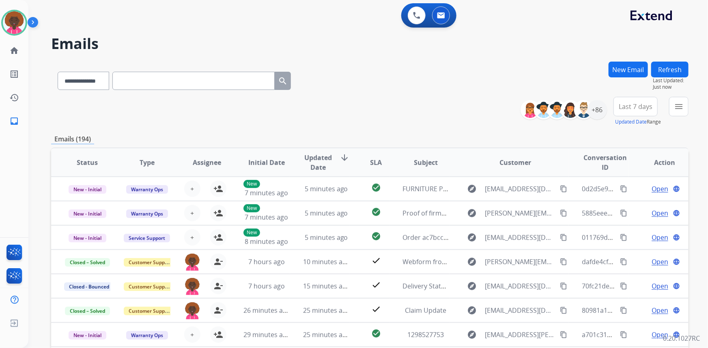
scroll to position [0, 0]
click at [596, 118] on div "+86" at bounding box center [596, 109] width 19 height 19
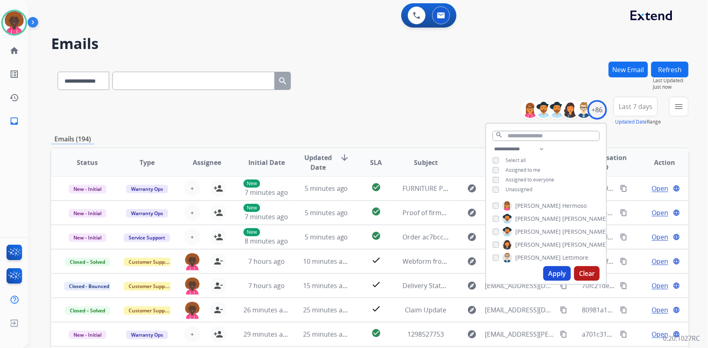
click at [554, 269] on button "Apply" at bounding box center [557, 273] width 28 height 15
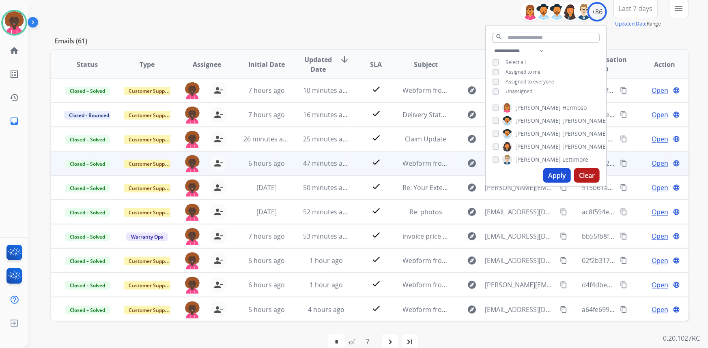
scroll to position [113, 0]
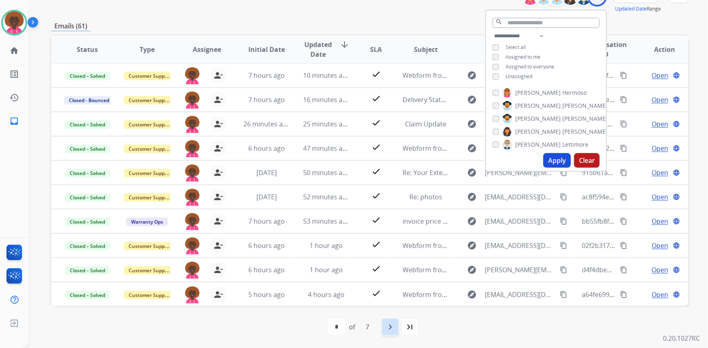
click at [397, 326] on div "navigate_next" at bounding box center [390, 327] width 18 height 18
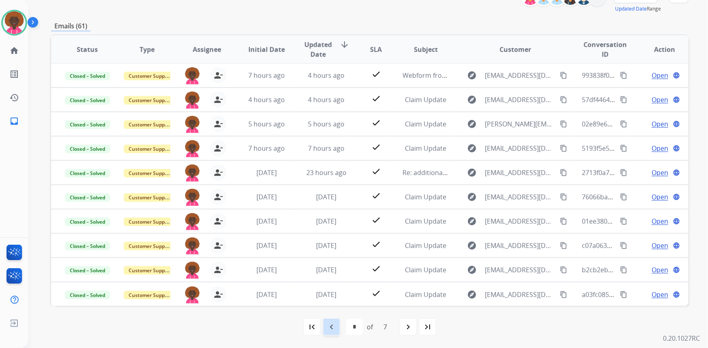
click at [325, 330] on div "navigate_before" at bounding box center [331, 327] width 18 height 18
click at [388, 331] on mat-icon "navigate_next" at bounding box center [390, 327] width 10 height 10
select select "*"
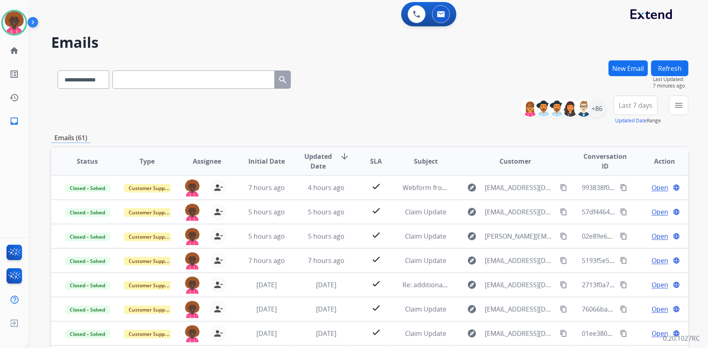
scroll to position [0, 0]
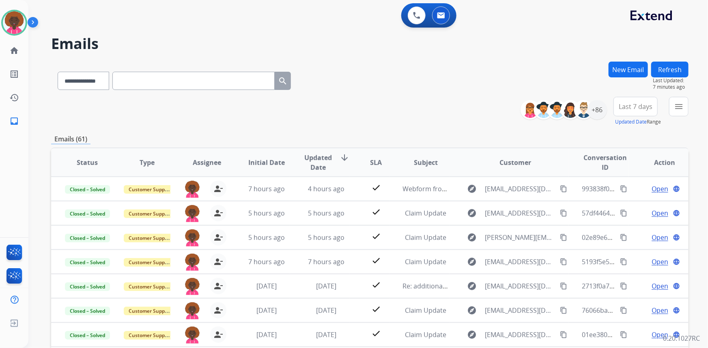
click at [631, 65] on button "New Email" at bounding box center [627, 70] width 39 height 16
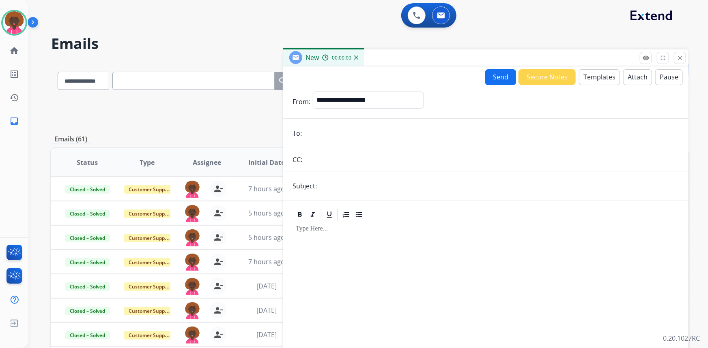
click at [312, 127] on input "email" at bounding box center [491, 133] width 374 height 16
paste input "**********"
type input "**********"
click at [368, 161] on input "text" at bounding box center [492, 160] width 374 height 16
click at [393, 89] on form "**********" at bounding box center [485, 225] width 405 height 281
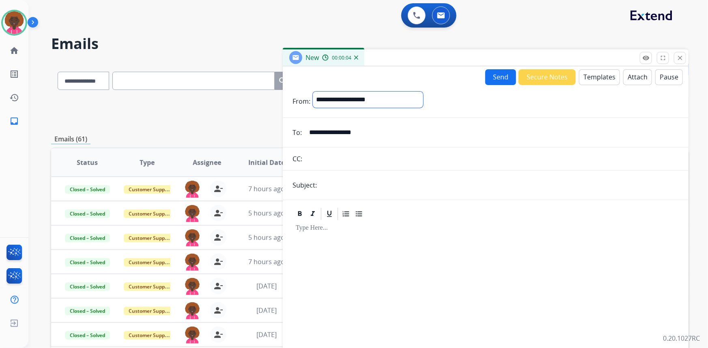
click at [364, 92] on select "**********" at bounding box center [368, 100] width 110 height 16
select select "**********"
click at [313, 92] on select "**********" at bounding box center [368, 100] width 110 height 16
drag, startPoint x: 423, startPoint y: 192, endPoint x: 356, endPoint y: 168, distance: 70.7
click at [423, 192] on input "text" at bounding box center [498, 186] width 359 height 16
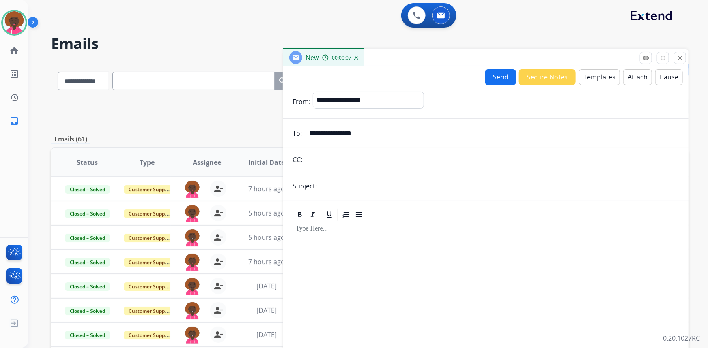
click at [348, 153] on input "text" at bounding box center [492, 160] width 374 height 16
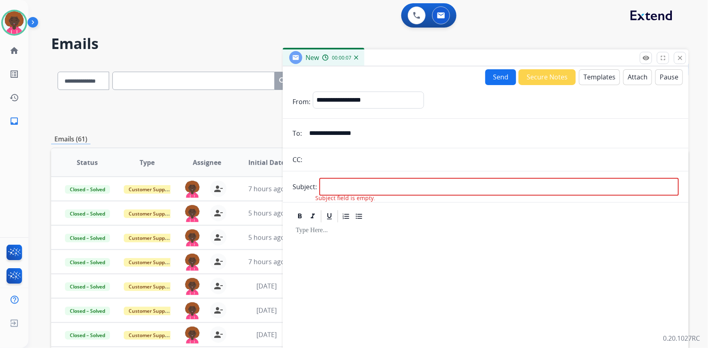
click at [391, 171] on hr at bounding box center [485, 171] width 405 height 0
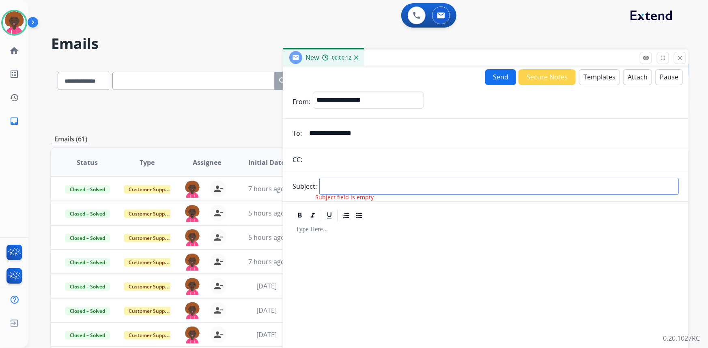
drag, startPoint x: 401, startPoint y: 184, endPoint x: 358, endPoint y: 185, distance: 43.0
click at [358, 185] on input "text" at bounding box center [498, 186] width 359 height 17
type input "**********"
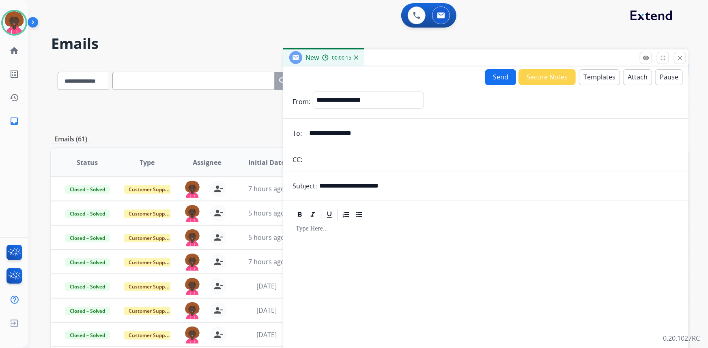
click at [444, 224] on div at bounding box center [485, 291] width 386 height 139
click at [581, 79] on button "Templates" at bounding box center [599, 77] width 41 height 16
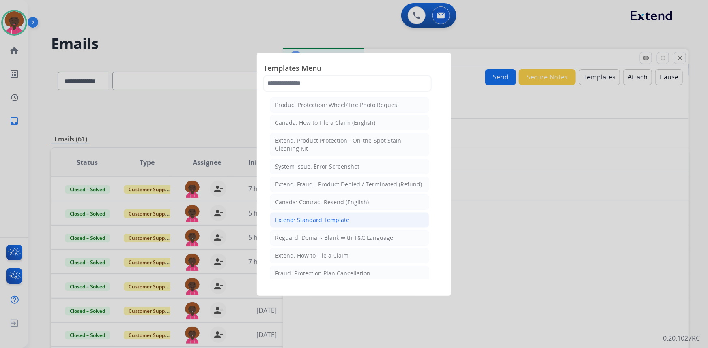
click at [309, 219] on div "Extend: Standard Template" at bounding box center [312, 220] width 74 height 8
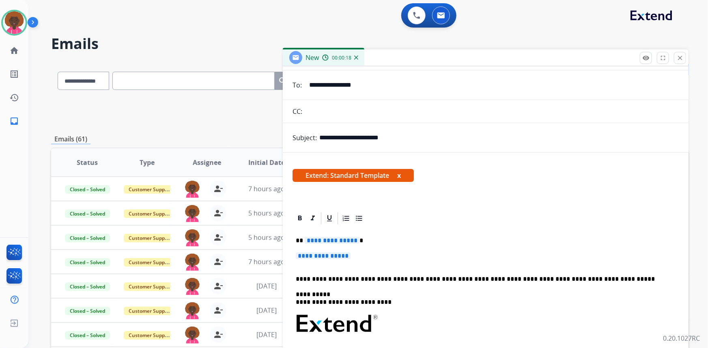
scroll to position [110, 0]
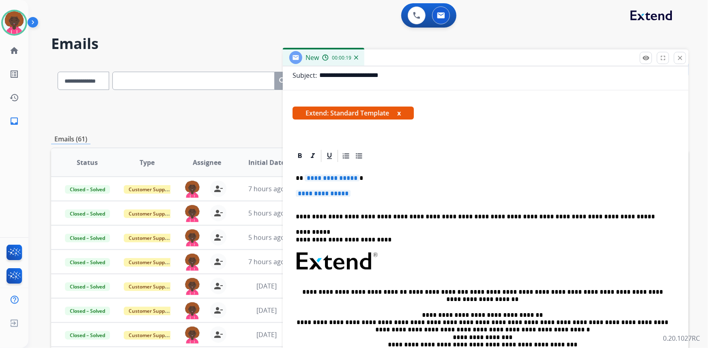
click at [303, 198] on p "**********" at bounding box center [486, 197] width 380 height 15
click at [308, 193] on span "**********" at bounding box center [323, 193] width 55 height 7
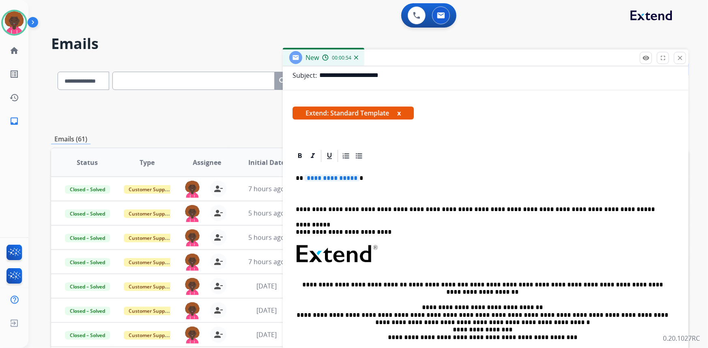
click at [319, 194] on p at bounding box center [486, 193] width 380 height 7
paste div
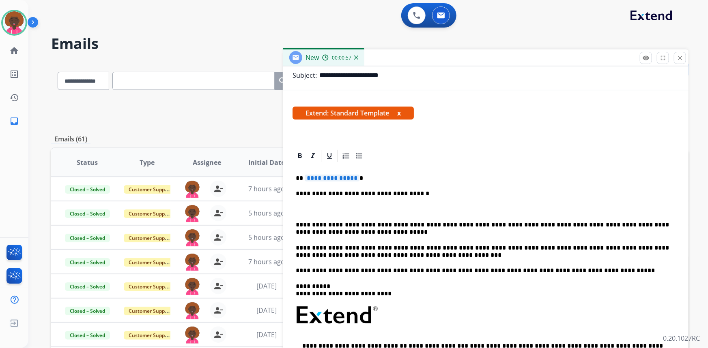
click at [304, 214] on div "**********" at bounding box center [485, 307] width 386 height 288
click at [321, 215] on div "**********" at bounding box center [485, 307] width 386 height 288
click at [308, 209] on p at bounding box center [482, 209] width 373 height 7
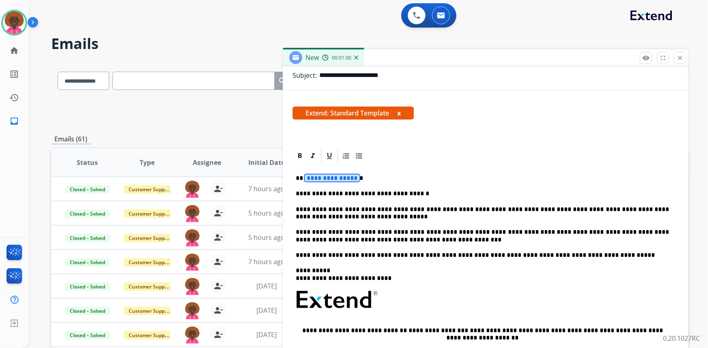
drag, startPoint x: 331, startPoint y: 177, endPoint x: 350, endPoint y: 180, distance: 18.4
click at [331, 177] on span "**********" at bounding box center [332, 178] width 55 height 7
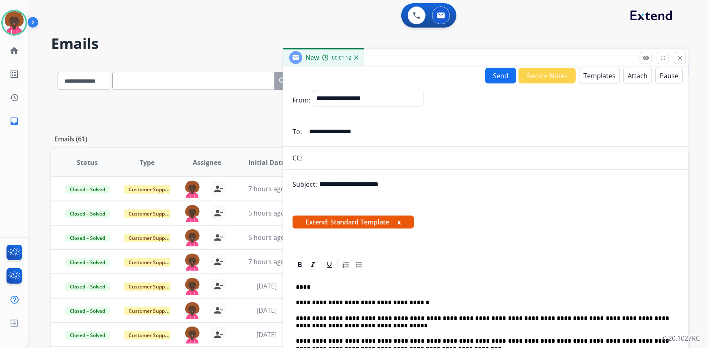
scroll to position [0, 0]
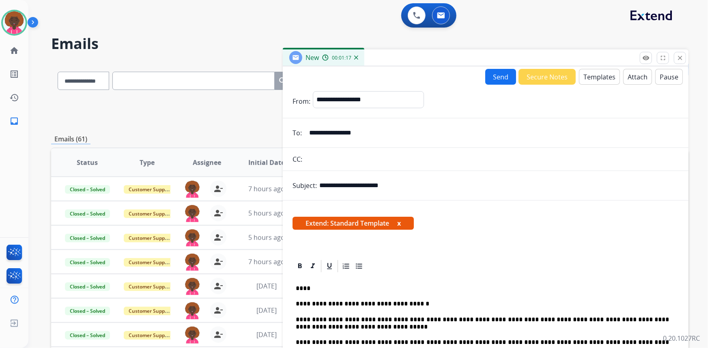
drag, startPoint x: 485, startPoint y: 85, endPoint x: 453, endPoint y: 132, distance: 57.1
click at [453, 132] on input "**********" at bounding box center [491, 133] width 374 height 16
click at [496, 81] on button "Send" at bounding box center [500, 77] width 31 height 16
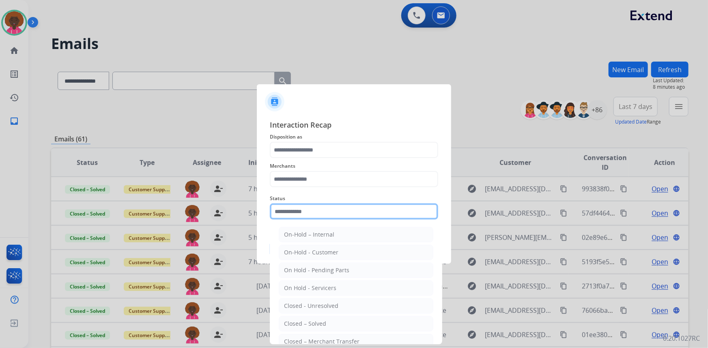
click at [321, 210] on input "text" at bounding box center [354, 212] width 168 height 16
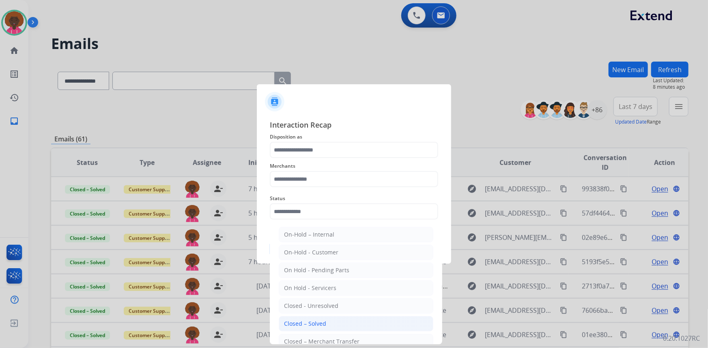
click at [308, 316] on li "Closed – Solved" at bounding box center [356, 323] width 154 height 15
type input "**********"
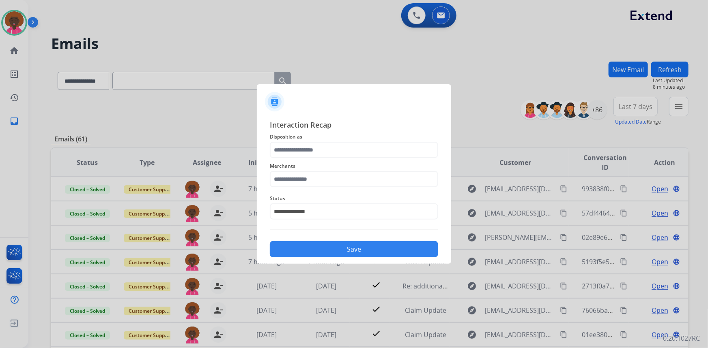
click at [279, 164] on span "Merchants" at bounding box center [354, 166] width 168 height 10
click at [281, 179] on input "text" at bounding box center [354, 179] width 168 height 16
click at [305, 205] on div "Not found" at bounding box center [298, 202] width 28 height 8
type input "*********"
drag, startPoint x: 302, startPoint y: 138, endPoint x: 301, endPoint y: 148, distance: 9.4
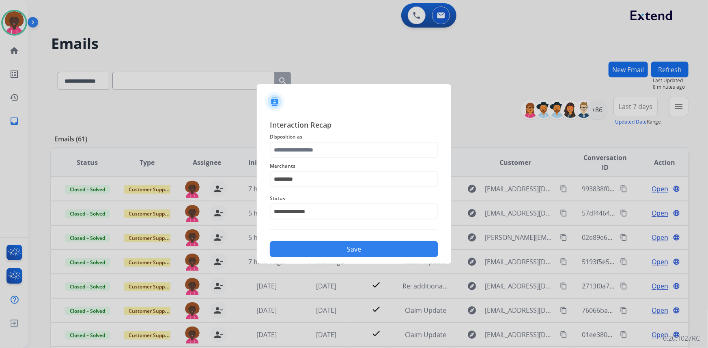
click at [302, 139] on span "Disposition as" at bounding box center [354, 137] width 168 height 10
drag, startPoint x: 301, startPoint y: 148, endPoint x: 315, endPoint y: 264, distance: 117.7
click at [301, 151] on input "text" at bounding box center [354, 150] width 168 height 16
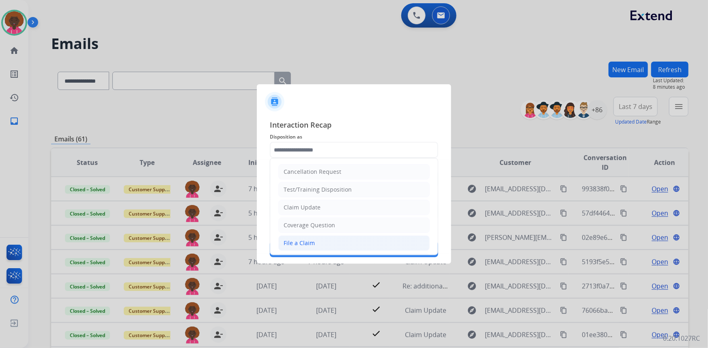
click at [319, 247] on li "File a Claim" at bounding box center [353, 243] width 151 height 15
type input "**********"
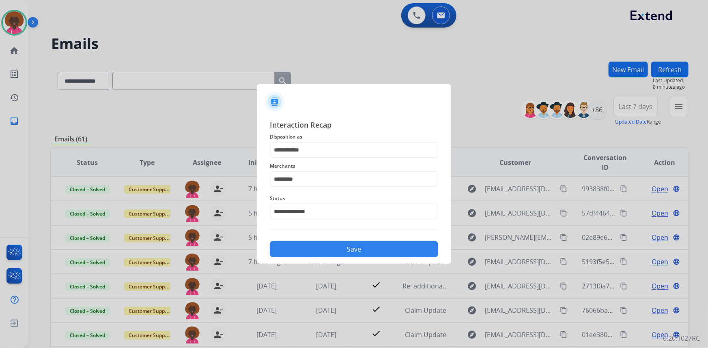
click at [342, 244] on button "Save" at bounding box center [354, 249] width 168 height 16
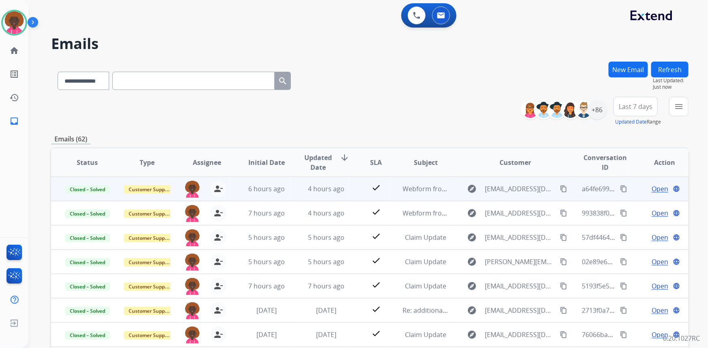
click at [560, 190] on mat-icon "content_copy" at bounding box center [563, 188] width 7 height 7
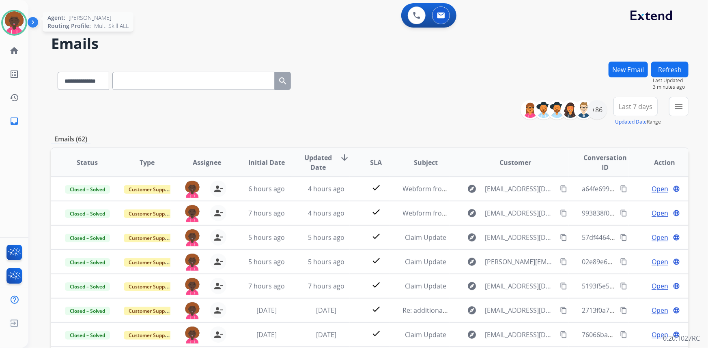
click at [20, 29] on img at bounding box center [14, 22] width 23 height 23
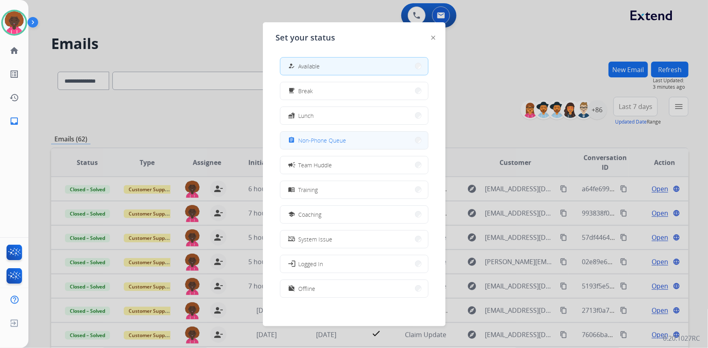
click at [336, 146] on button "assignment Non-Phone Queue" at bounding box center [354, 140] width 148 height 17
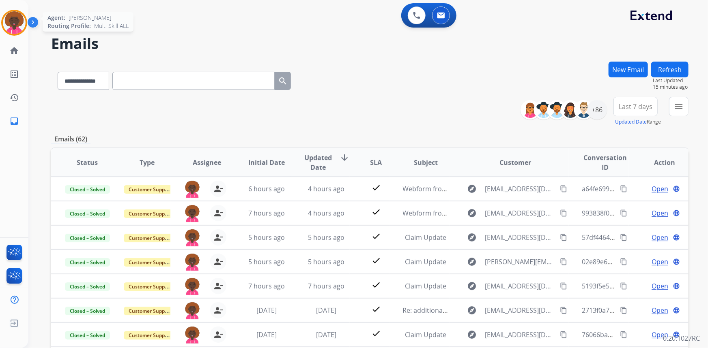
click at [24, 25] on img at bounding box center [14, 22] width 23 height 23
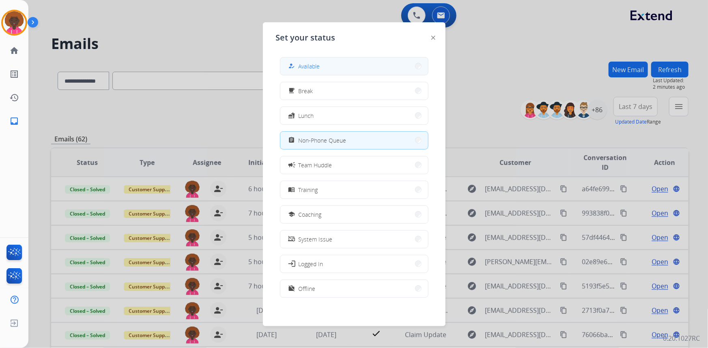
click at [327, 71] on button "how_to_reg Available" at bounding box center [354, 66] width 148 height 17
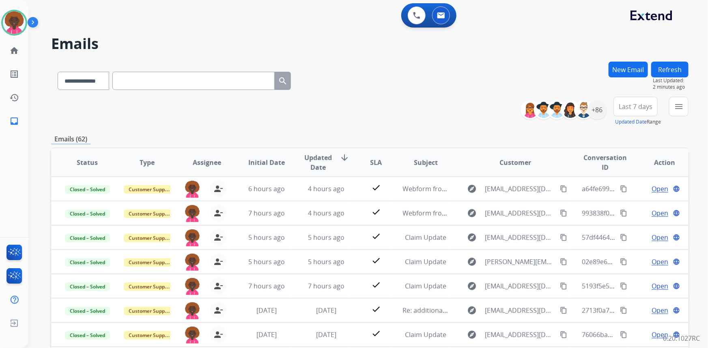
click at [405, 58] on div "**********" at bounding box center [358, 203] width 660 height 348
click at [5, 19] on img at bounding box center [14, 22] width 23 height 23
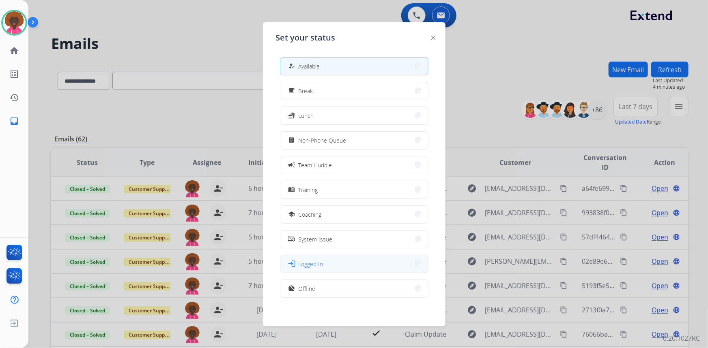
scroll to position [2, 0]
click at [328, 287] on button "work_off Offline" at bounding box center [354, 286] width 148 height 17
